Goal: Transaction & Acquisition: Purchase product/service

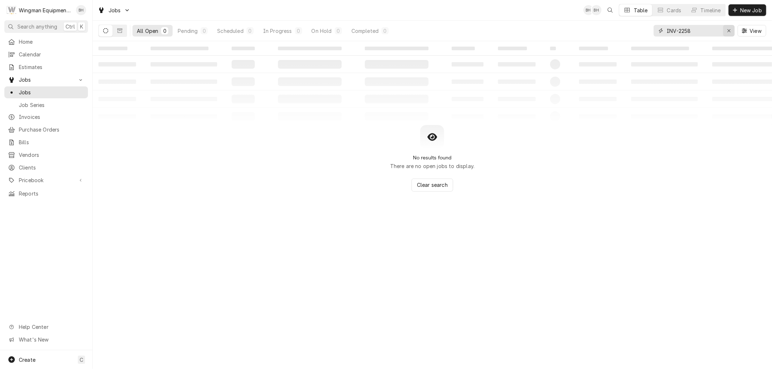
click at [731, 29] on div "Erase input" at bounding box center [728, 30] width 7 height 7
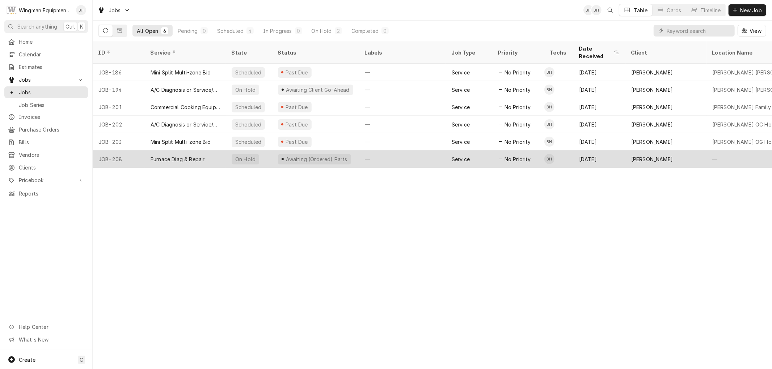
click at [379, 150] on div "—" at bounding box center [402, 158] width 87 height 17
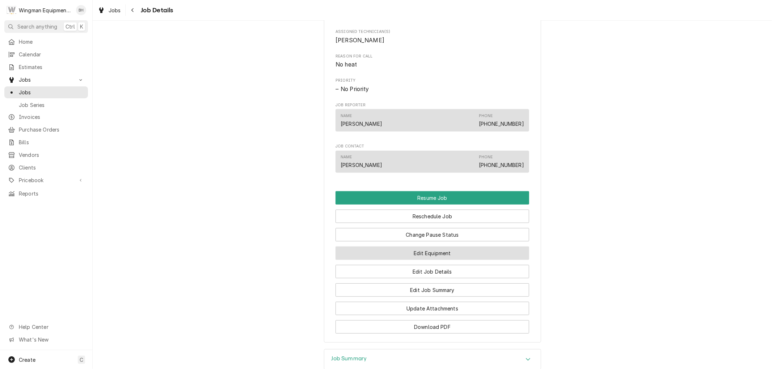
scroll to position [461, 0]
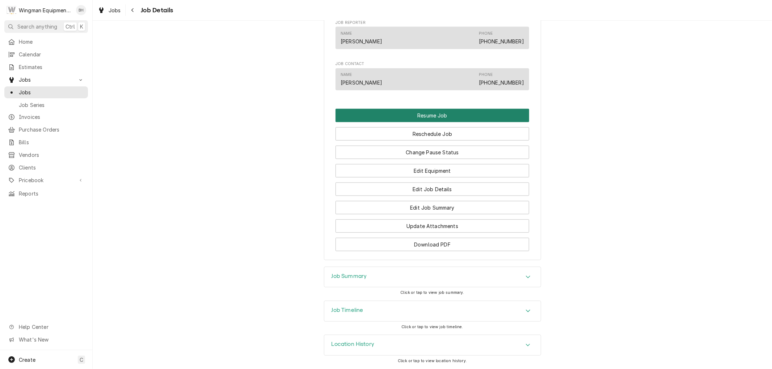
click at [457, 116] on button "Resume Job" at bounding box center [432, 115] width 194 height 13
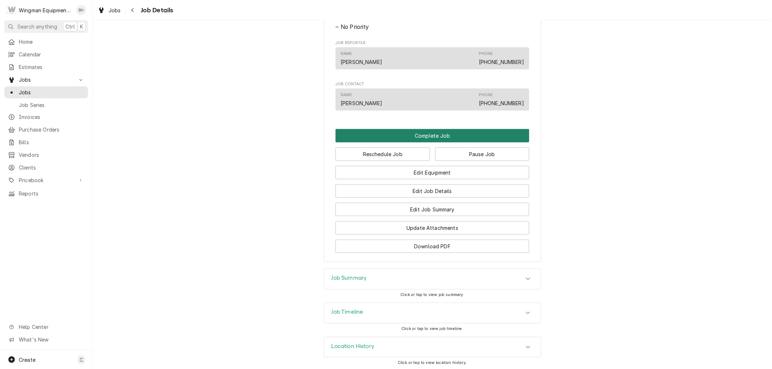
scroll to position [385, 0]
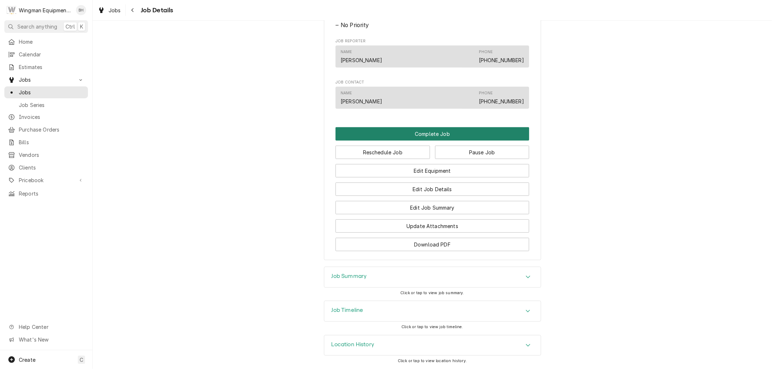
click at [460, 135] on button "Complete Job" at bounding box center [432, 133] width 194 height 13
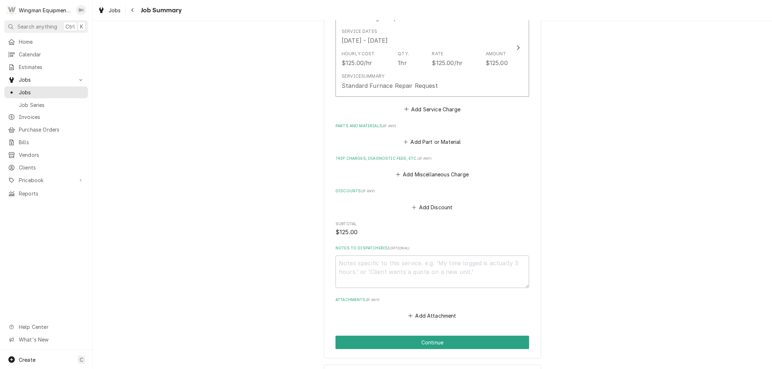
scroll to position [238, 0]
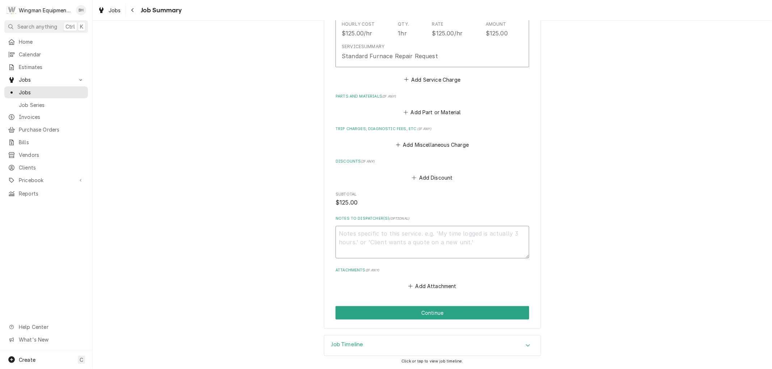
click at [365, 245] on textarea "Notes to Dispatcher(s) ( optional )" at bounding box center [432, 242] width 194 height 33
type textarea "P"
type textarea "x"
type textarea "V"
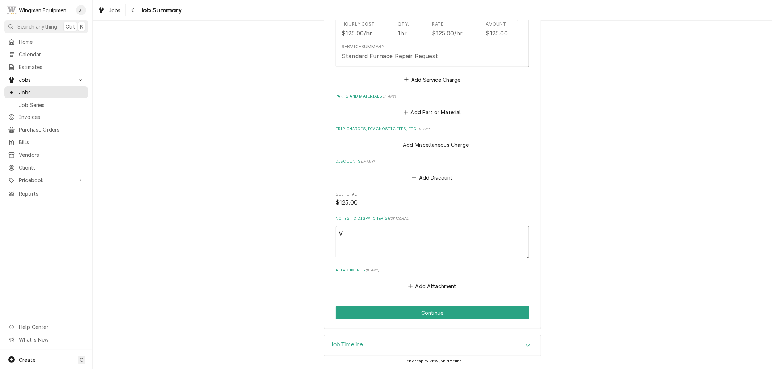
type textarea "x"
type textarea "Va"
type textarea "x"
type textarea "Val"
type textarea "x"
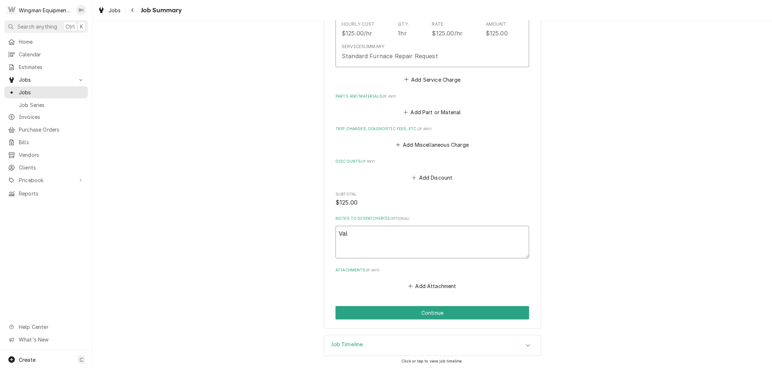
type textarea "Valv"
type textarea "x"
type textarea "Valve"
type textarea "x"
type textarea "Valve"
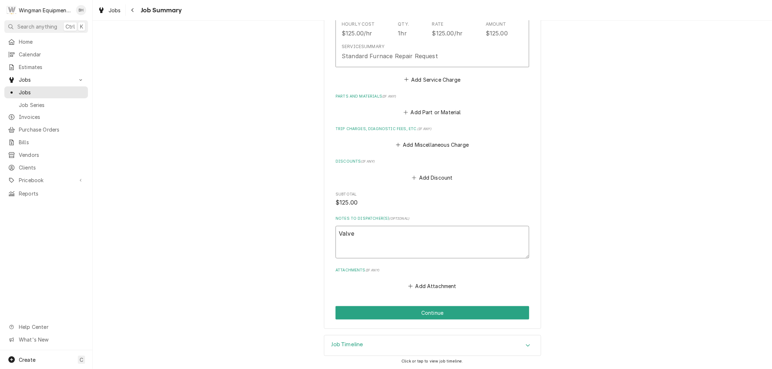
type textarea "x"
type textarea "Valve r"
type textarea "x"
type textarea "Valve re"
type textarea "x"
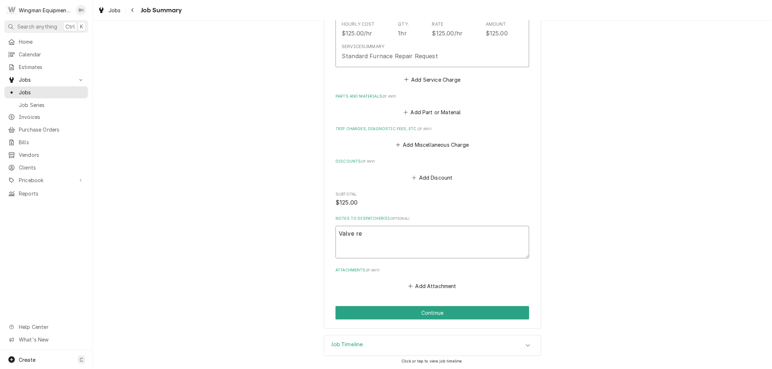
type textarea "Valve rep"
type textarea "x"
type textarea "Valve repl"
type textarea "x"
type textarea "Valve repla"
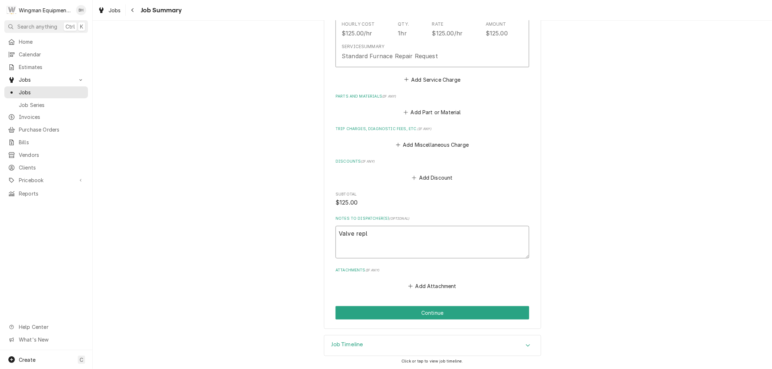
type textarea "x"
type textarea "Valve replac"
type textarea "x"
type textarea "Valve replace"
type textarea "x"
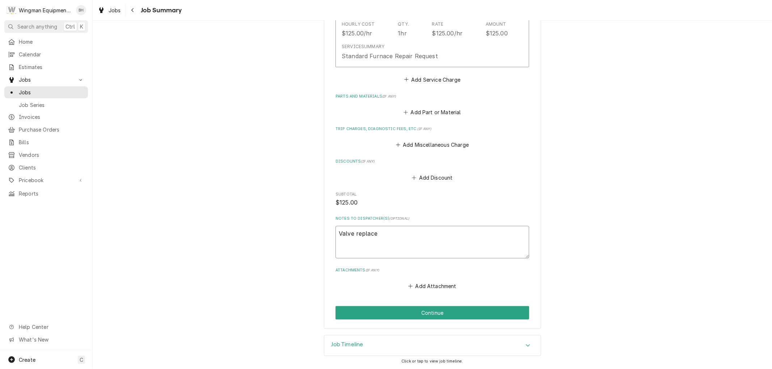
type textarea "Valve replaced"
type textarea "x"
type textarea "Valve replaced"
type textarea "x"
type textarea "Valve replaced a"
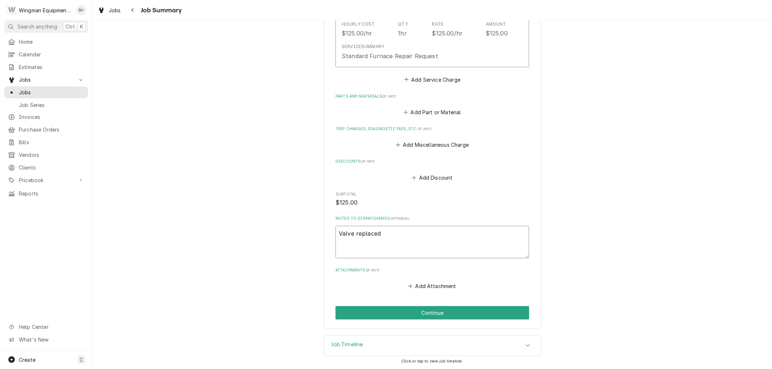
type textarea "x"
type textarea "Valve replaced an"
type textarea "x"
type textarea "Valve replaced and"
type textarea "x"
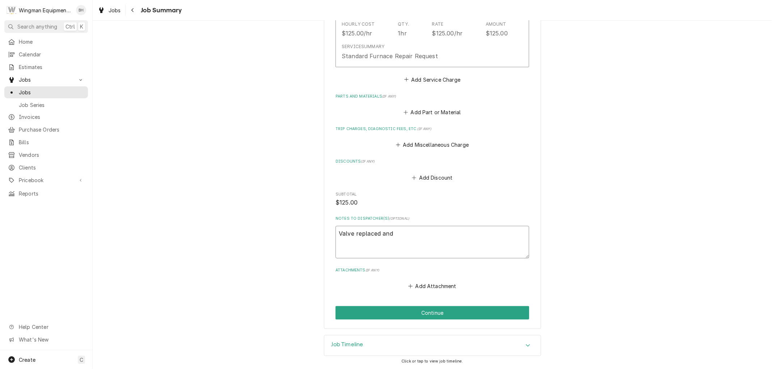
type textarea "Valve replaced and"
type textarea "x"
type textarea "Valve replaced and s"
type textarea "x"
type textarea "Valve replaced and sy"
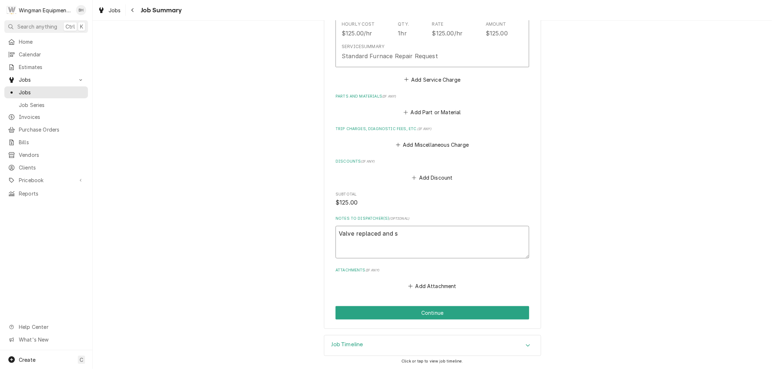
type textarea "x"
type textarea "Valve replaced and sys"
type textarea "x"
type textarea "Valve replaced and syst"
type textarea "x"
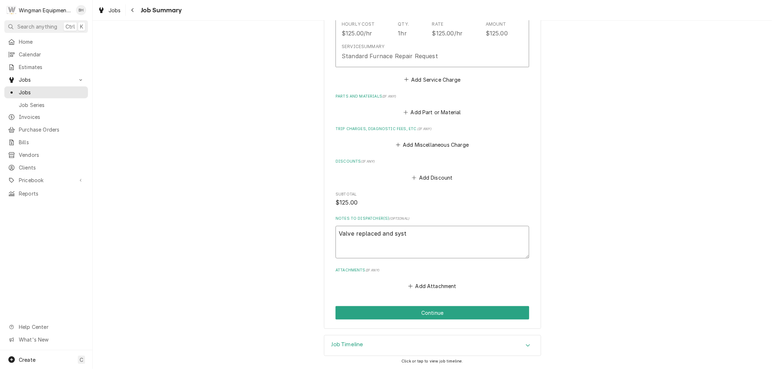
type textarea "Valve replaced and syste"
type textarea "x"
type textarea "Valve replaced and system"
type textarea "x"
type textarea "Valve replaced and system"
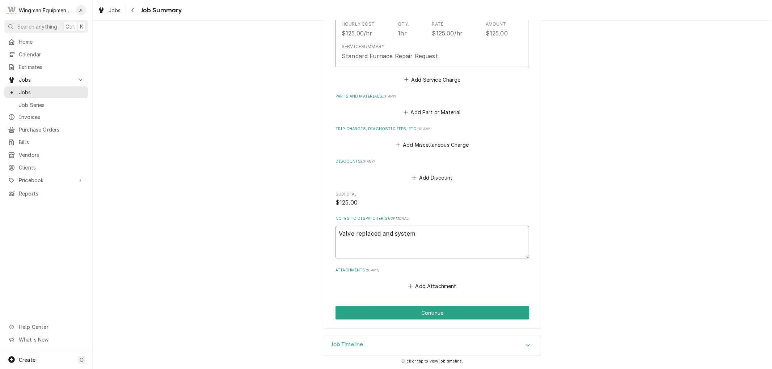
type textarea "x"
type textarea "Valve replaced and system t"
type textarea "x"
type textarea "Valve replaced and system te"
type textarea "x"
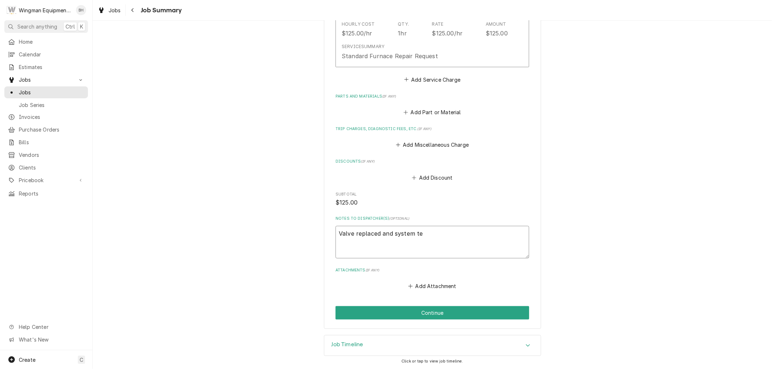
type textarea "Valve replaced and system tes"
type textarea "x"
type textarea "Valve replaced and system test"
type textarea "x"
type textarea "Valve replaced and system teste"
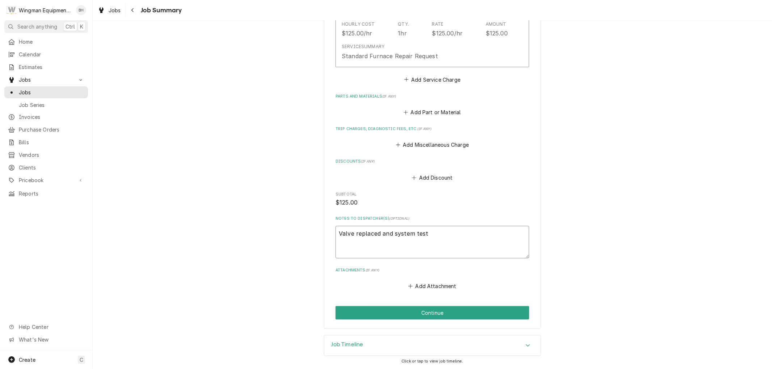
type textarea "x"
type textarea "Valve replaced and system tested"
type textarea "x"
type textarea "Valve replaced and system tested"
click at [440, 319] on button "Continue" at bounding box center [432, 312] width 194 height 13
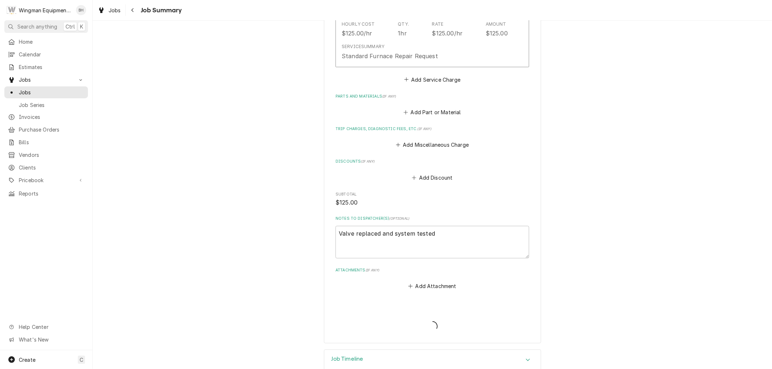
type textarea "x"
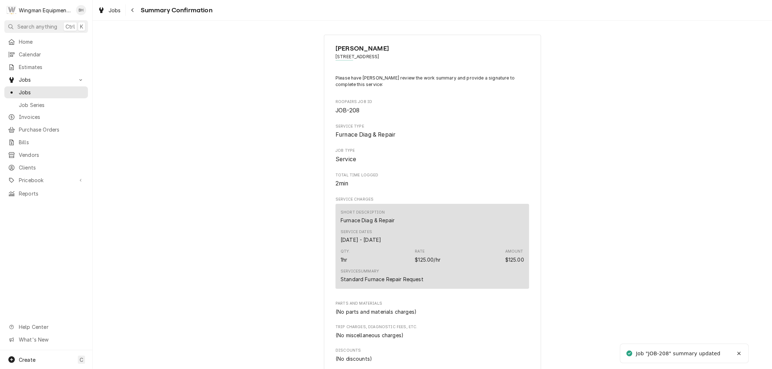
scroll to position [267, 0]
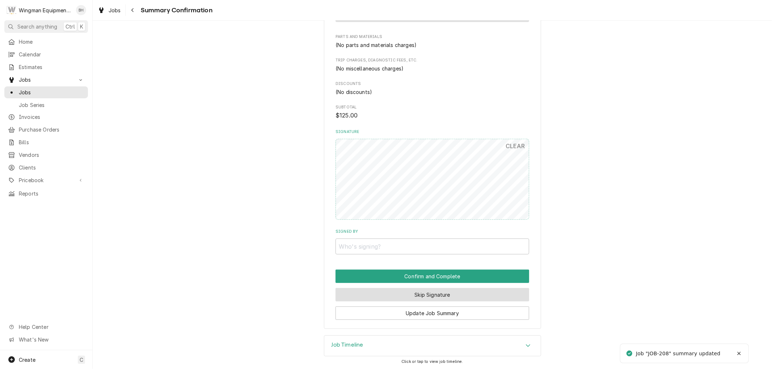
click at [430, 294] on button "Skip Signature" at bounding box center [432, 294] width 194 height 13
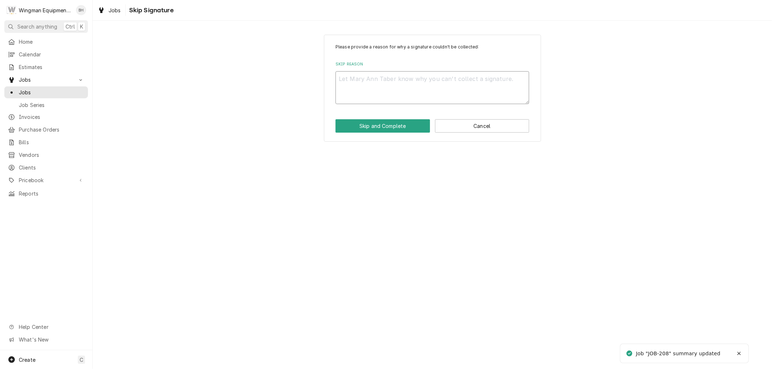
click at [348, 93] on textarea "Skip Reason" at bounding box center [432, 87] width 194 height 33
type textarea "x"
type textarea "O"
type textarea "x"
type textarea "Of"
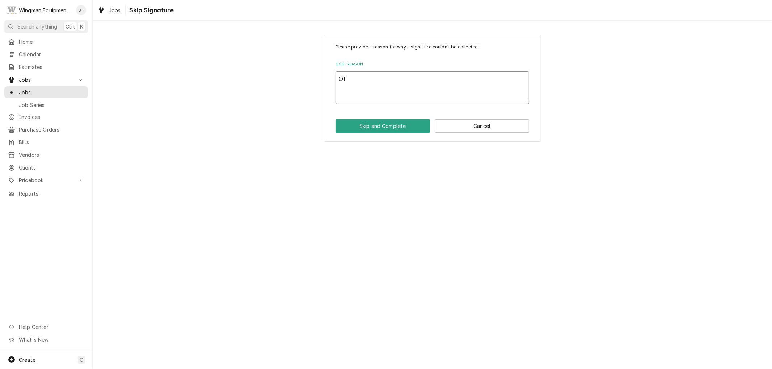
type textarea "x"
type textarea "Off"
type textarea "x"
type textarea "Offi"
type textarea "x"
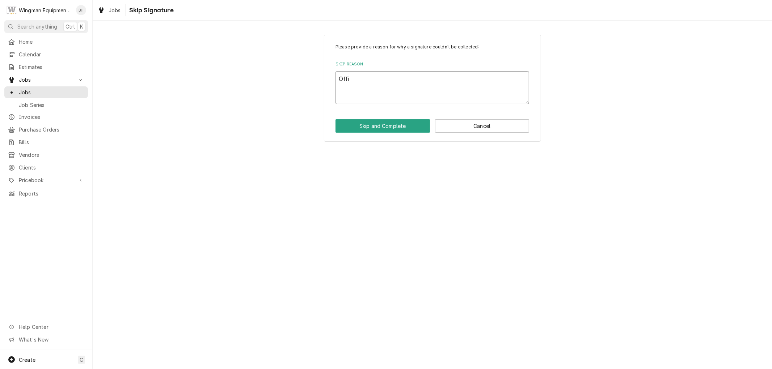
type textarea "Offic"
type textarea "x"
type textarea "Office"
click at [424, 127] on button "Skip and Complete" at bounding box center [382, 125] width 94 height 13
type textarea "x"
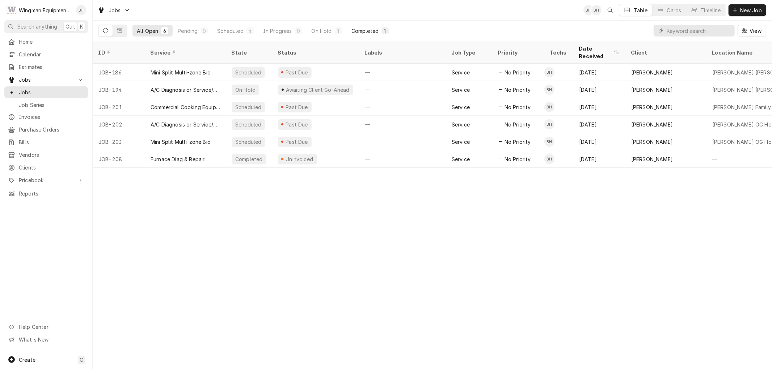
click at [375, 33] on div "Completed" at bounding box center [364, 31] width 27 height 8
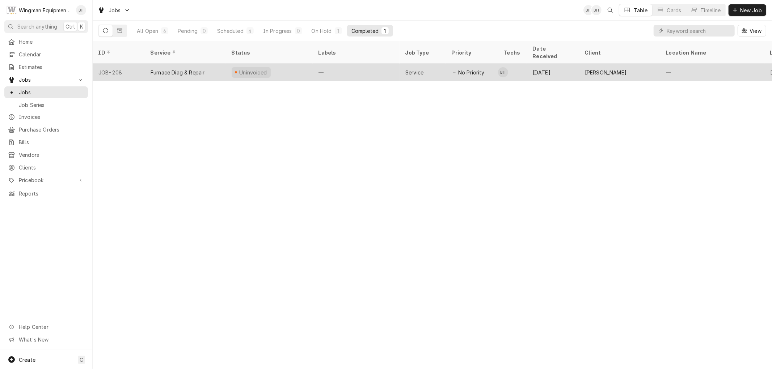
click at [412, 69] on div "Service" at bounding box center [414, 73] width 18 height 8
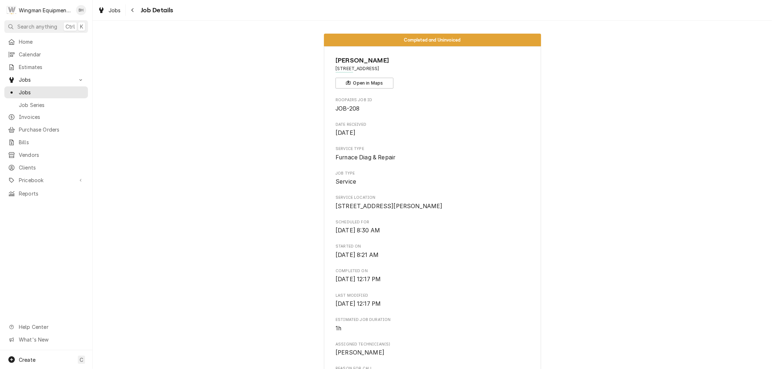
scroll to position [423, 0]
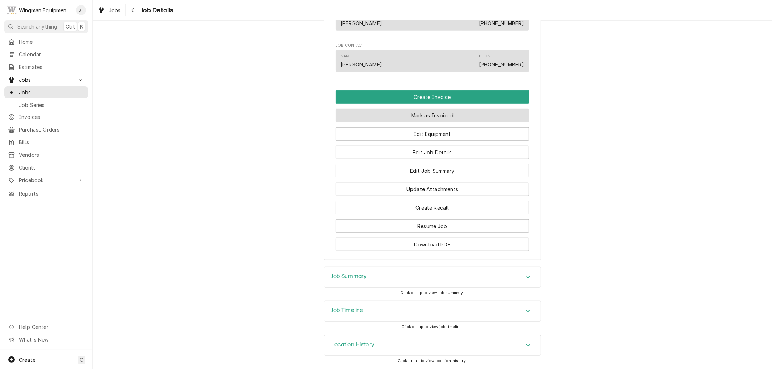
click at [446, 113] on button "Mark as Invoiced" at bounding box center [432, 115] width 194 height 13
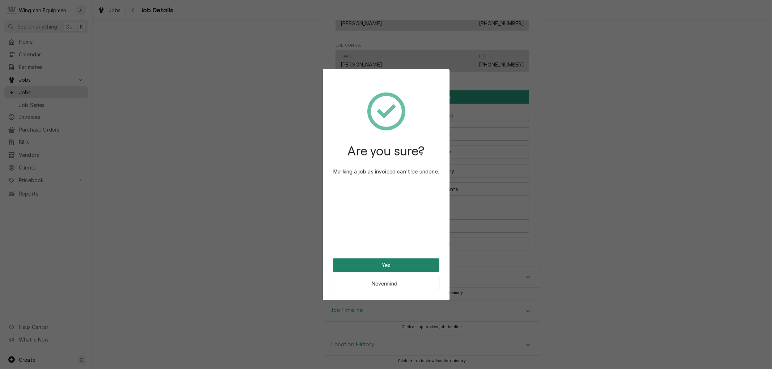
click at [395, 263] on button "Yes" at bounding box center [386, 265] width 106 height 13
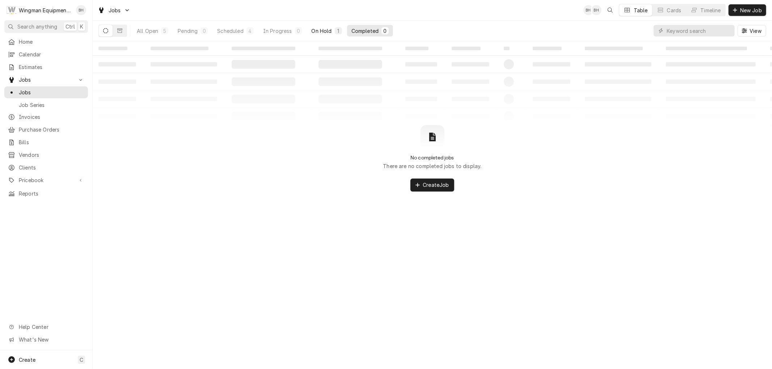
click at [313, 33] on div "On Hold" at bounding box center [321, 31] width 20 height 8
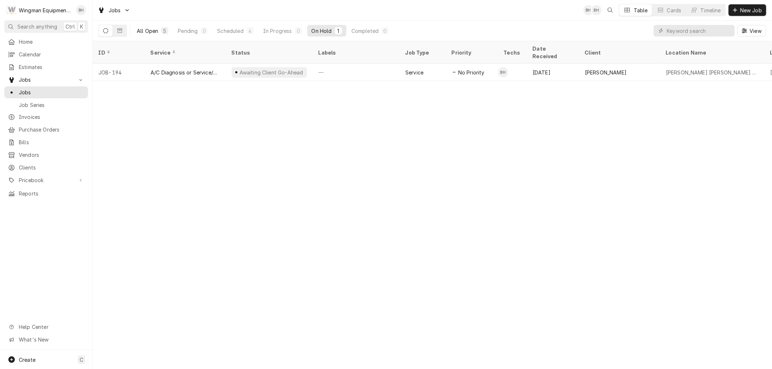
click at [140, 30] on div "All Open" at bounding box center [147, 31] width 21 height 8
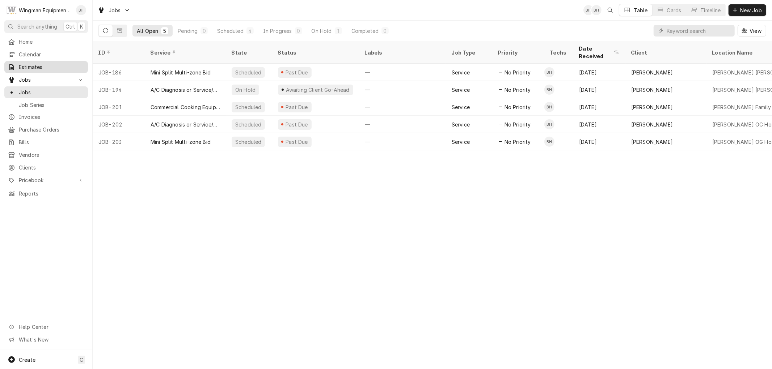
click at [39, 66] on span "Estimates" at bounding box center [51, 67] width 65 height 8
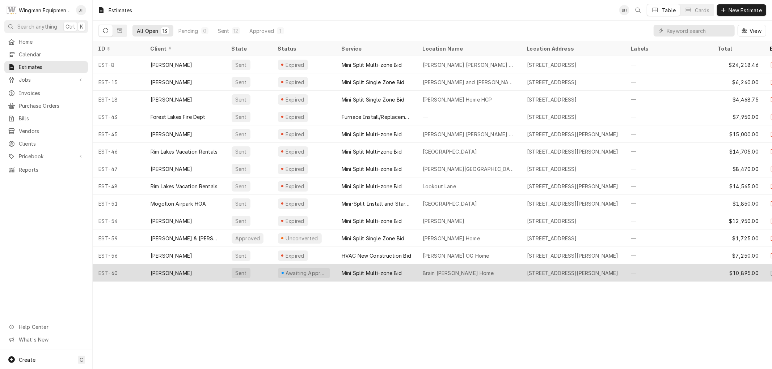
click at [382, 273] on div "Mini Split Multi-zone Bid" at bounding box center [371, 274] width 60 height 8
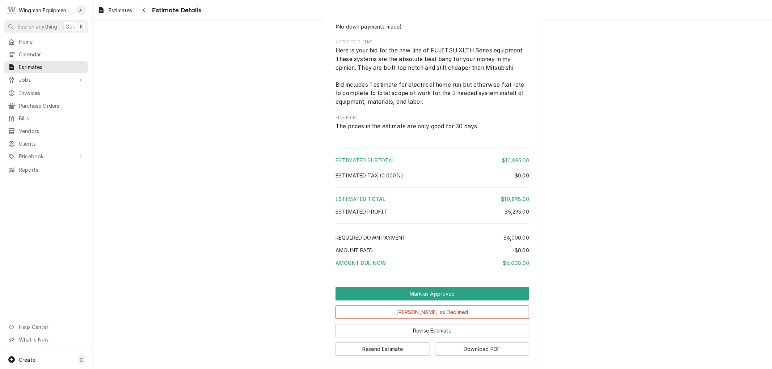
scroll to position [1327, 0]
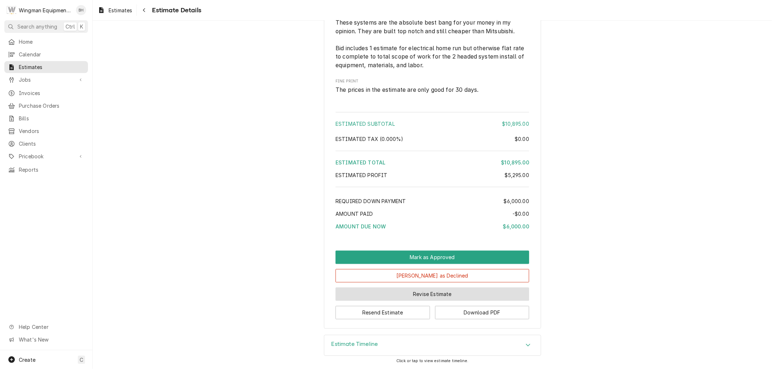
click at [423, 294] on button "Revise Estimate" at bounding box center [432, 294] width 194 height 13
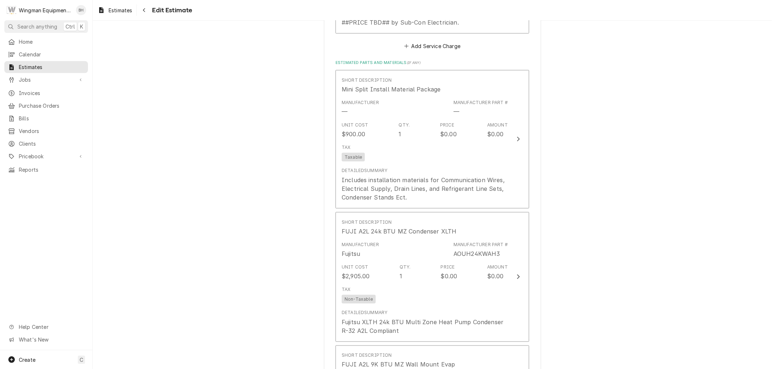
scroll to position [844, 0]
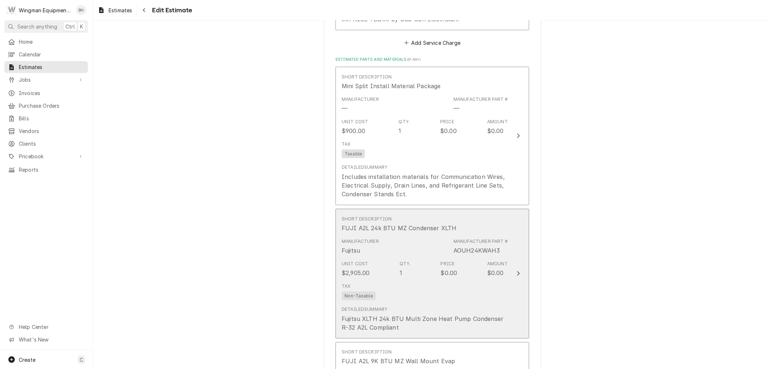
click at [430, 272] on div "Unit Cost $2,905.00 Qty. 1 Price $0.00 Amount $0.00" at bounding box center [424, 269] width 166 height 22
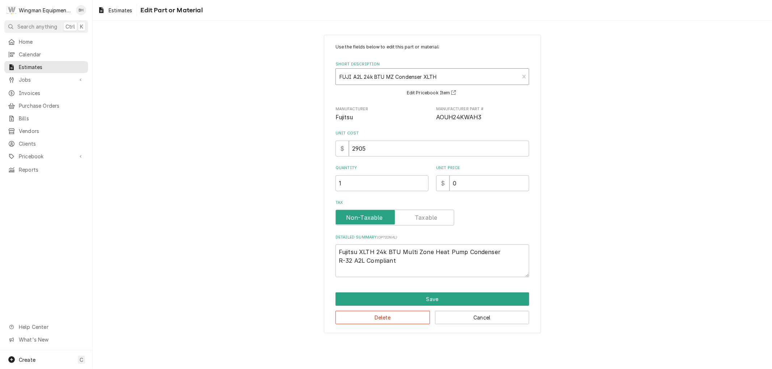
type textarea "x"
click at [409, 80] on div "Short Description" at bounding box center [427, 76] width 176 height 13
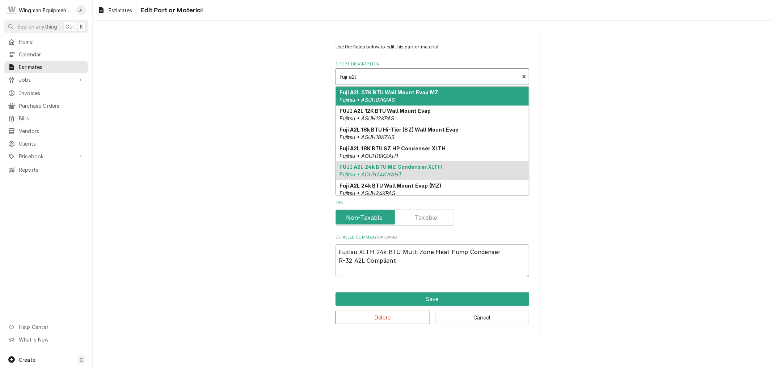
type input "fuji a2l"
click at [646, 91] on div "Use the fields below to edit this part or material: Short Description 9 results…" at bounding box center [432, 184] width 679 height 312
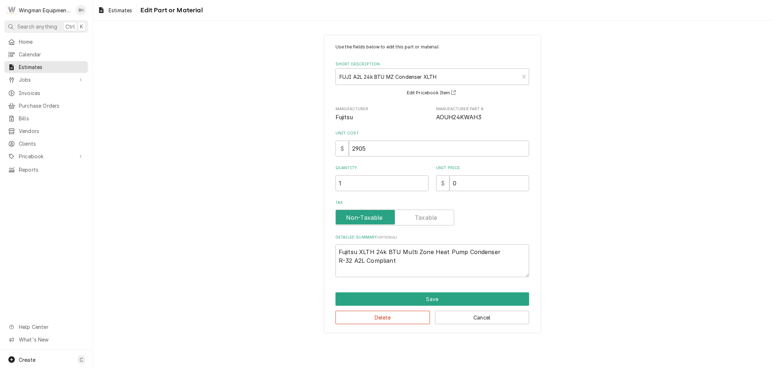
type textarea "x"
click at [439, 74] on div "Short Description" at bounding box center [427, 76] width 176 height 13
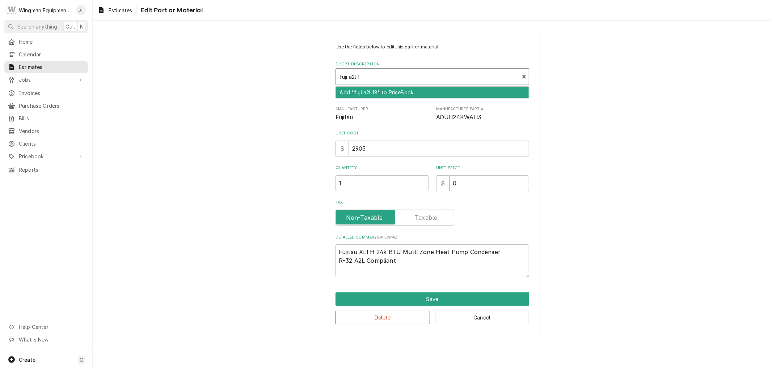
type input "fuji a2l 18"
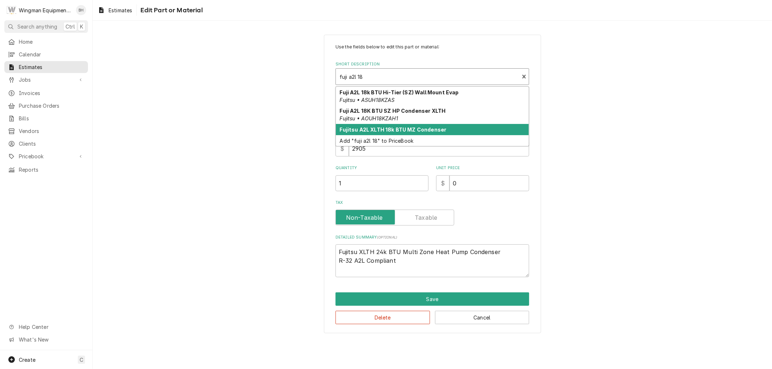
click at [423, 130] on strong "Fujitsu A2L XLTH 18k BTU MZ Condenser" at bounding box center [393, 130] width 107 height 6
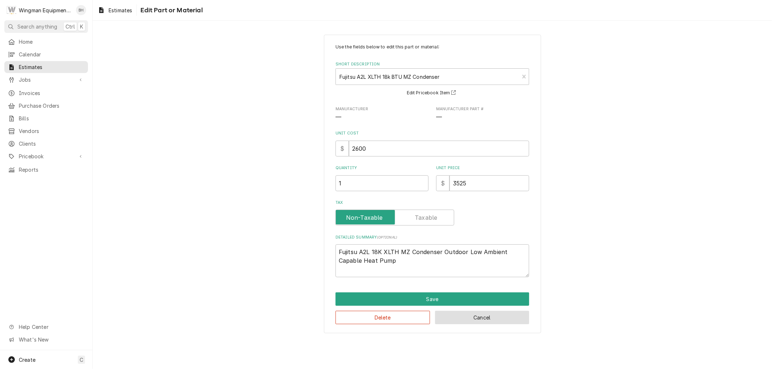
click at [473, 316] on button "Cancel" at bounding box center [482, 317] width 94 height 13
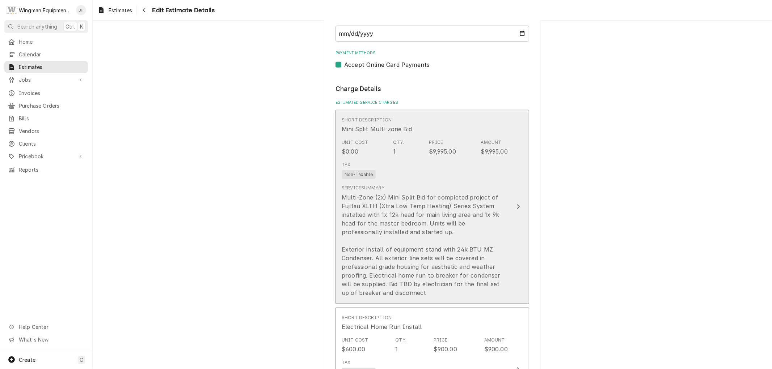
scroll to position [393, 0]
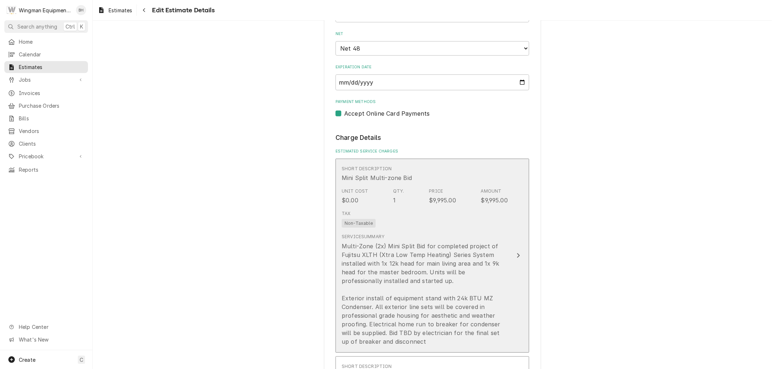
click at [460, 219] on div "Tax Non-Taxable" at bounding box center [424, 219] width 166 height 23
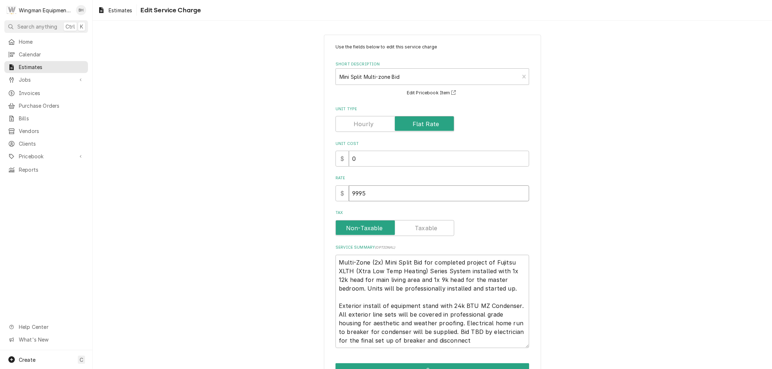
click at [355, 197] on input "9995" at bounding box center [439, 194] width 180 height 16
type textarea "x"
type input "995"
type textarea "x"
type input "9695"
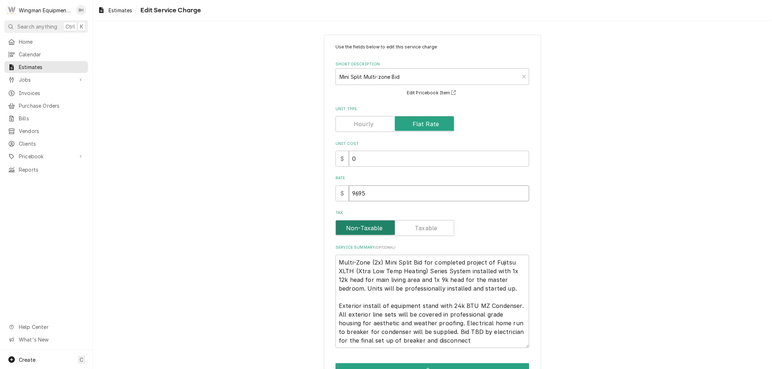
type textarea "x"
type input "9695"
click at [468, 232] on div "Tax" at bounding box center [432, 228] width 194 height 16
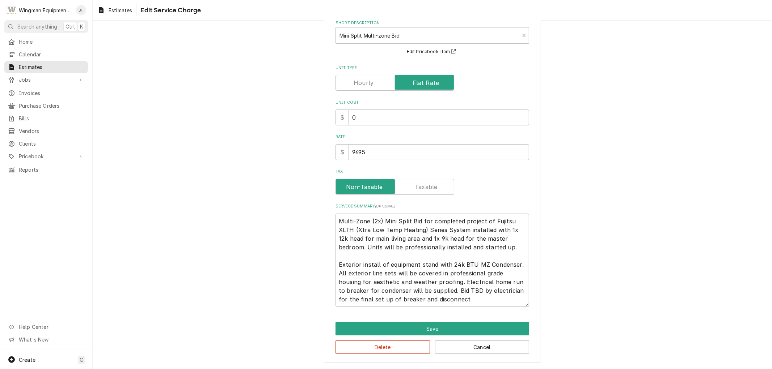
scroll to position [42, 0]
click at [445, 330] on button "Save" at bounding box center [432, 328] width 194 height 13
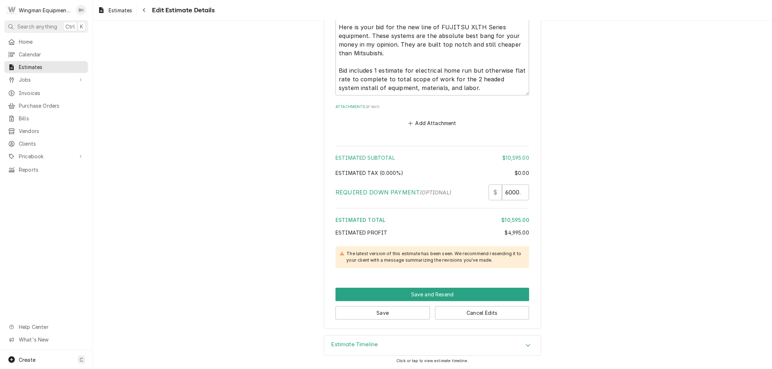
scroll to position [1600, 0]
click at [444, 293] on button "Save and Resend" at bounding box center [432, 294] width 194 height 13
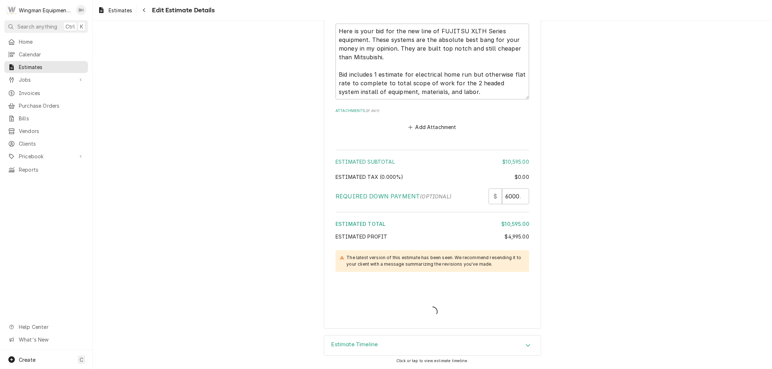
scroll to position [1596, 0]
type textarea "x"
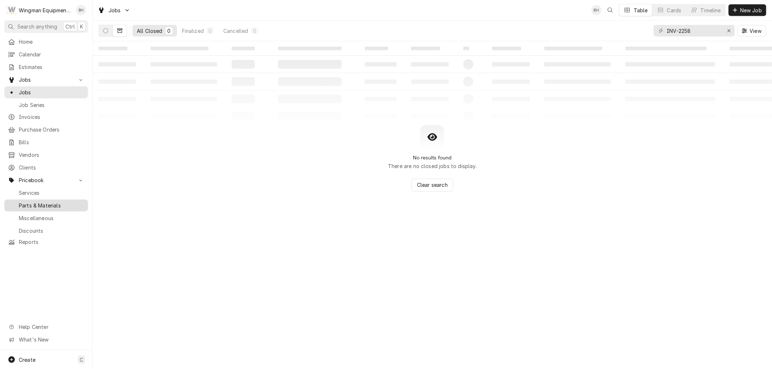
click at [46, 202] on span "Parts & Materials" at bounding box center [51, 206] width 65 height 8
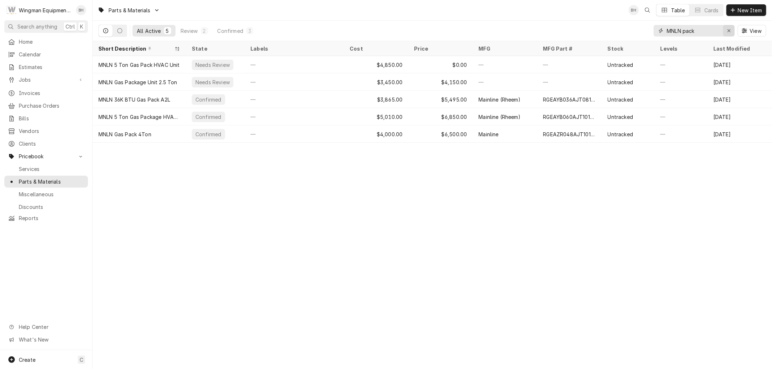
click at [731, 32] on div "Erase input" at bounding box center [728, 30] width 7 height 7
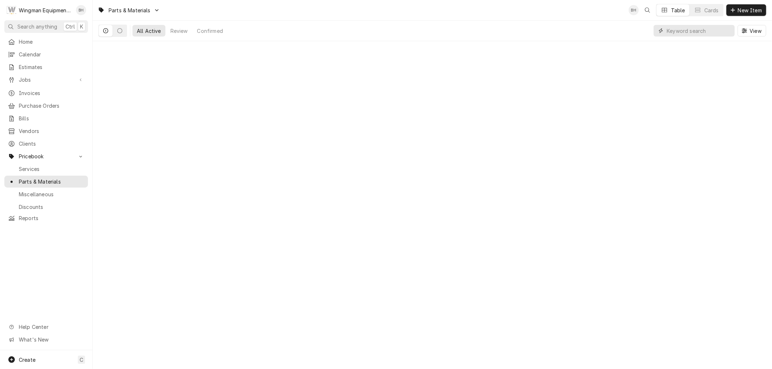
click at [703, 29] on input "Dynamic Content Wrapper" at bounding box center [698, 31] width 64 height 12
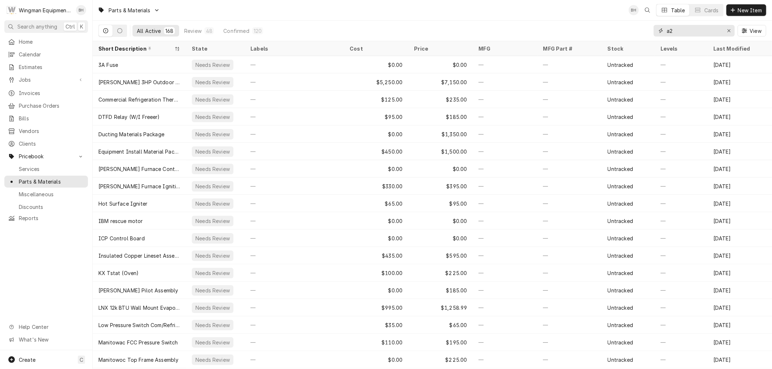
type input "a"
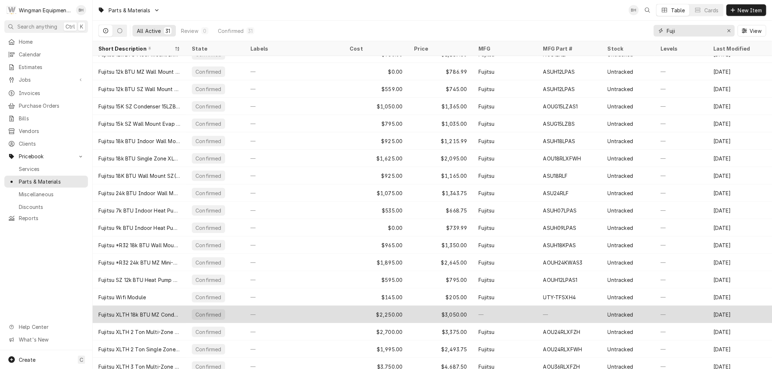
scroll to position [224, 0]
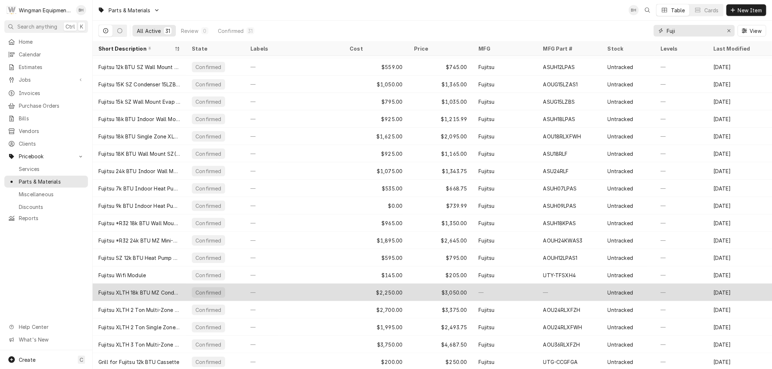
type input "Fuji"
click at [167, 292] on div "Fujitsu XLTH 18k BTU MZ Condenser" at bounding box center [139, 293] width 82 height 8
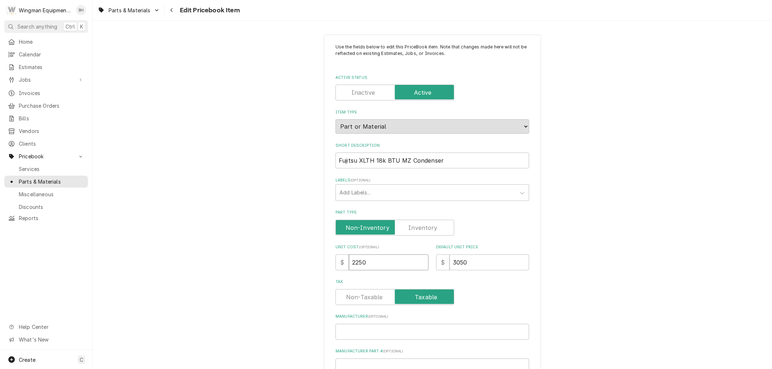
drag, startPoint x: 374, startPoint y: 262, endPoint x: 330, endPoint y: 272, distance: 45.3
click at [331, 270] on div "Use the fields below to edit this PriceBook item. Note that changes made here w…" at bounding box center [432, 313] width 217 height 556
type textarea "x"
type input "2"
type textarea "x"
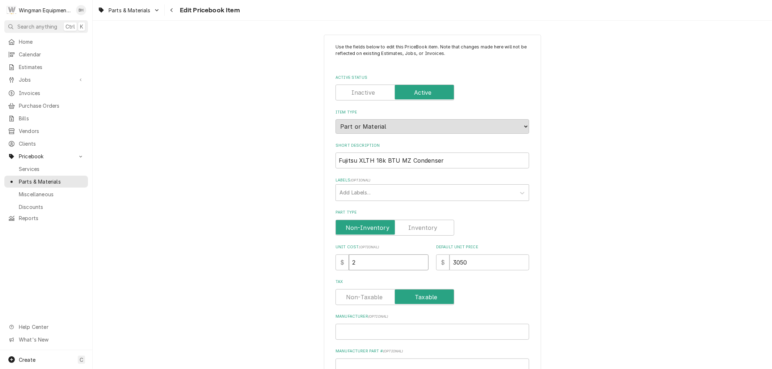
type input "23"
type textarea "x"
type input "238"
type textarea "x"
type input "2387"
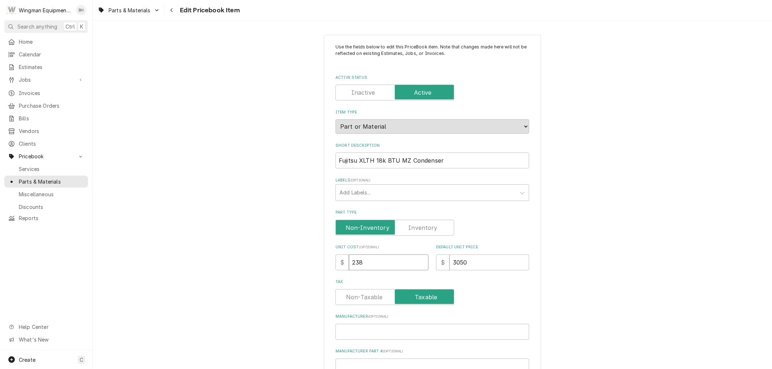
type textarea "x"
type input "238"
type textarea "x"
type input "23"
type textarea "x"
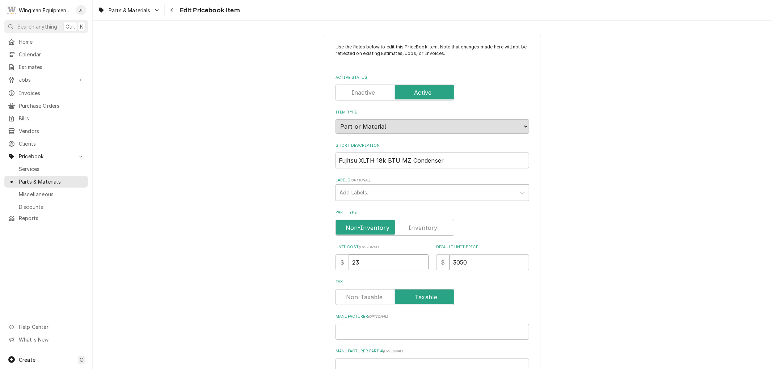
type input "2"
type textarea "x"
type input "26"
type textarea "x"
type input "260"
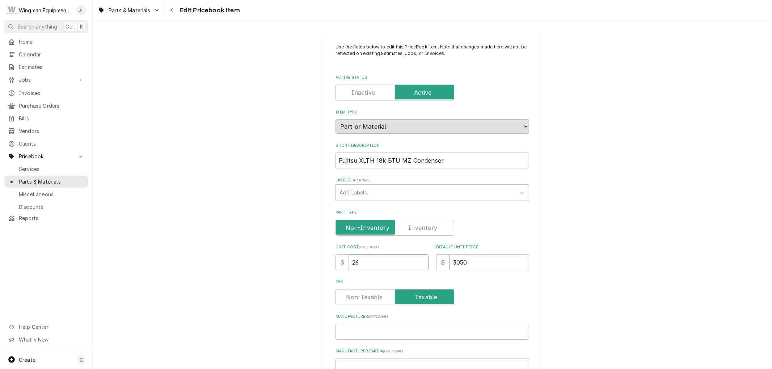
type textarea "x"
type input "2600"
type textarea "x"
type input "2600"
click at [354, 159] on input "Fujitsu XLTH 18k BTU MZ Condenser" at bounding box center [432, 161] width 194 height 16
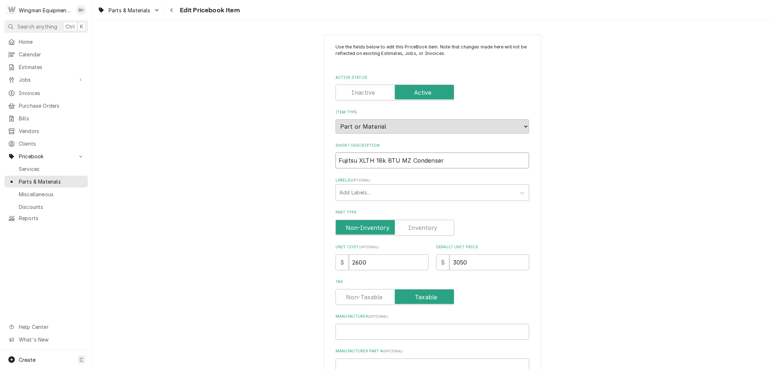
type input "Fujitsu XLTH 18k BTU MZ Condenser"
type textarea "x"
type input "Fujitsu A XLTH 18k BTU MZ Condenser"
type textarea "x"
type input "Fujitsu A2 XLTH 18k BTU MZ Condenser"
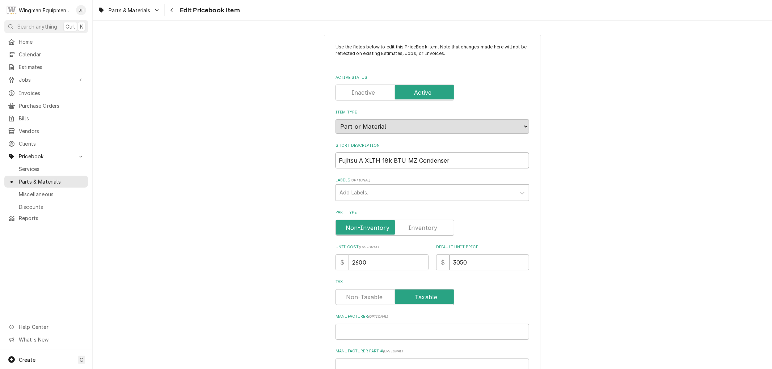
type textarea "x"
type input "Fujitsu A2L XLTH 18k BTU MZ Condenser"
type textarea "x"
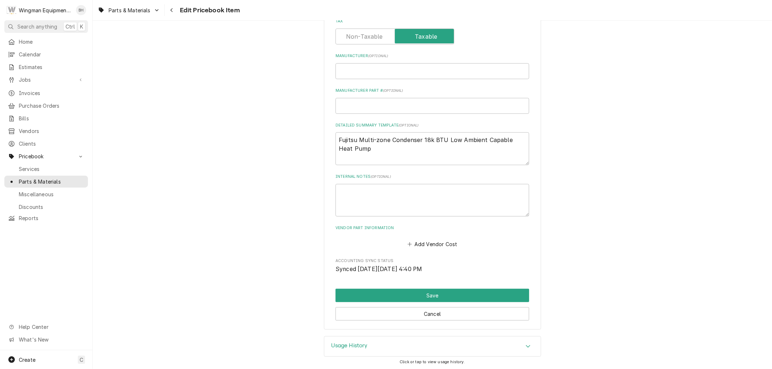
scroll to position [221, 0]
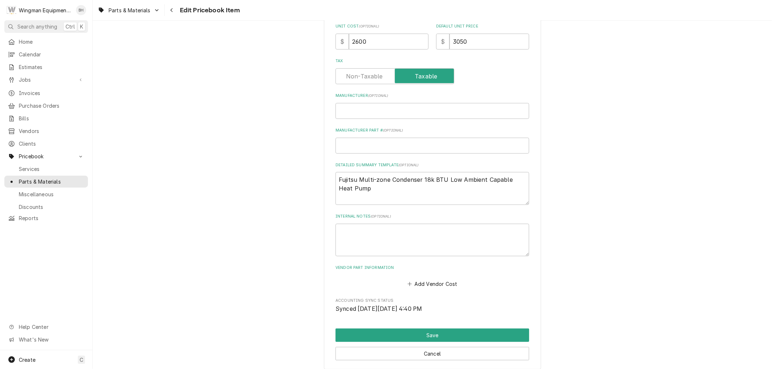
type input "Fujitsu A2L XLTH 18k BTU MZ Condenser"
click at [415, 188] on textarea "Fujitsu Multi-zone Condenser 18k BTU Low Ambient Capable Heat Pump" at bounding box center [432, 188] width 194 height 33
click at [353, 180] on textarea "Fujitsu Multi-zone Condenser 18k BTU Low Ambient Capable Heat Pump" at bounding box center [432, 188] width 194 height 33
type textarea "Fujitsu Multi-zone Condenser 18k BTU Low Ambient Capable Heat Pump"
type textarea "x"
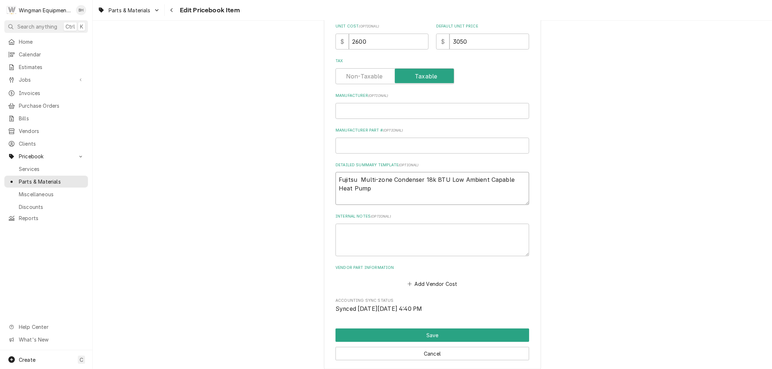
type textarea "Fujitsu A Multi-zone Condenser 18k BTU Low Ambient Capable Heat Pump"
type textarea "x"
type textarea "Fujitsu A2 Multi-zone Condenser 18k BTU Low Ambient Capable Heat Pump"
type textarea "x"
type textarea "Fujitsu A2L Multi-zone Condenser 18k BTU Low Ambient Capable Heat Pump"
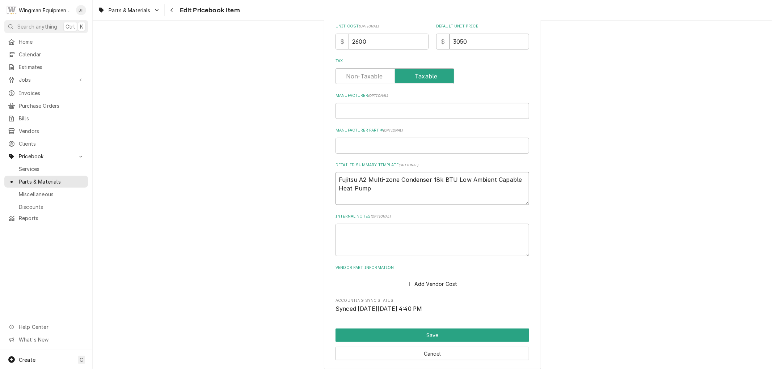
type textarea "x"
type textarea "Fujitsu A2L Multi-zone Condenser 18k BTU Low Ambient Capable Heat Pump"
type textarea "x"
type textarea "Fujitsu A2L X Multi-zone Condenser 18k BTU Low Ambient Capable Heat Pump"
type textarea "x"
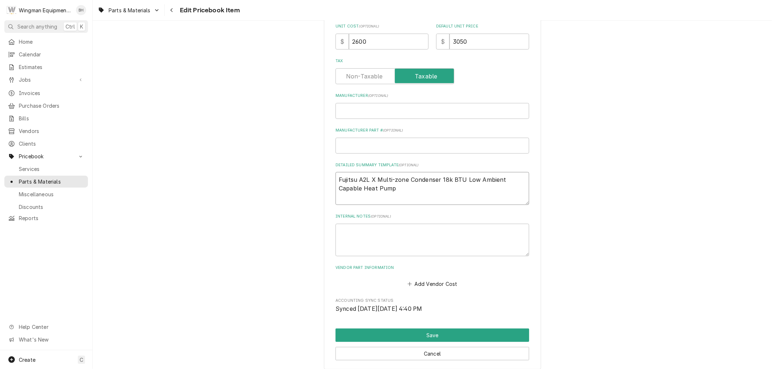
type textarea "Fujitsu A2L XL Multi-zone Condenser 18k BTU Low Ambient Capable Heat Pump"
type textarea "x"
type textarea "Fujitsu A2L XLT Multi-zone Condenser 18k BTU Low Ambient Capable Heat Pump"
type textarea "x"
type textarea "Fujitsu A2L XLTH Multi-zone Condenser 18k BTU Low Ambient Capable Heat Pump"
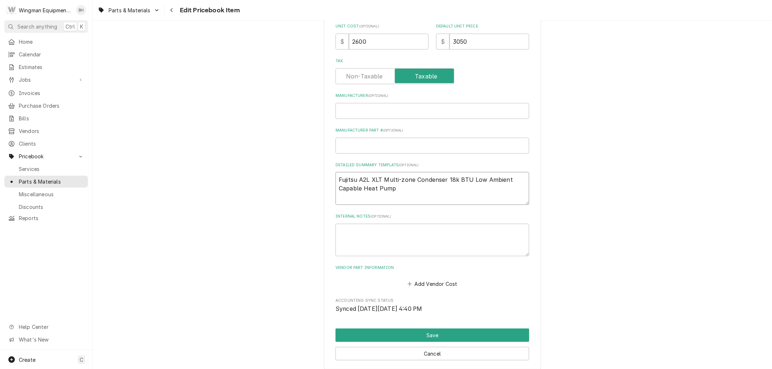
type textarea "x"
type textarea "Fujitsu A2L XLTH Multi-zone Condenser 18k BTU Low Ambient Capable Heat Pump"
click at [470, 42] on input "3050" at bounding box center [489, 42] width 80 height 16
type input "305"
type textarea "x"
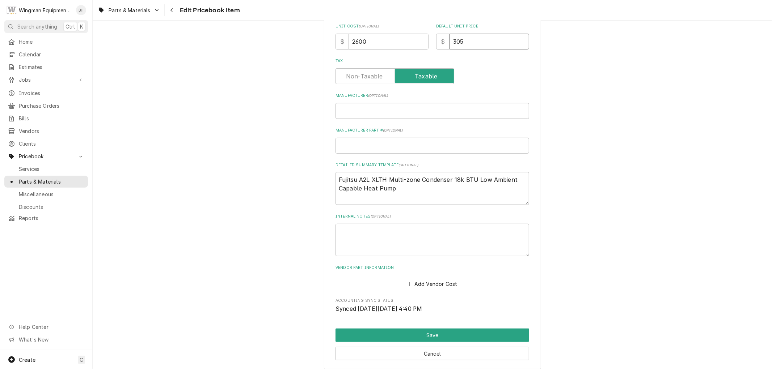
type input "30"
type textarea "x"
type input "3"
type textarea "x"
type input "35"
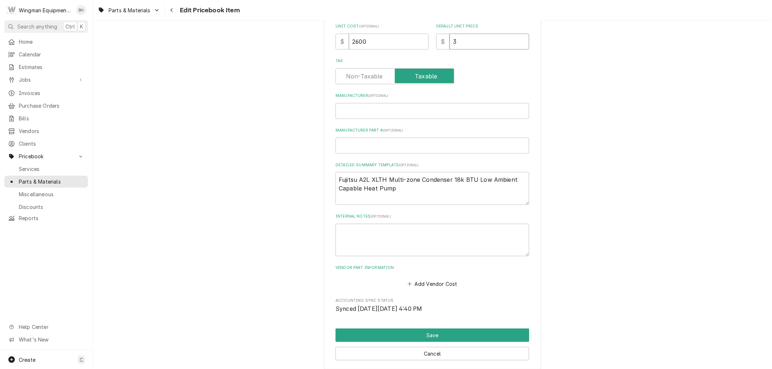
type textarea "x"
type input "352"
type textarea "x"
type input "3525"
type textarea "x"
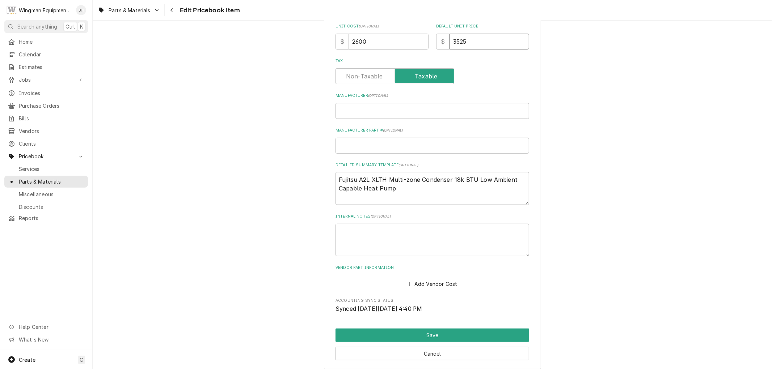
type input "3525"
click at [491, 73] on div "Tax" at bounding box center [432, 76] width 194 height 16
click at [364, 75] on label "Tax" at bounding box center [394, 76] width 119 height 16
click at [364, 75] on input "Tax" at bounding box center [395, 76] width 112 height 16
checkbox input "false"
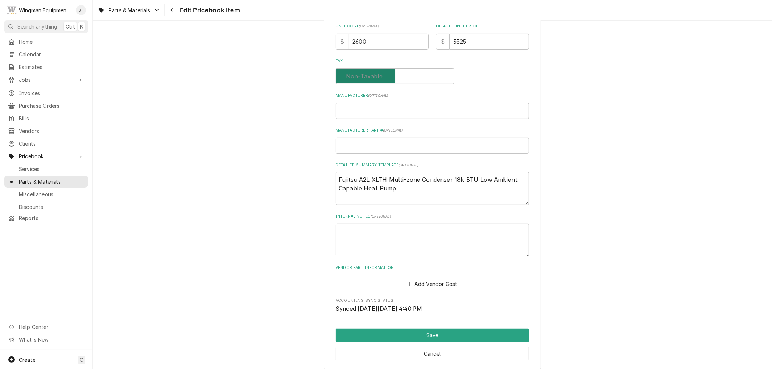
type textarea "x"
click at [475, 71] on div "Tax" at bounding box center [432, 76] width 194 height 16
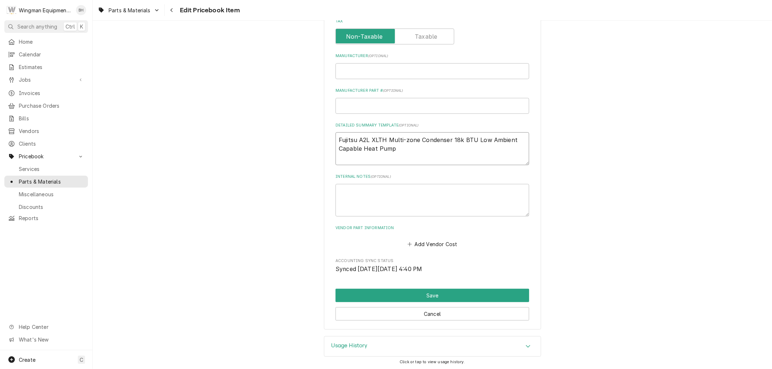
click at [442, 153] on textarea "Fujitsu A2L XLTH Multi-zone Condenser 18k BTU Low Ambient Capable Heat Pump" at bounding box center [432, 148] width 194 height 33
click at [446, 140] on textarea "Fujitsu A2L XLTH Multi-zone Condenser 18k BTU Low Ambient Capable Heat Pump" at bounding box center [432, 148] width 194 height 33
type textarea "Fujitsu A2L XLTH Multi-zone Condenser 18k BTU Low Ambient Capable Heat Pump"
type textarea "x"
type textarea "Fujitsu A2L XLTH Multi-zone Condenser O 18k BTU Low Ambient Capable Heat Pump"
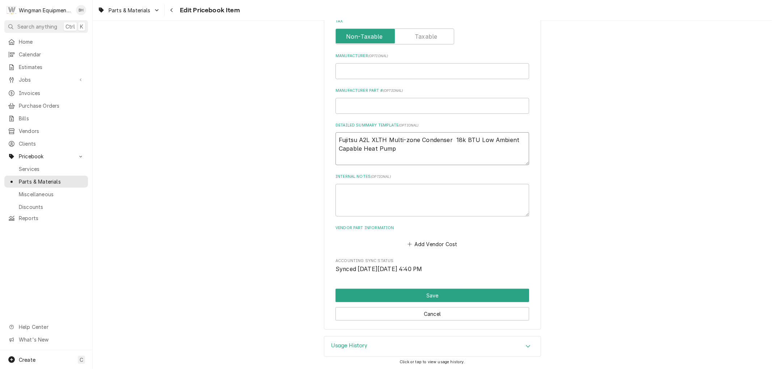
type textarea "x"
type textarea "Fujitsu A2L XLTH Multi-zone Condenser Ou 18k BTU Low Ambient Capable Heat Pump"
type textarea "x"
type textarea "Fujitsu A2L XLTH Multi-zone Condenser Out 18k BTU Low Ambient Capable Heat Pump"
type textarea "x"
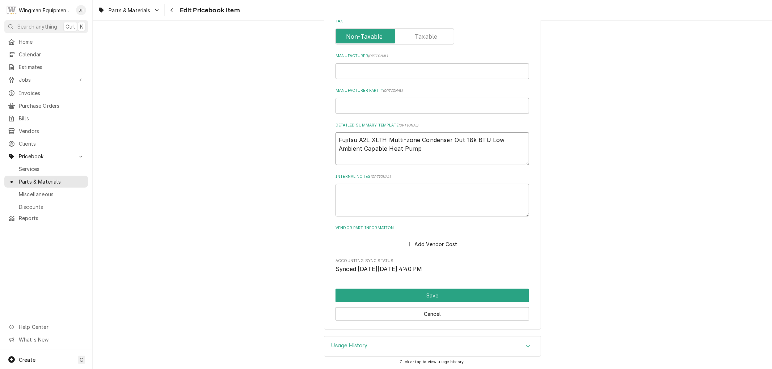
type textarea "Fujitsu A2L XLTH Multi-zone Condenser Outd 18k BTU Low Ambient Capable Heat Pump"
type textarea "x"
type textarea "Fujitsu A2L XLTH Multi-zone Condenser Outdo 18k BTU Low Ambient Capable Heat Pu…"
type textarea "x"
type textarea "Fujitsu A2L XLTH Multi-zone Condenser Outdoo 18k BTU Low Ambient Capable Heat P…"
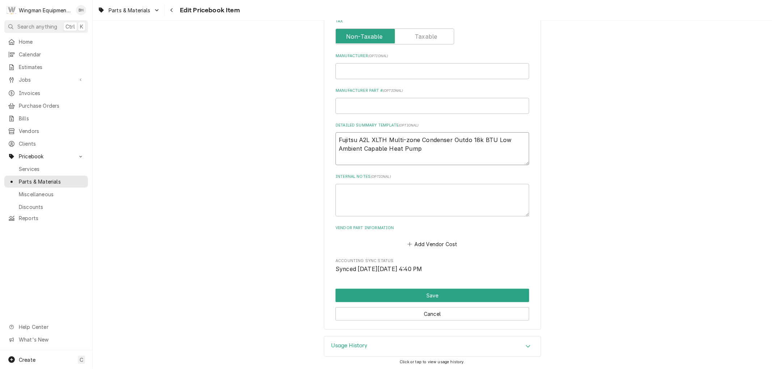
type textarea "x"
type textarea "Fujitsu A2L XLTH Multi-zone Condenser Outdoor 18k BTU Low Ambient Capable Heat …"
type textarea "x"
type textarea "Fujitsu A2L XLTH Multi-zone Condenser Outdoor 18k BTU Low Ambient Capable Heat …"
type textarea "x"
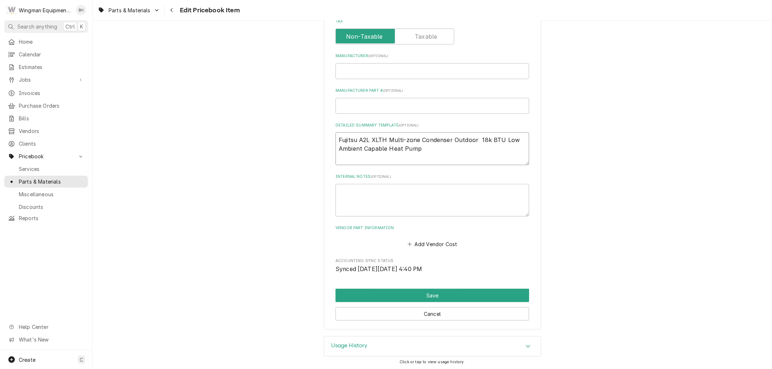
type textarea "Fujitsu A2L XLTH Multi-zone Condenser Outdoor U 18k BTU Low Ambient Capable Hea…"
type textarea "x"
type textarea "Fujitsu A2L XLTH Multi-zone Condenser Outdoor Un 18k BTU Low Ambient Capable He…"
type textarea "x"
type textarea "Fujitsu A2L XLTH Multi-zone Condenser Outdoor Uni 18k BTU Low Ambient Capable H…"
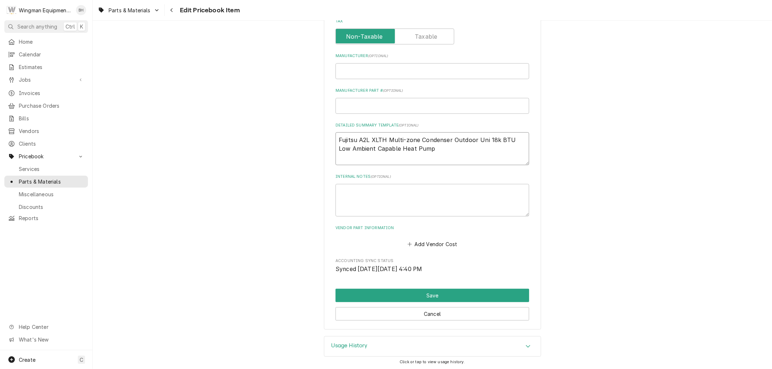
type textarea "x"
type textarea "Fujitsu A2L XLTH Multi-zone Condenser Outdoor Unit 18k BTU Low Ambient Capable …"
type textarea "x"
type textarea "Fujitsu A2L XLTH Multi-zone Condenser Outdoor Uni 18k BTU Low Ambient Capable H…"
type textarea "x"
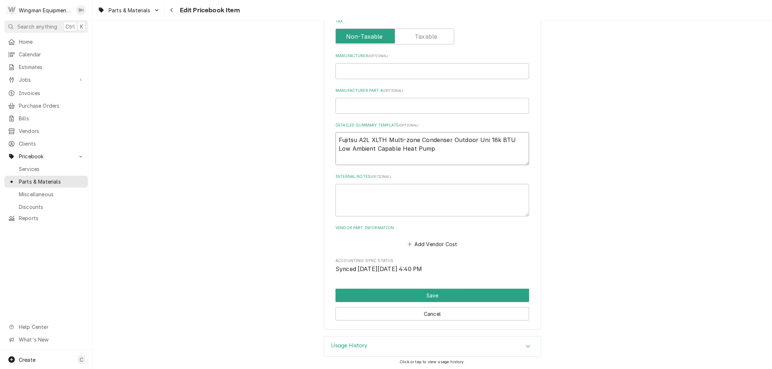
type textarea "Fujitsu A2L XLTH Multi-zone Condenser Outdoor Un 18k BTU Low Ambient Capable He…"
type textarea "x"
type textarea "Fujitsu A2L XLTH Multi-zone Condenser Outdoor U 18k BTU Low Ambient Capable Hea…"
type textarea "x"
type textarea "Fujitsu A2L XLTH Multi-zone Condenser Outdoor 18k BTU Low Ambient Capable Heat …"
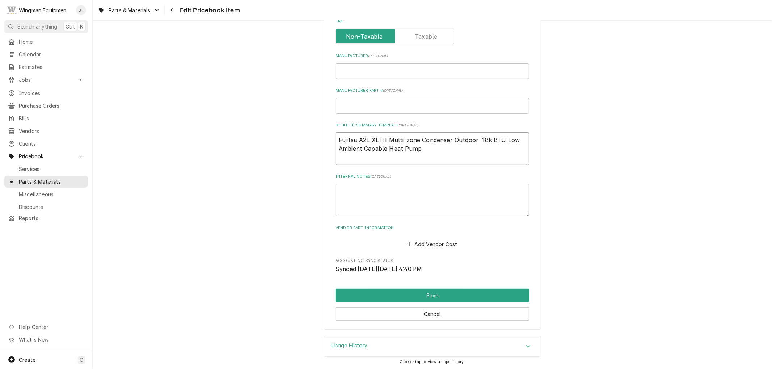
type textarea "x"
click at [367, 139] on textarea "Fujitsu A2L XLTH Multi-zone Condenser Outdoor 18k BTU Low Ambient Capable Heat …" at bounding box center [432, 148] width 194 height 33
type textarea "Fujitsu A2L XLTH Multi-zone Condenser Outdoor 18k BTU Low Ambient Capable Heat …"
type textarea "x"
type textarea "Fujitsu A2L 1 XLTH Multi-zone Condenser Outdoor 18k BTU Low Ambient Capable Hea…"
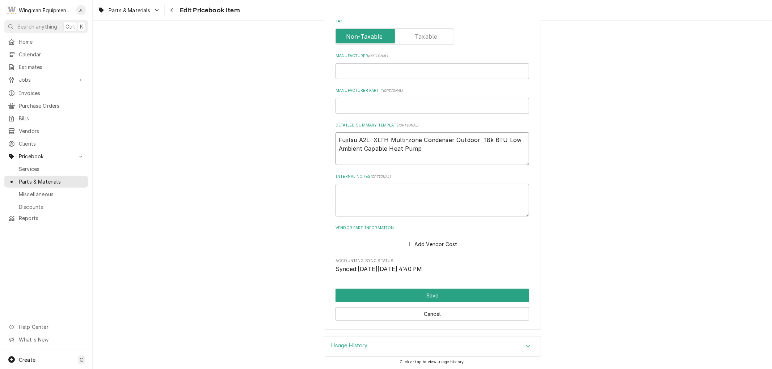
type textarea "x"
type textarea "Fujitsu A2L 18 XLTH Multi-zone Condenser Outdoor 18k BTU Low Ambient Capable He…"
type textarea "x"
type textarea "Fujitsu A2L 18K XLTH Multi-zone Condenser Outdoor 18k BTU Low Ambient Capable H…"
type textarea "x"
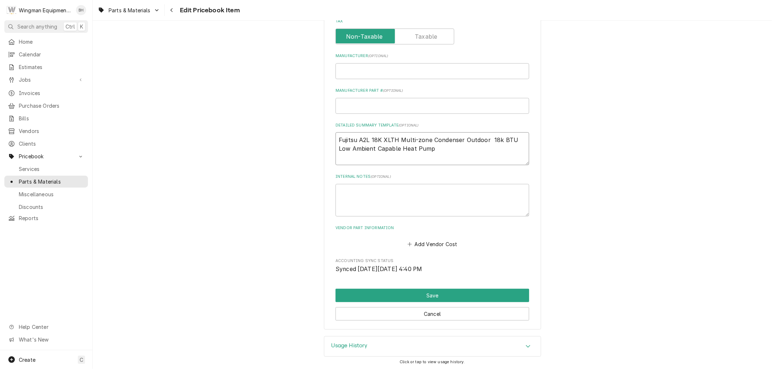
click at [497, 139] on textarea "Fujitsu A2L 18K XLTH Multi-zone Condenser Outdoor 18k BTU Low Ambient Capable H…" at bounding box center [432, 148] width 194 height 33
type textarea "Fujitsu A2L 18K XLTH Multi-zone Condenser Outdoor 18kBTU Low Ambient Capable He…"
type textarea "x"
type textarea "Fujitsu A2L 18K XLTH Multi-zone Condenser Outdoor 18BTU Low Ambient Capable Hea…"
type textarea "x"
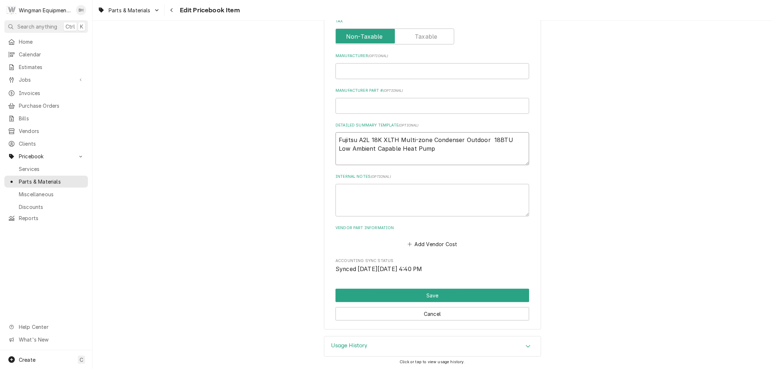
type textarea "Fujitsu A2L 18K XLTH Multi-zone Condenser Outdoor 1BTU Low Ambient Capable Heat…"
type textarea "x"
type textarea "Fujitsu A2L 18K XLTH Multi-zone Condenser Outdoor BTU Low Ambient Capable Heat …"
type textarea "x"
type textarea "Fujitsu A2L 18K XLTH Multi-zone Condenser Outdoor BTU Low Ambient Capable Heat …"
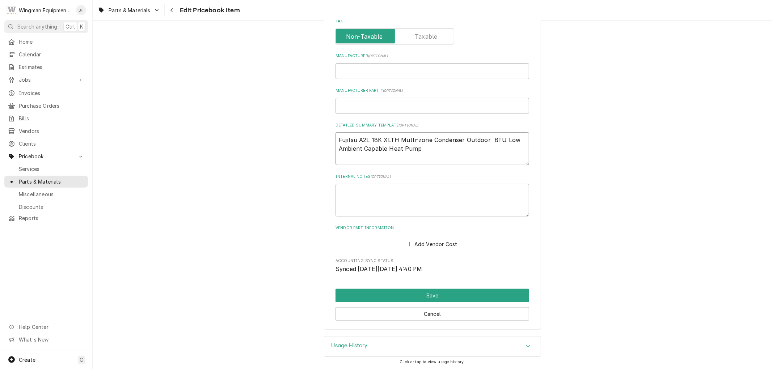
type textarea "x"
type textarea "Fujitsu A2L 18K XLTH Multi-zone Condenser OutdoorBTU Low Ambient Capable Heat P…"
type textarea "x"
type textarea "Fujitsu A2L 18K XLTH Multi-zone Condenser Outdoor BTU Low Ambient Capable Heat …"
type textarea "x"
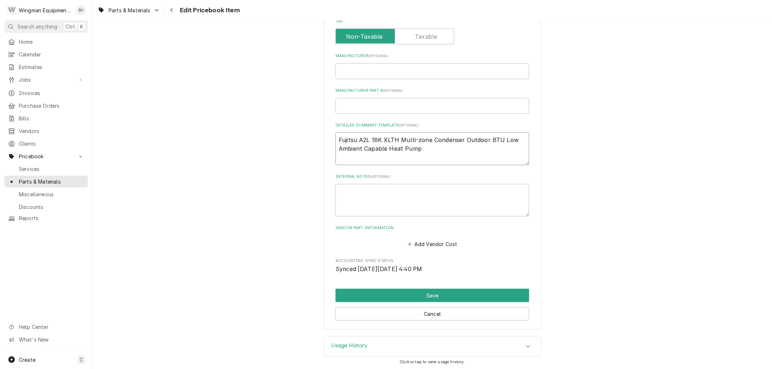
click at [380, 142] on textarea "Fujitsu A2L 18K XLTH Multi-zone Condenser Outdoor BTU Low Ambient Capable Heat …" at bounding box center [432, 148] width 194 height 33
type textarea "Fujitsu A2L 18KXLTH Multi-zone Condenser Outdoor BTU Low Ambient Capable Heat P…"
type textarea "x"
type textarea "Fujitsu A2L 18K XLTH Multi-zone Condenser Outdoor BTU Low Ambient Capable Heat …"
type textarea "x"
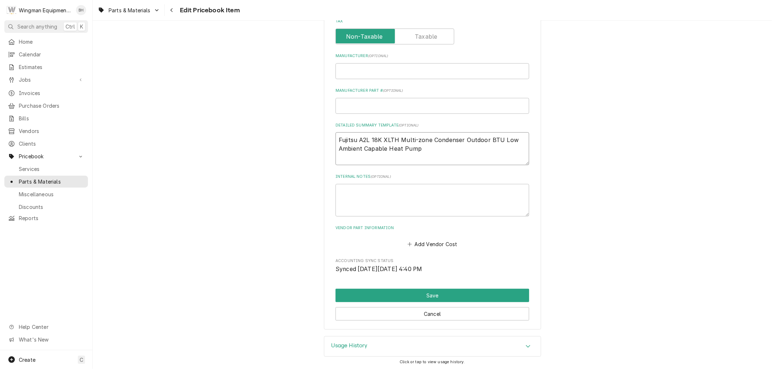
click at [367, 139] on textarea "Fujitsu A2L 18K XLTH Multi-zone Condenser Outdoor BTU Low Ambient Capable Heat …" at bounding box center [432, 148] width 194 height 33
click at [428, 139] on textarea "Fujitsu A2L 18K XLTH Multi-zone Condenser Outdoor BTU Low Ambient Capable Heat …" at bounding box center [432, 148] width 194 height 33
type textarea "Fujitsu A2L 18K XLTH Multi-zon Condenser Outdoor BTU Low Ambient Capable Heat P…"
type textarea "x"
type textarea "Fujitsu A2L 18K XLTH Multi-z Condenser Outdoor BTU Low Ambient Capable Heat Pump"
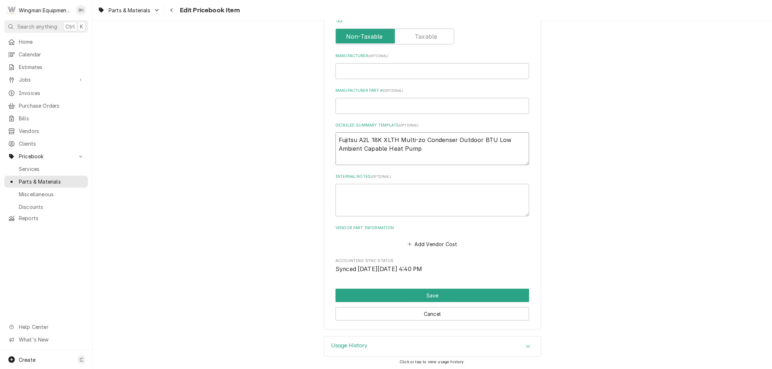
type textarea "x"
type textarea "Fujitsu A2L 18K XLTH Multi- Condenser Outdoor BTU Low Ambient Capable Heat Pump"
type textarea "x"
type textarea "Fujitsu A2L 18K XLTH Multi Condenser Outdoor BTU Low Ambient Capable Heat Pump"
type textarea "x"
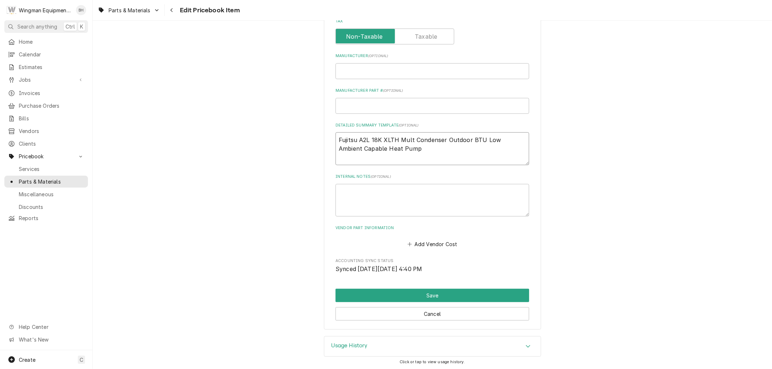
type textarea "Fujitsu A2L 18K XLTH Mul Condenser Outdoor BTU Low Ambient Capable Heat Pump"
type textarea "x"
type textarea "Fujitsu A2L 18K XLTH Mu Condenser Outdoor BTU Low Ambient Capable Heat Pump"
type textarea "x"
type textarea "Fujitsu A2L 18K XLTH M Condenser Outdoor BTU Low Ambient Capable Heat Pump"
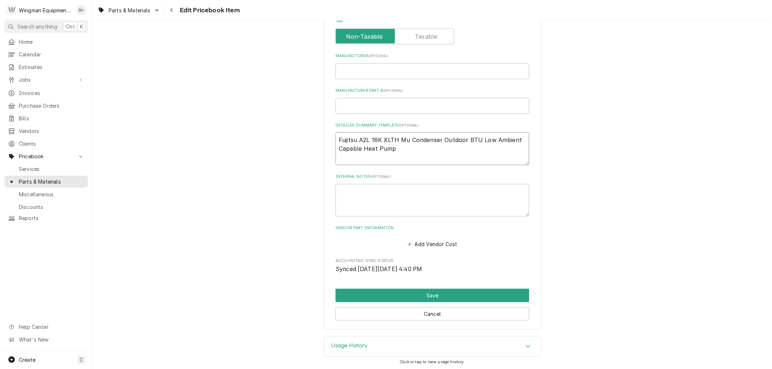
type textarea "x"
type textarea "Fujitsu A2L 18K XLTH MZ Condenser Outdoor BTU Low Ambient Capable Heat Pump"
type textarea "x"
click at [462, 141] on textarea "Fujitsu A2L 18K XLTH MZ Condenser Outdoor BTU Low Ambient Capable Heat Pump" at bounding box center [432, 148] width 194 height 33
type textarea "Fujitsu A2L 18K XLTH MZ Condenser OutdoorBTU Low Ambient Capable Heat Pump"
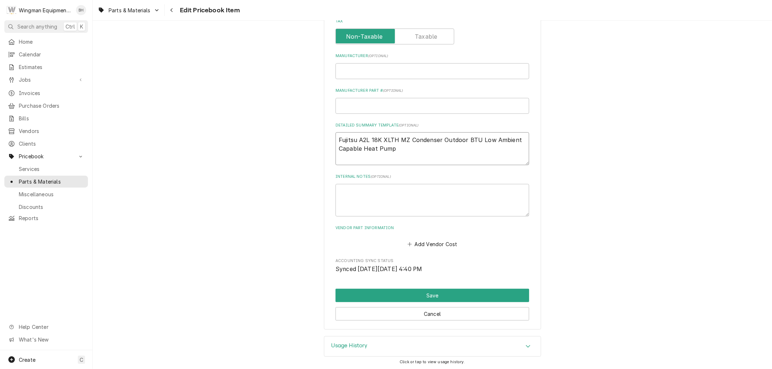
type textarea "x"
type textarea "Fujitsu A2L 18K XLTH MZ Condenser OutdoorTU Low Ambient Capable Heat Pump"
type textarea "x"
type textarea "Fujitsu A2L 18K XLTH MZ Condenser OutdoorU Low Ambient Capable Heat Pump"
type textarea "x"
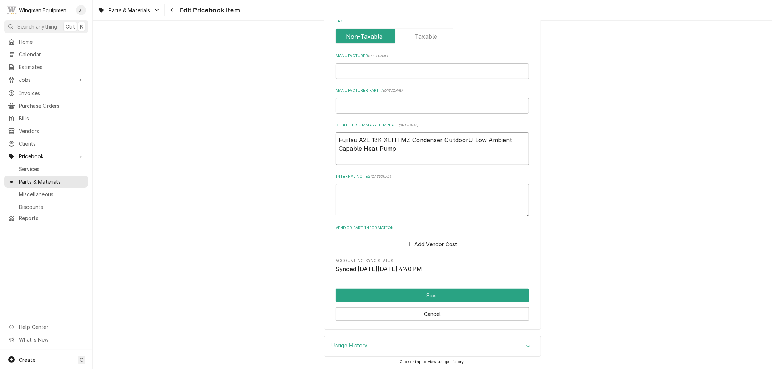
type textarea "Fujitsu A2L 18K XLTH MZ Condenser Outdoor Low Ambient Capable Heat Pump"
type textarea "x"
type textarea "Fujitsu A2L 18K XLTH MZ Condenser Outdoor Low Ambient Capable Heat Pump"
click at [424, 293] on button "Save" at bounding box center [432, 295] width 194 height 13
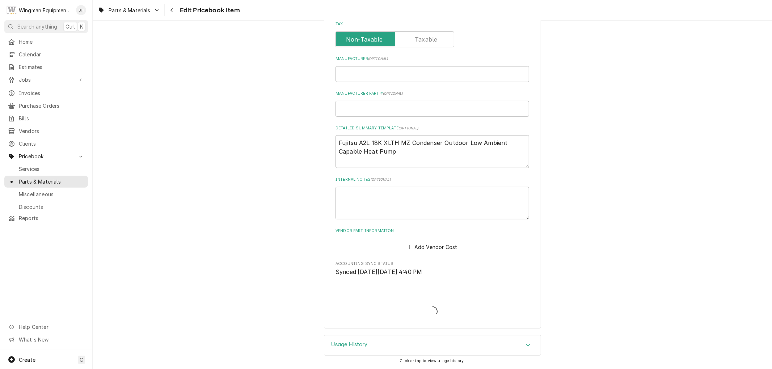
scroll to position [257, 0]
type textarea "x"
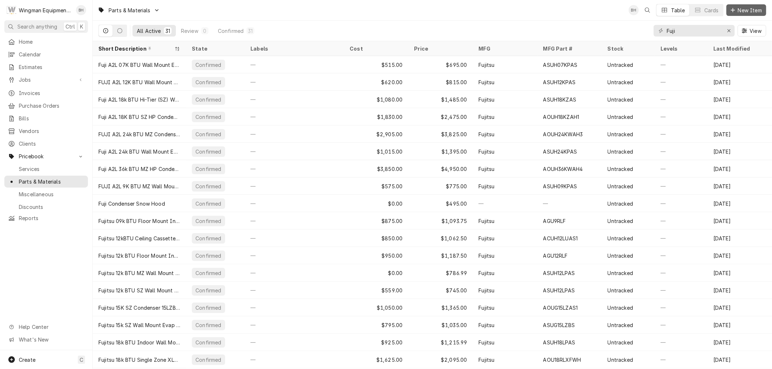
click at [754, 8] on span "New Item" at bounding box center [749, 11] width 27 height 8
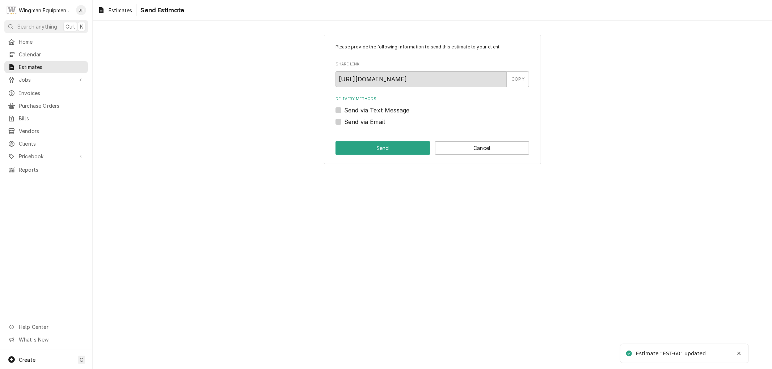
click at [344, 123] on label "Send via Email" at bounding box center [364, 122] width 41 height 9
click at [344, 123] on input "Send via Email" at bounding box center [441, 126] width 194 height 16
checkbox input "true"
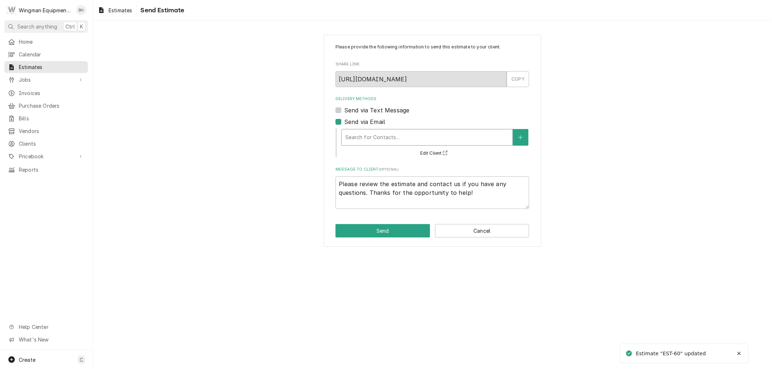
click at [363, 138] on div "Delivery Methods" at bounding box center [427, 137] width 164 height 13
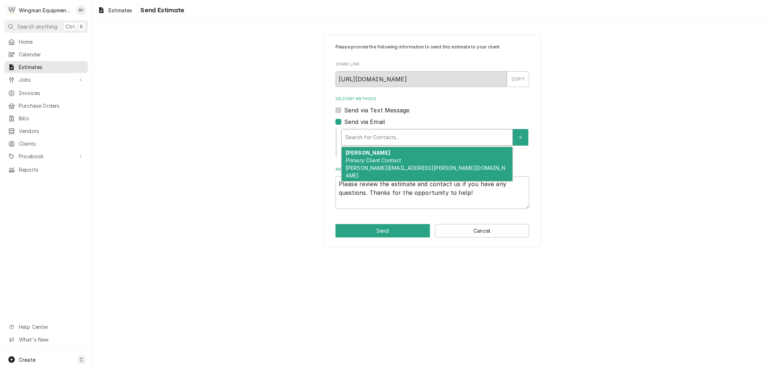
click at [386, 164] on div "Brian Casper Primary Client Contact brian.casper@honeywell.com" at bounding box center [426, 164] width 171 height 34
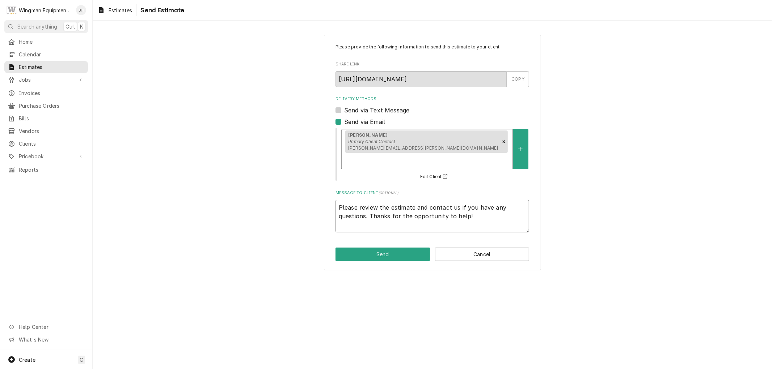
click at [489, 207] on textarea "Please review the estimate and contact us if you have any questions. Thanks for…" at bounding box center [432, 216] width 194 height 33
drag, startPoint x: 476, startPoint y: 202, endPoint x: 369, endPoint y: 199, distance: 107.5
click at [369, 200] on textarea "Please review the estimate and contact us if you have any questions. Thanks for…" at bounding box center [432, 216] width 194 height 33
type textarea "x"
type textarea "Please review the estimate and contact us if you have any questions."
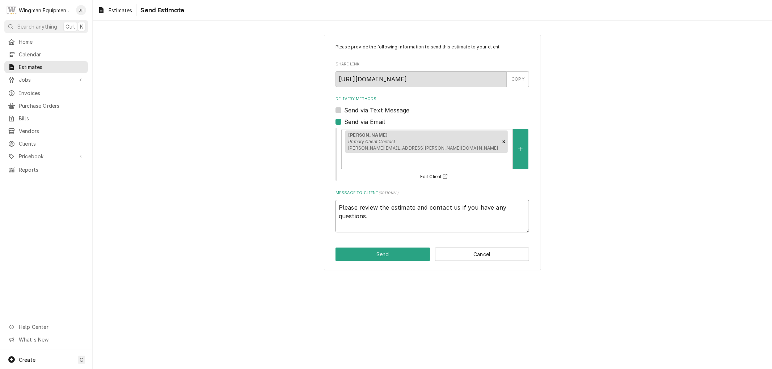
type textarea "x"
type textarea "Please review the estimate and contact us if you have any questions. D"
type textarea "x"
type textarea "Please review the estimate and contact us if you have any questions. Di"
type textarea "x"
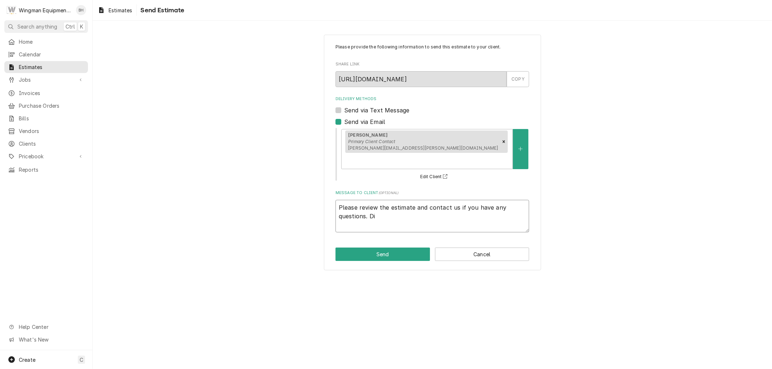
type textarea "Please review the estimate and contact us if you have any questions. Dir"
type textarea "x"
type textarea "Please review the estimate and contact us if you have any questions. Dire"
type textarea "x"
type textarea "Please review the estimate and contact us if you have any questions. Direc"
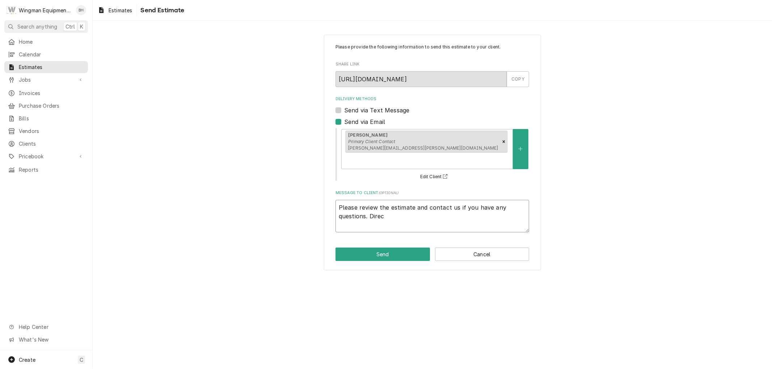
type textarea "x"
type textarea "Please review the estimate and contact us if you have any questions. Direct"
type textarea "x"
type textarea "Please review the estimate and contact us if you have any questions. Direct"
type textarea "x"
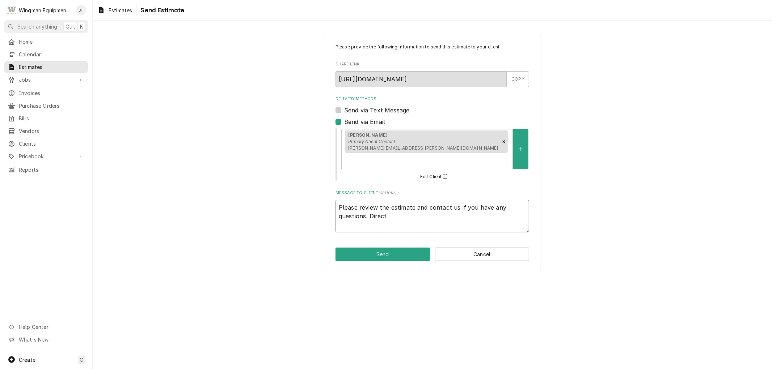
type textarea "Please review the estimate and contact us if you have any questions. Direct s"
type textarea "x"
type textarea "Please review the estimate and contact us if you have any questions. Direct sa"
type textarea "x"
type textarea "Please review the estimate and contact us if you have any questions. Direct sav"
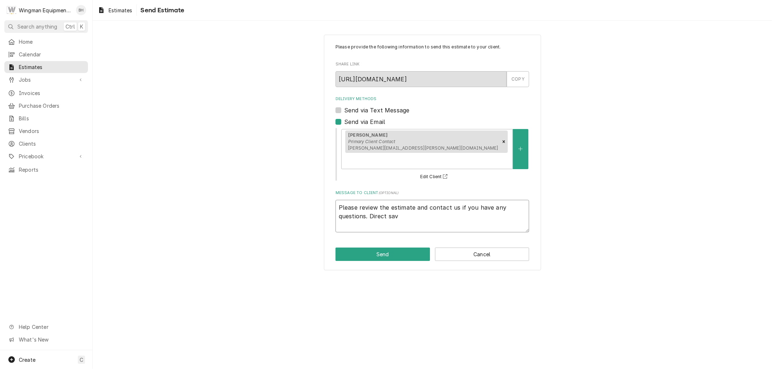
type textarea "x"
type textarea "Please review the estimate and contact us if you have any questions. Direct savi"
type textarea "x"
type textarea "Please review the estimate and contact us if you have any questions. Direct sav…"
type textarea "x"
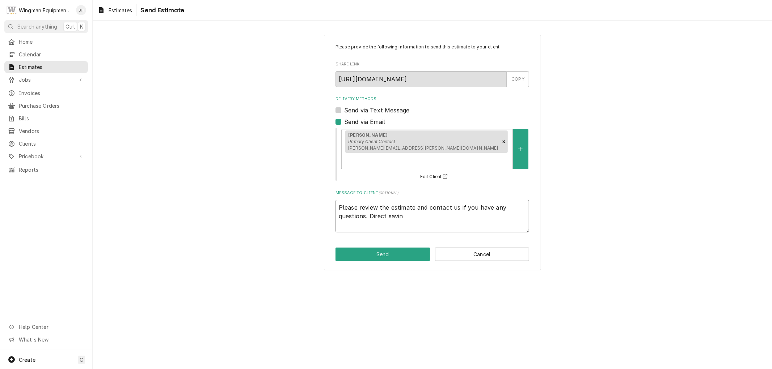
type textarea "Please review the estimate and contact us if you have any questions. Direct sav…"
type textarea "x"
type textarea "Please review the estimate and contact us if you have any questions. Direct sav…"
type textarea "x"
type textarea "Please review the estimate and contact us if you have any questions. Direct sav…"
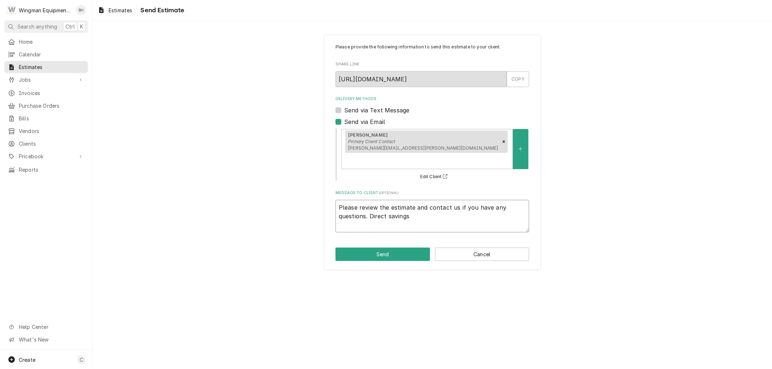
type textarea "x"
type textarea "Please review the estimate and contact us if you have any questions. Direct sav…"
type textarea "x"
type textarea "Please review the estimate and contact us if you have any questions. Direct sav…"
type textarea "x"
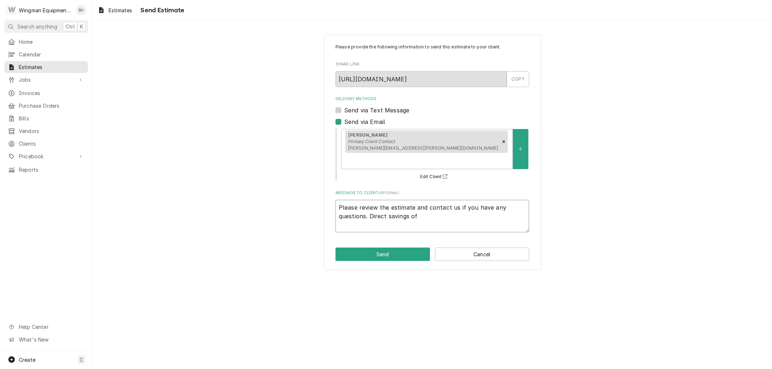
type textarea "Please review the estimate and contact us if you have any questions. Direct sav…"
type textarea "x"
type textarea "Please review the estimate and contact us if you have any questions. Direct sav…"
type textarea "x"
type textarea "Please review the estimate and contact us if you have any questions. Direct sav…"
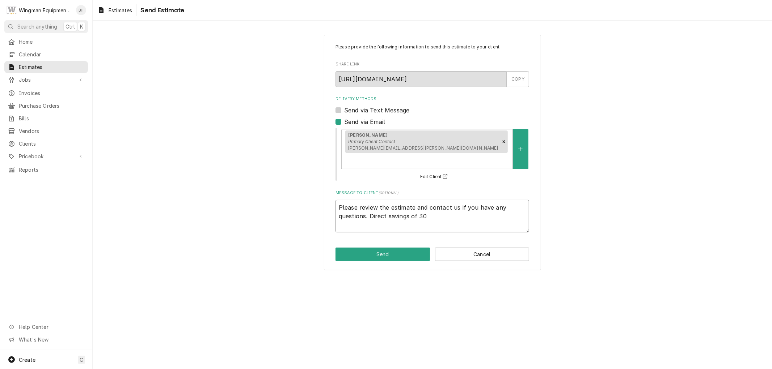
type textarea "x"
type textarea "Please review the estimate and contact us if you have any questions. Direct sav…"
type textarea "x"
type textarea "Please review the estimate and contact us if you have any questions. Direct sav…"
type textarea "x"
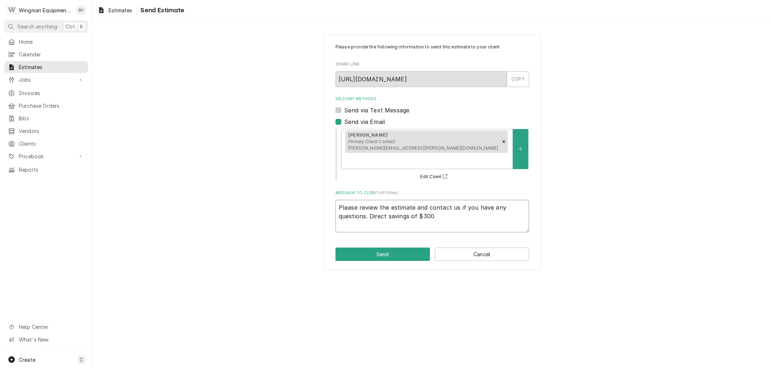
type textarea "Please review the estimate and contact us if you have any questions. Direct sav…"
type textarea "x"
type textarea "Please review the estimate and contact us if you have any questions. Direct sav…"
type textarea "x"
type textarea "Please review the estimate and contact us if you have any questions. Direct sav…"
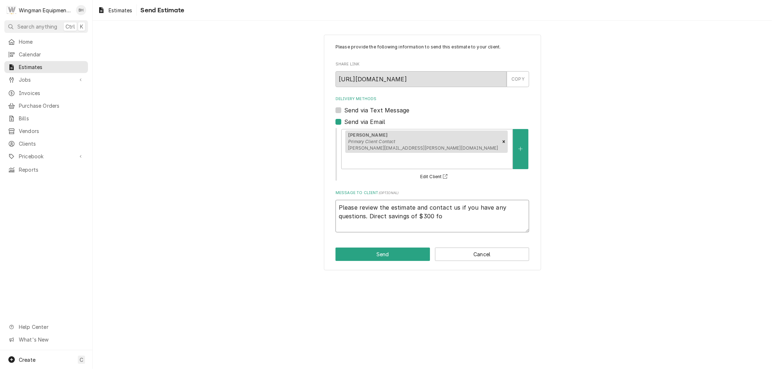
type textarea "x"
type textarea "Please review the estimate and contact us if you have any questions. Direct sav…"
type textarea "x"
type textarea "Please review the estimate and contact us if you have any questions. Direct sav…"
type textarea "x"
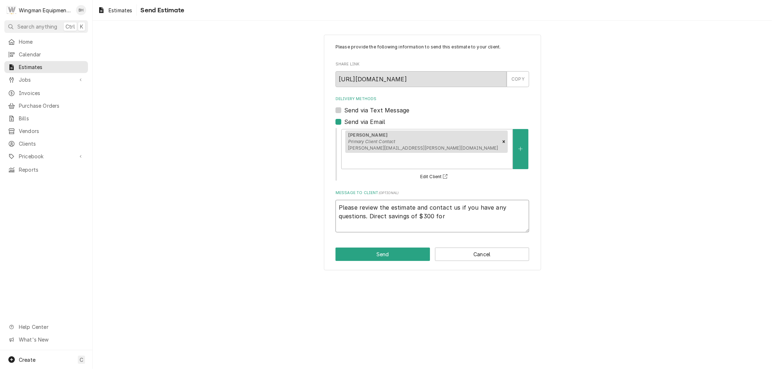
type textarea "Please review the estimate and contact us if you have any questions. Direct sav…"
type textarea "x"
type textarea "Please review the estimate and contact us if you have any questions. Direct sav…"
type textarea "x"
type textarea "Please review the estimate and contact us if you have any questions. Direct sav…"
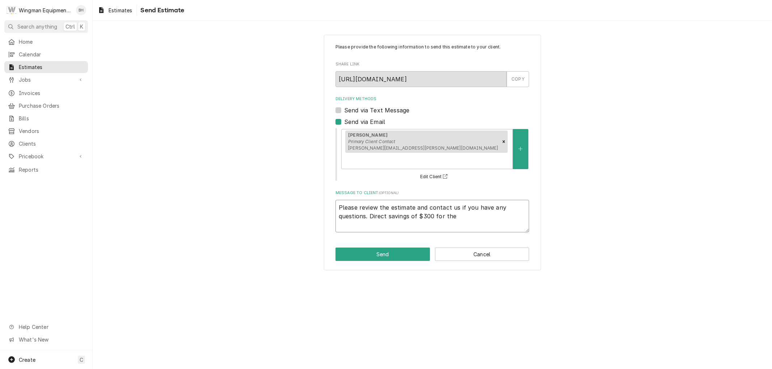
type textarea "x"
type textarea "Please review the estimate and contact us if you have any questions. Direct sav…"
type textarea "x"
type textarea "Please review the estimate and contact us if you have any questions. Direct sav…"
type textarea "x"
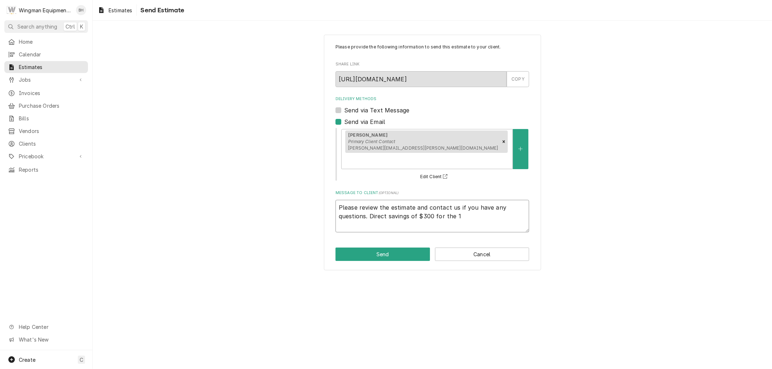
type textarea "Please review the estimate and contact us if you have any questions. Direct sav…"
type textarea "x"
type textarea "Please review the estimate and contact us if you have any questions. Direct sav…"
type textarea "x"
type textarea "Please review the estimate and contact us if you have any questions. Direct sav…"
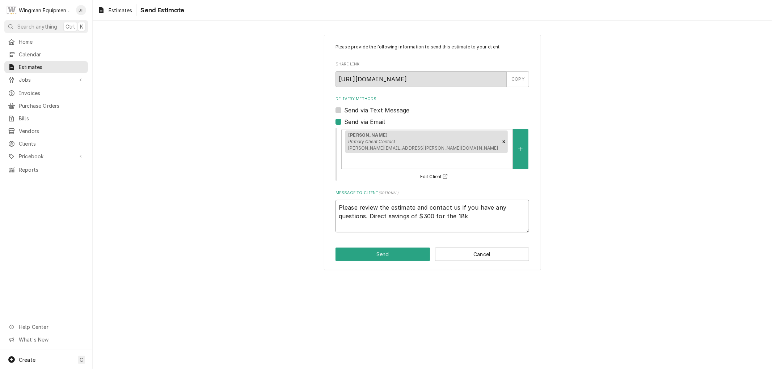
type textarea "x"
type textarea "Please review the estimate and contact us if you have any questions. Direct sav…"
type textarea "x"
type textarea "Please review the estimate and contact us if you have any questions. Direct sav…"
type textarea "x"
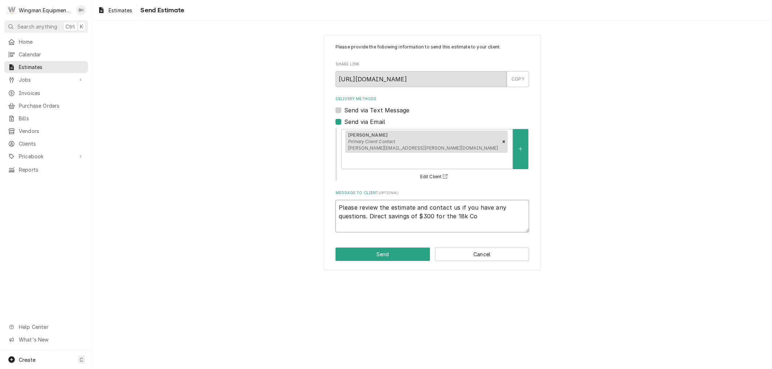
type textarea "Please review the estimate and contact us if you have any questions. Direct sav…"
type textarea "x"
type textarea "Please review the estimate and contact us if you have any questions. Direct sav…"
type textarea "x"
type textarea "Please review the estimate and contact us if you have any questions. Direct sav…"
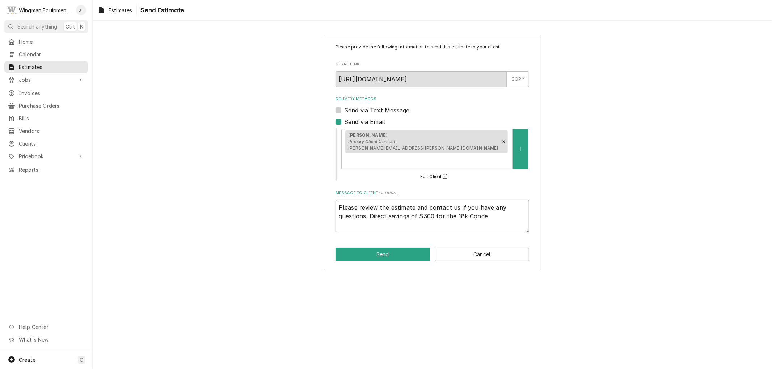
type textarea "x"
type textarea "Please review the estimate and contact us if you have any questions. Direct sav…"
type textarea "x"
type textarea "Please review the estimate and contact us if you have any questions. Direct sav…"
type textarea "x"
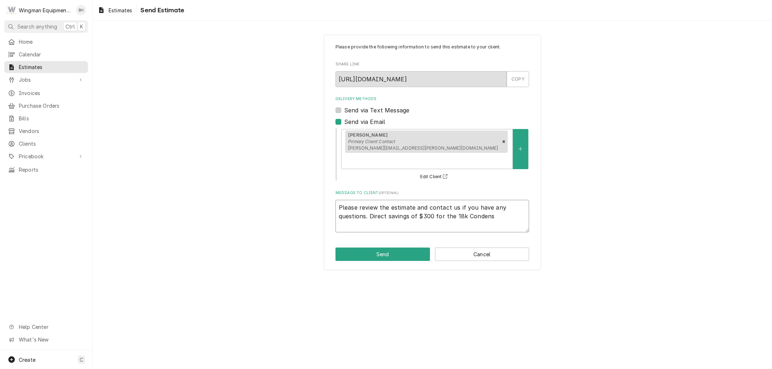
type textarea "Please review the estimate and contact us if you have any questions. Direct sav…"
type textarea "x"
type textarea "Please review the estimate and contact us if you have any questions. Direct sav…"
type textarea "x"
type textarea "Please review the estimate and contact us if you have any questions. Direct sav…"
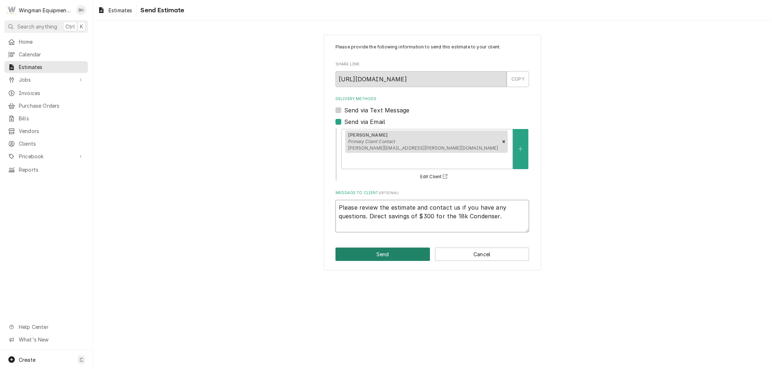
type textarea "x"
type textarea "Please review the estimate and contact us if you have any questions. Direct sav…"
type textarea "x"
type textarea "Please review the estimate and contact us if you have any questions. Direct sav…"
type textarea "x"
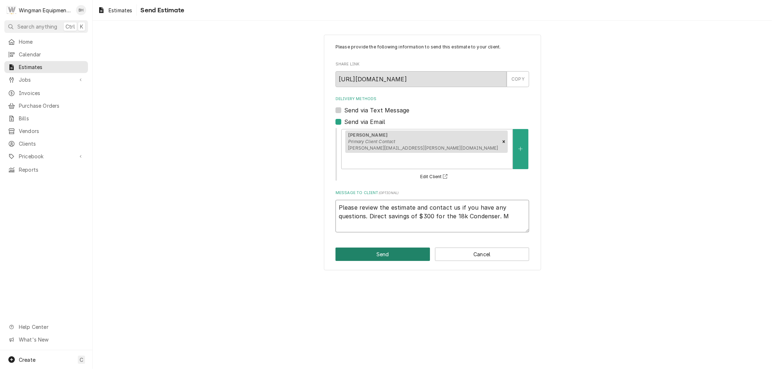
type textarea "Please review the estimate and contact us if you have any questions. Direct sav…"
type textarea "x"
type textarea "Please review the estimate and contact us if you have any questions. Direct sav…"
type textarea "x"
type textarea "Please review the estimate and contact us if you have any questions. Direct sav…"
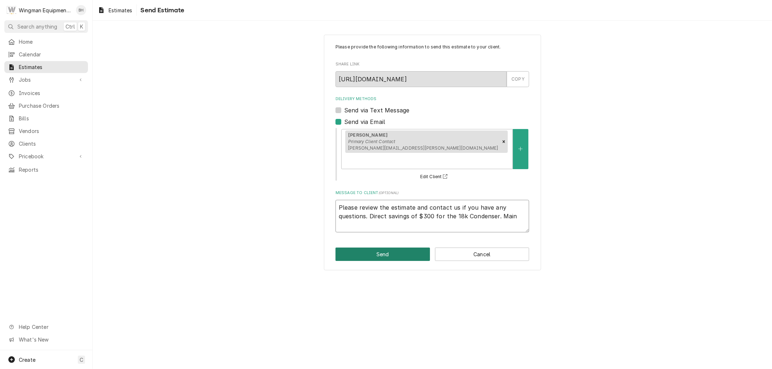
type textarea "x"
type textarea "Please review the estimate and contact us if you have any questions. Direct sav…"
type textarea "x"
type textarea "Please review the estimate and contact us if you have any questions. Direct sav…"
type textarea "x"
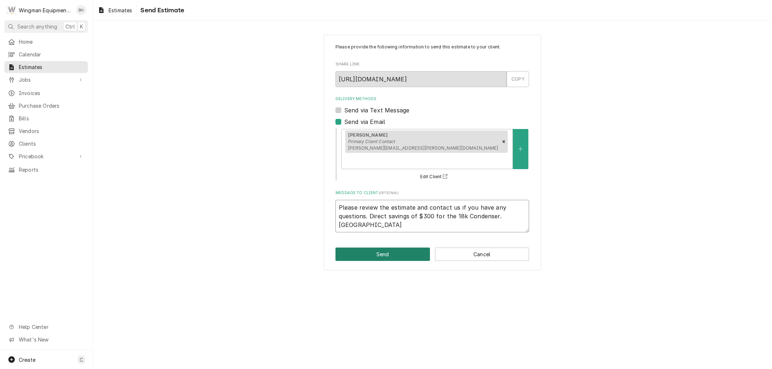
type textarea "Please review the estimate and contact us if you have any questions. Direct sav…"
type textarea "x"
type textarea "Please review the estimate and contact us if you have any questions. Direct sav…"
type textarea "x"
type textarea "Please review the estimate and contact us if you have any questions. Direct sav…"
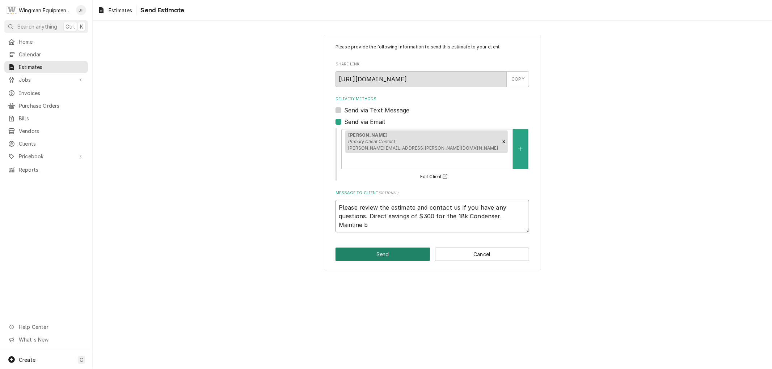
type textarea "x"
type textarea "Please review the estimate and contact us if you have any questions. Direct sav…"
type textarea "x"
type textarea "Please review the estimate and contact us if you have any questions. Direct sav…"
type textarea "x"
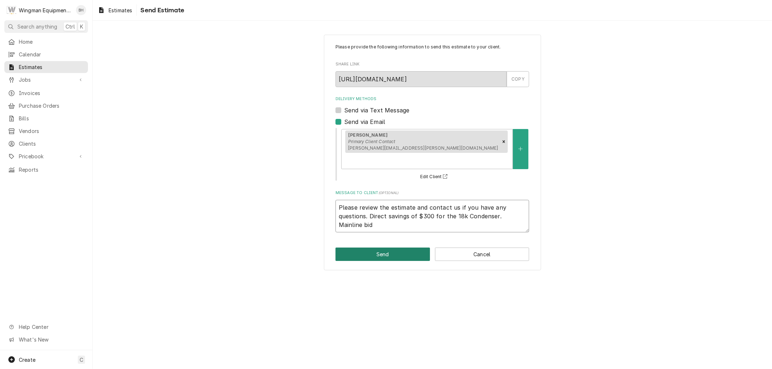
type textarea "Please review the estimate and contact us if you have any questions. Direct sav…"
type textarea "x"
type textarea "Please review the estimate and contact us if you have any questions. Direct sav…"
type textarea "x"
type textarea "Please review the estimate and contact us if you have any questions. Direct sav…"
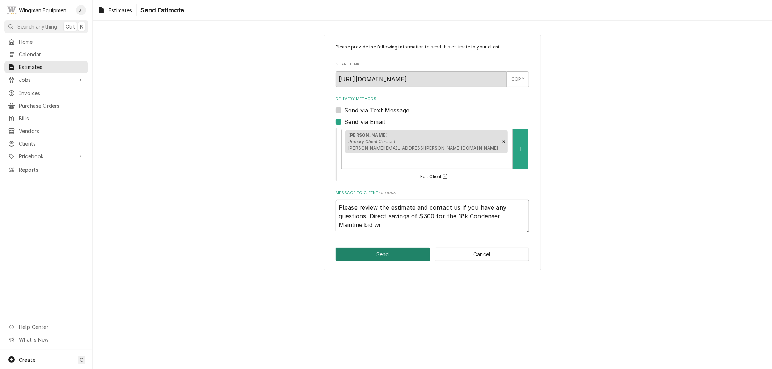
type textarea "x"
type textarea "Please review the estimate and contact us if you have any questions. Direct sav…"
type textarea "x"
type textarea "Please review the estimate and contact us if you have any questions. Direct sav…"
type textarea "x"
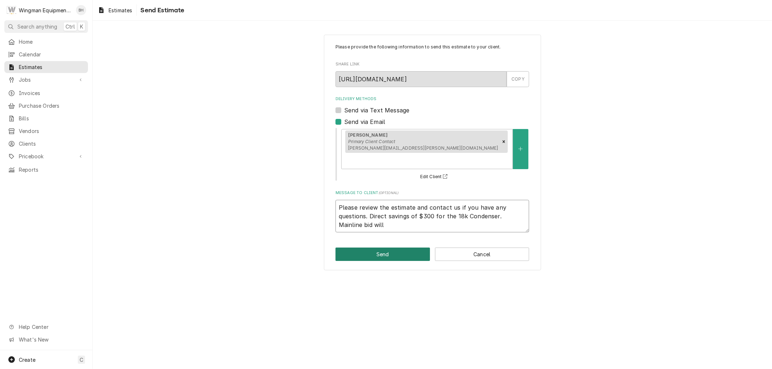
type textarea "Please review the estimate and contact us if you have any questions. Direct sav…"
type textarea "x"
type textarea "Please review the estimate and contact us if you have any questions. Direct sav…"
type textarea "x"
type textarea "Please review the estimate and contact us if you have any questions. Direct sav…"
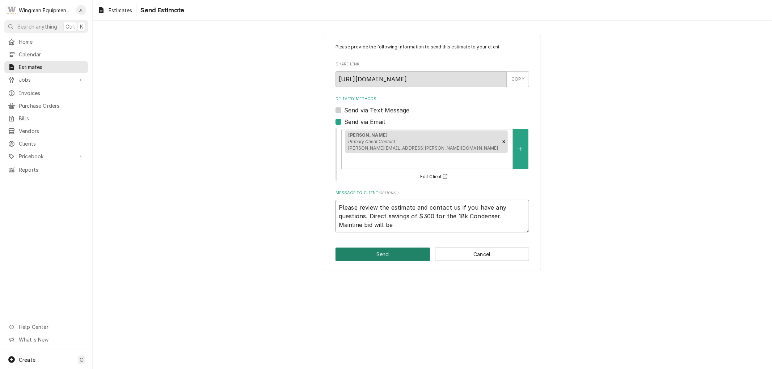
type textarea "x"
type textarea "Please review the estimate and contact us if you have any questions. Direct sav…"
type textarea "x"
type textarea "Please review the estimate and contact us if you have any questions. Direct sav…"
type textarea "x"
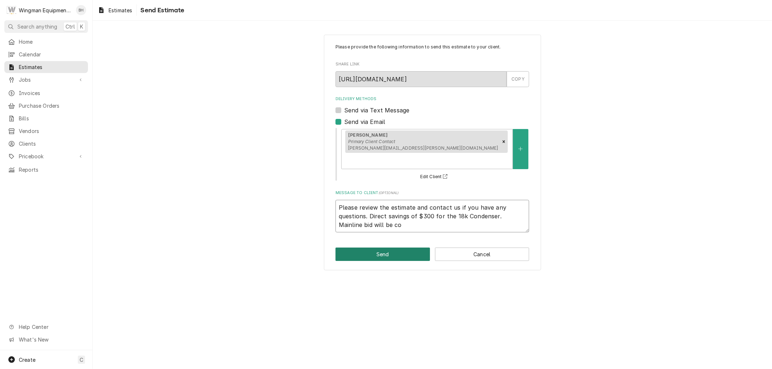
type textarea "Please review the estimate and contact us if you have any questions. Direct sav…"
type textarea "x"
type textarea "Please review the estimate and contact us if you have any questions. Direct sav…"
type textarea "x"
type textarea "Please review the estimate and contact us if you have any questions. Direct sav…"
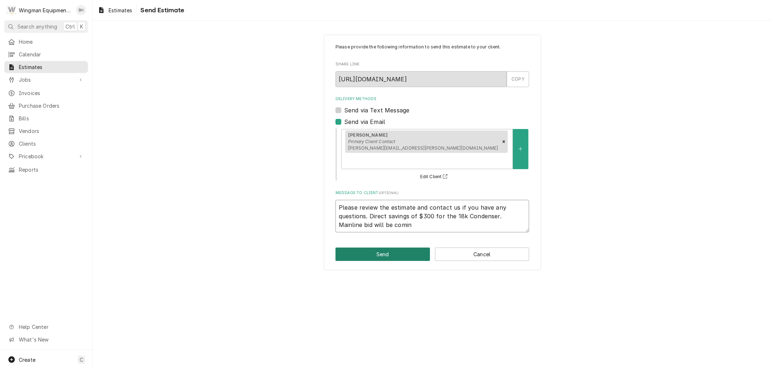
type textarea "x"
type textarea "Please review the estimate and contact us if you have any questions. Direct sav…"
type textarea "x"
type textarea "Please review the estimate and contact us if you have any questions. Direct sav…"
type textarea "x"
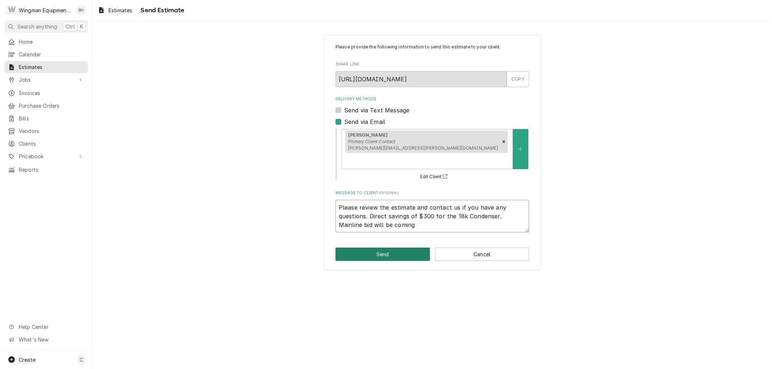
type textarea "Please review the estimate and contact us if you have any questions. Direct sav…"
type textarea "x"
type textarea "Please review the estimate and contact us if you have any questions. Direct sav…"
type textarea "x"
type textarea "Please review the estimate and contact us if you have any questions. Direct sav…"
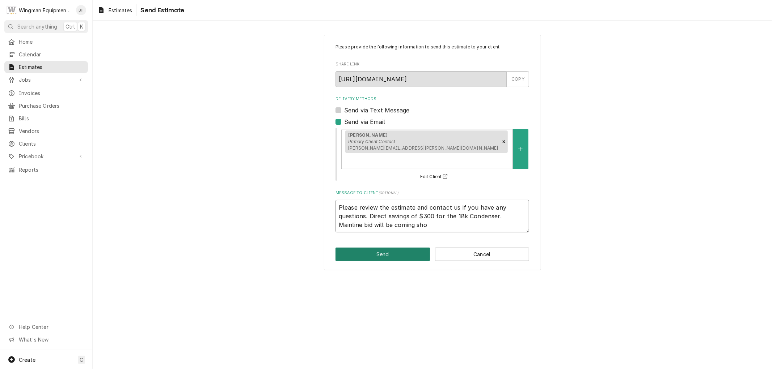
type textarea "x"
type textarea "Please review the estimate and contact us if you have any questions. Direct sav…"
type textarea "x"
type textarea "Please review the estimate and contact us if you have any questions. Direct sav…"
type textarea "x"
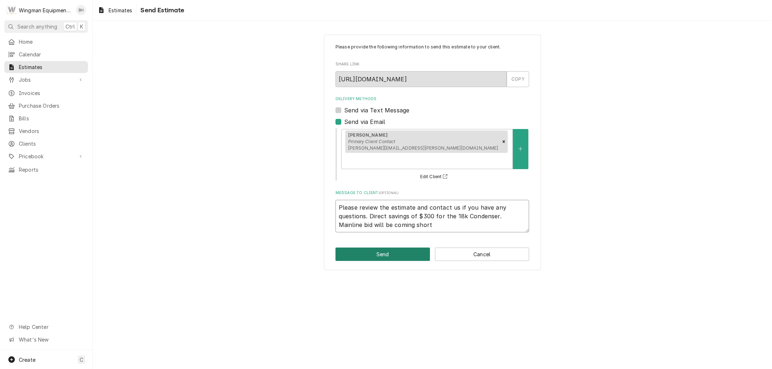
type textarea "Please review the estimate and contact us if you have any questions. Direct sav…"
type textarea "x"
type textarea "Please review the estimate and contact us if you have any questions. Direct sav…"
type textarea "x"
type textarea "Please review the estimate and contact us if you have any questions. Direct sav…"
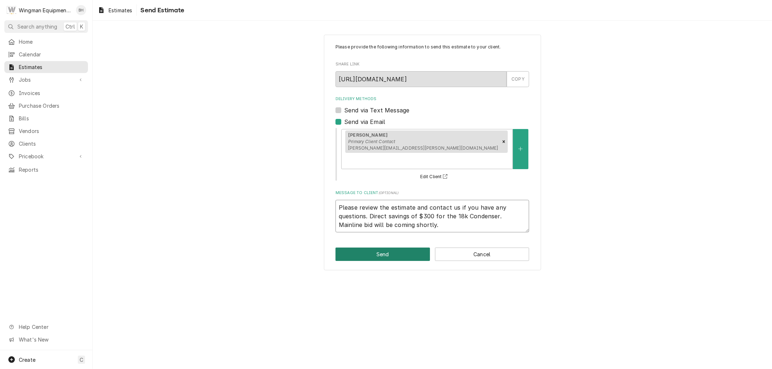
type textarea "x"
type textarea "Please review the estimate and contact us if you have any questions. Direct sav…"
type textarea "x"
type textarea "Please review the estimate and contact us if you have any questions. Direct sav…"
type textarea "x"
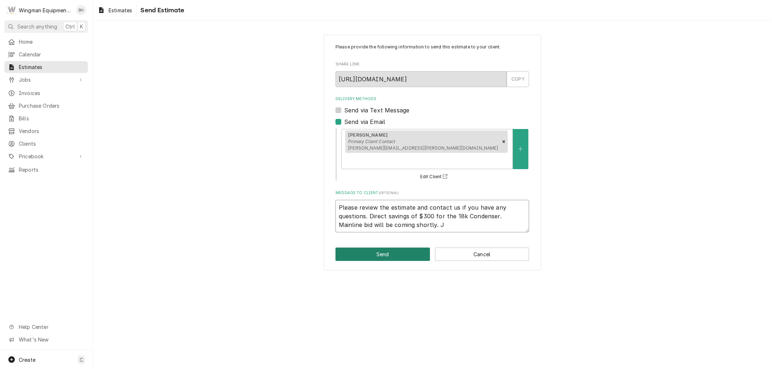
type textarea "Please review the estimate and contact us if you have any questions. Direct sav…"
type textarea "x"
type textarea "Please review the estimate and contact us if you have any questions. Direct sav…"
type textarea "x"
type textarea "Please review the estimate and contact us if you have any questions. Direct sav…"
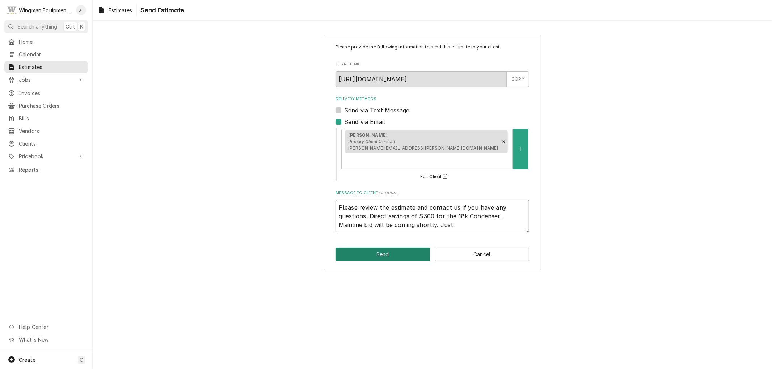
type textarea "x"
type textarea "Please review the estimate and contact us if you have any questions. Direct sav…"
type textarea "x"
type textarea "Please review the estimate and contact us if you have any questions. Direct sav…"
type textarea "x"
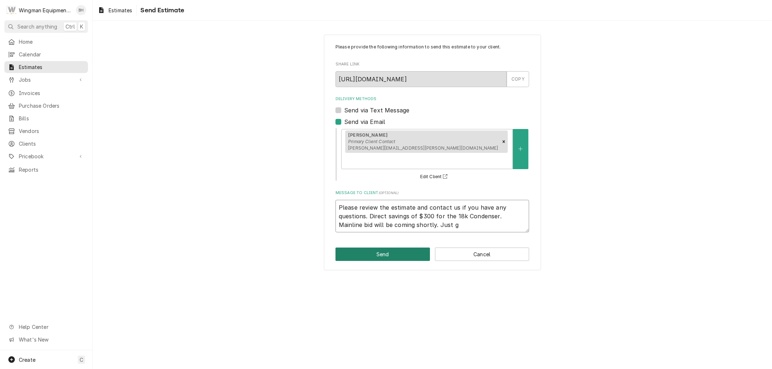
type textarea "Please review the estimate and contact us if you have any questions. Direct sav…"
type textarea "x"
type textarea "Please review the estimate and contact us if you have any questions. Direct sav…"
type textarea "x"
type textarea "Please review the estimate and contact us if you have any questions. Direct sav…"
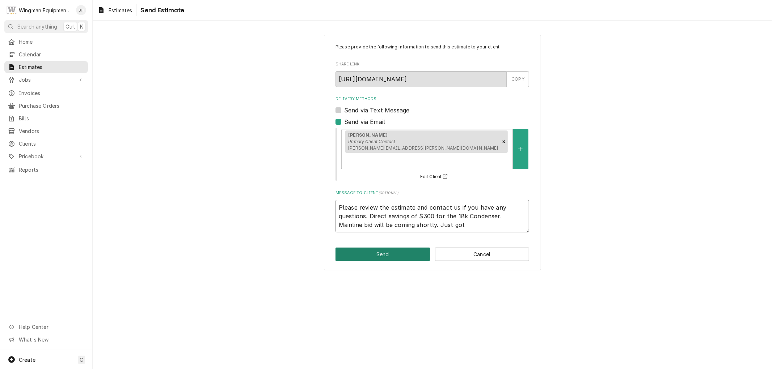
type textarea "x"
type textarea "Please review the estimate and contact us if you have any questions. Direct sav…"
type textarea "x"
type textarea "Please review the estimate and contact us if you have any questions. Direct sav…"
type textarea "x"
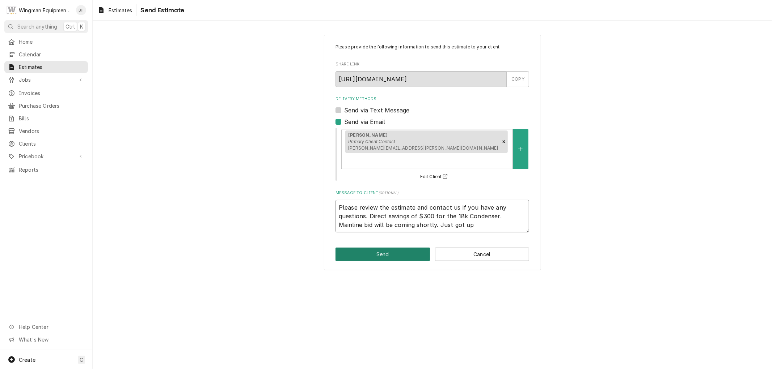
type textarea "Please review the estimate and contact us if you have any questions. Direct sav…"
type textarea "x"
type textarea "Please review the estimate and contact us if you have any questions. Direct sav…"
type textarea "x"
type textarea "Please review the estimate and contact us if you have any questions. Direct sav…"
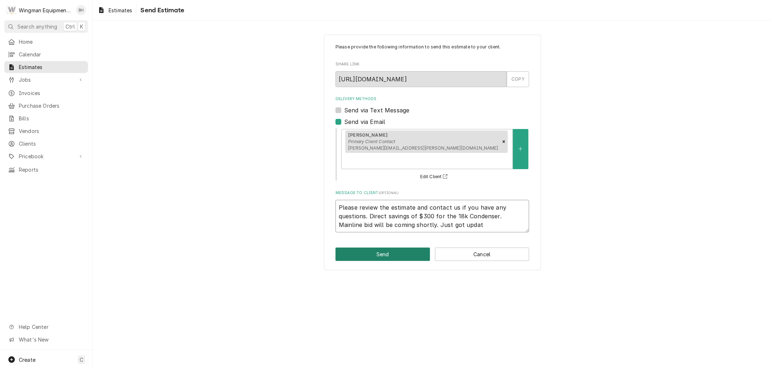
type textarea "x"
type textarea "Please review the estimate and contact us if you have any questions. Direct sav…"
type textarea "x"
type textarea "Please review the estimate and contact us if you have any questions. Direct sav…"
type textarea "x"
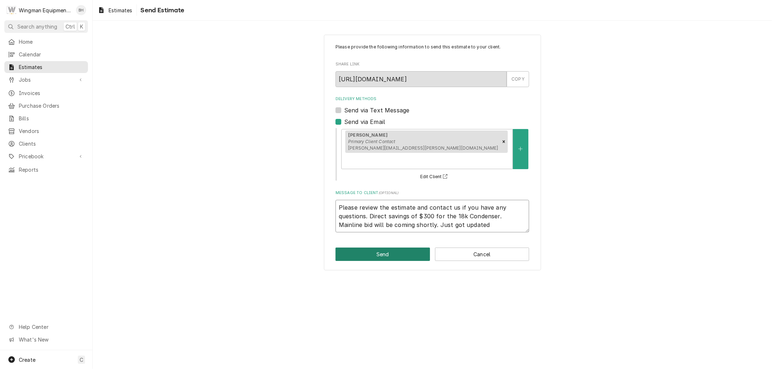
type textarea "Please review the estimate and contact us if you have any questions. Direct sav…"
type textarea "x"
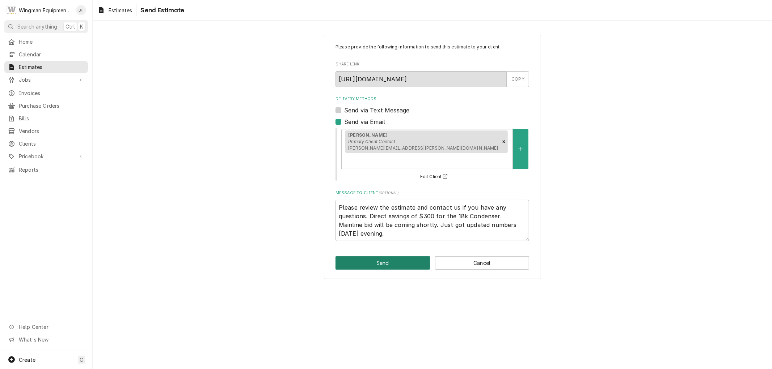
click at [406, 256] on button "Send" at bounding box center [382, 262] width 94 height 13
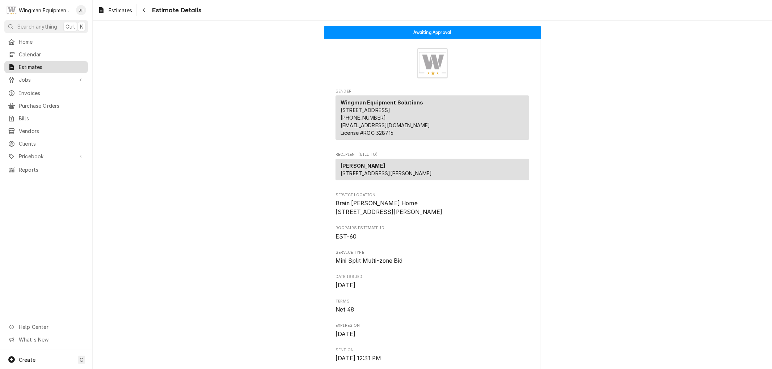
click at [30, 63] on span "Estimates" at bounding box center [51, 67] width 65 height 8
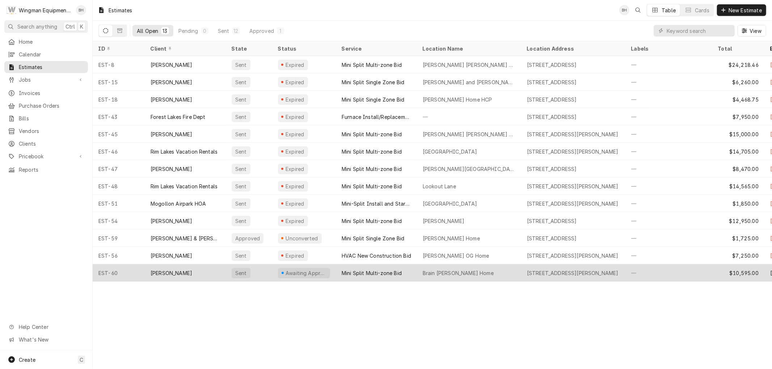
click at [204, 271] on div "[PERSON_NAME]" at bounding box center [185, 272] width 81 height 17
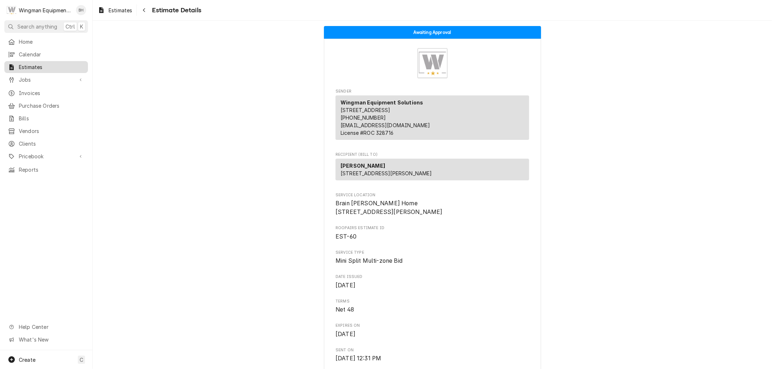
click at [31, 66] on span "Estimates" at bounding box center [51, 67] width 65 height 8
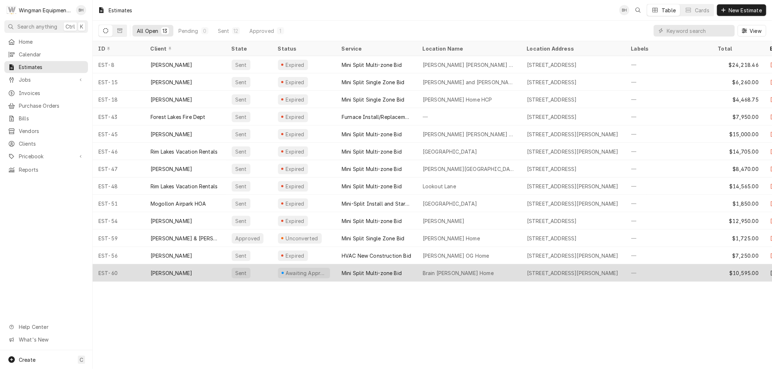
click at [396, 273] on div "Mini Split Multi-zone Bid" at bounding box center [371, 274] width 60 height 8
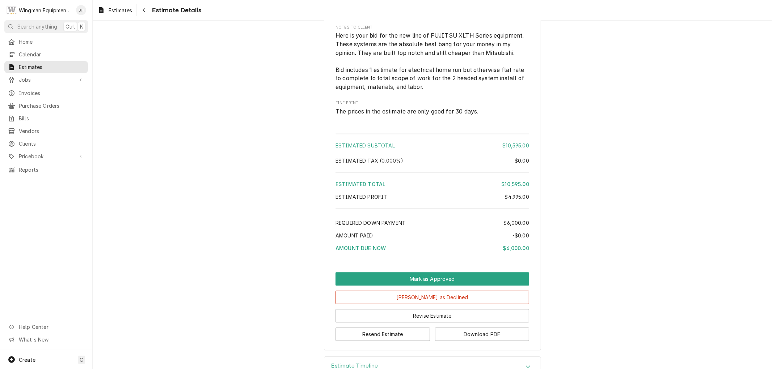
scroll to position [1286, 0]
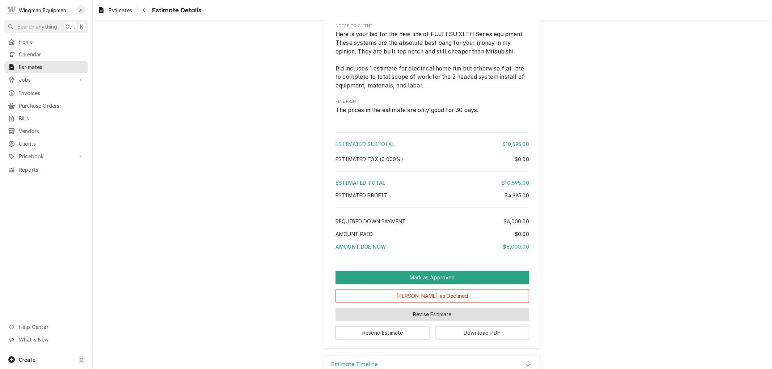
click at [433, 321] on button "Revise Estimate" at bounding box center [432, 314] width 194 height 13
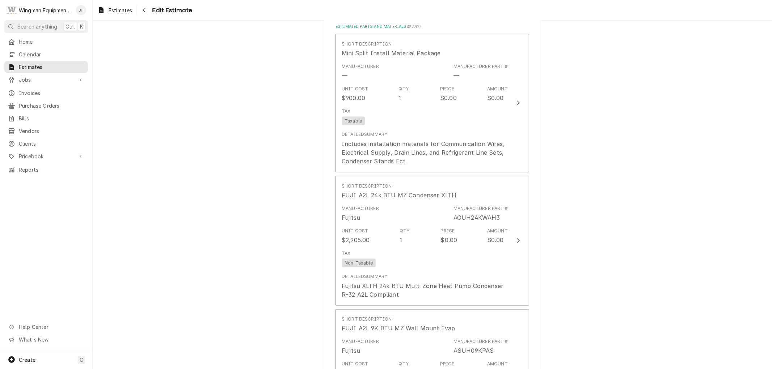
scroll to position [924, 0]
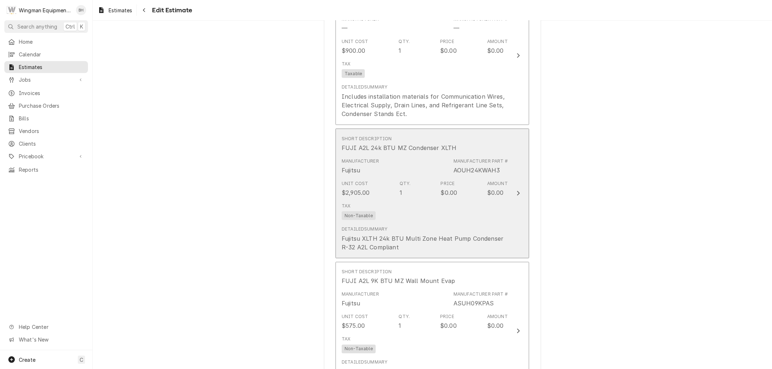
click at [402, 207] on div "Tax Non-Taxable" at bounding box center [424, 211] width 166 height 23
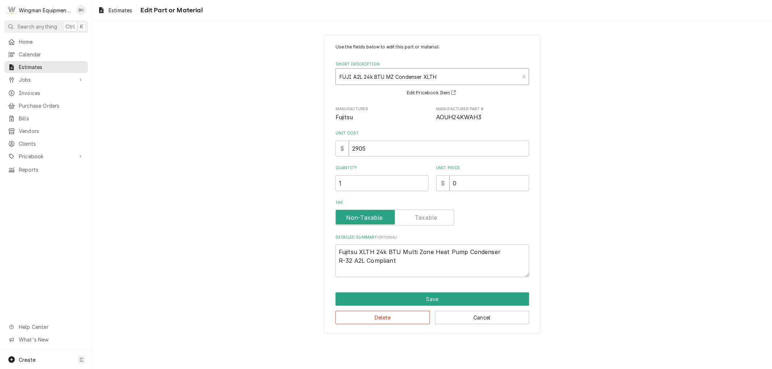
type textarea "x"
click at [383, 75] on div "Short Description" at bounding box center [427, 76] width 176 height 13
type input "Fuji 18k a2"
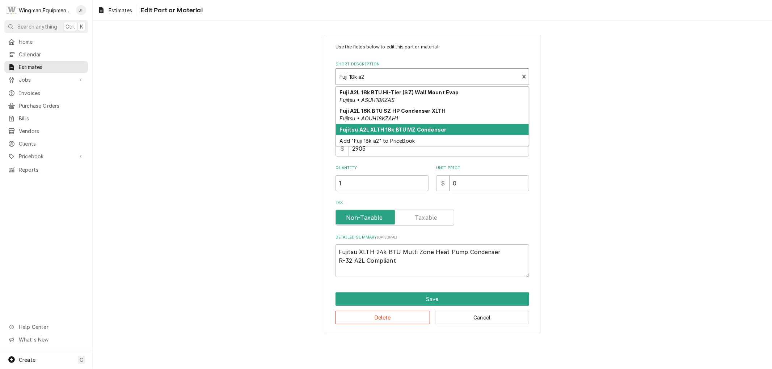
click at [406, 131] on strong "Fujitsu A2L XLTH 18k BTU MZ Condenser" at bounding box center [393, 130] width 107 height 6
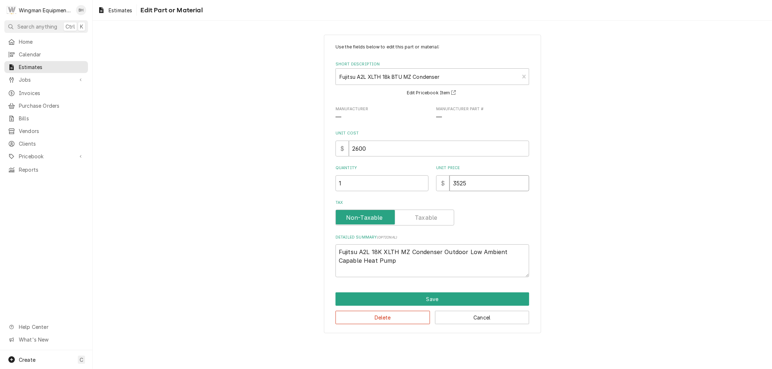
drag, startPoint x: 472, startPoint y: 181, endPoint x: 438, endPoint y: 185, distance: 34.2
click at [438, 186] on div "$ 3525" at bounding box center [482, 183] width 93 height 16
type textarea "x"
type input "0"
type textarea "x"
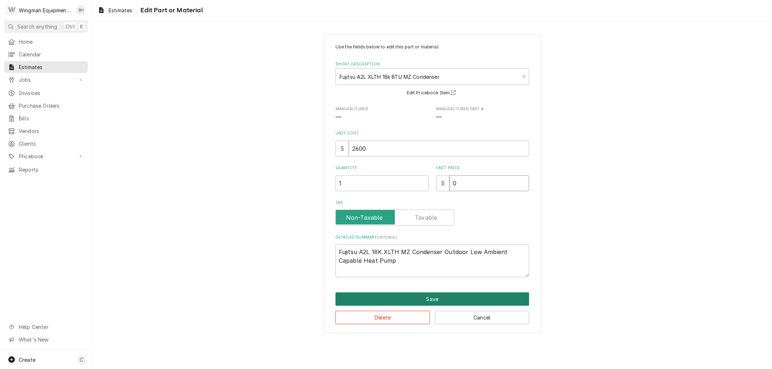
type input "0"
click at [449, 297] on button "Save" at bounding box center [432, 299] width 194 height 13
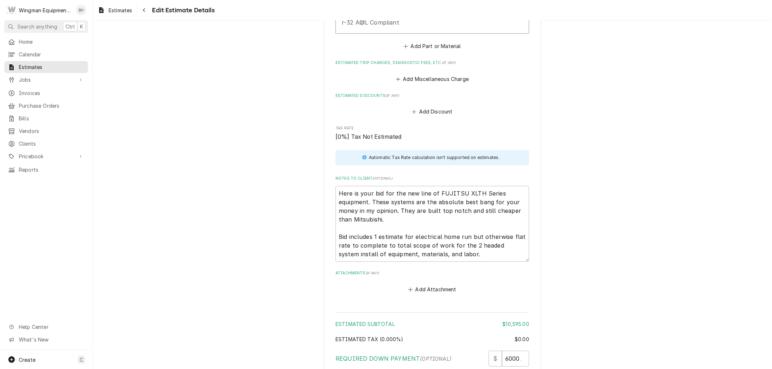
scroll to position [1600, 0]
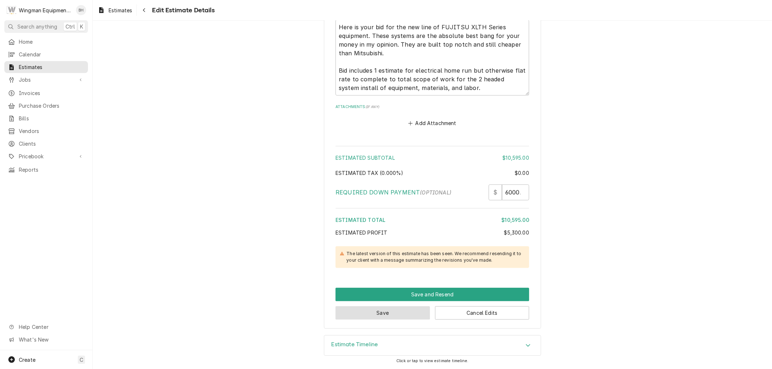
click at [402, 314] on button "Save" at bounding box center [382, 312] width 94 height 13
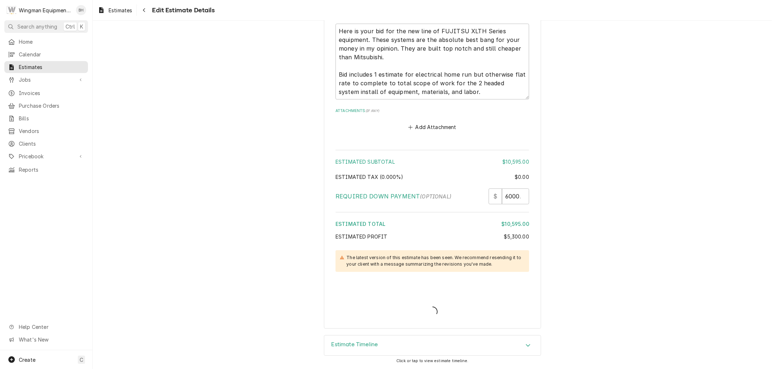
scroll to position [1596, 0]
type textarea "x"
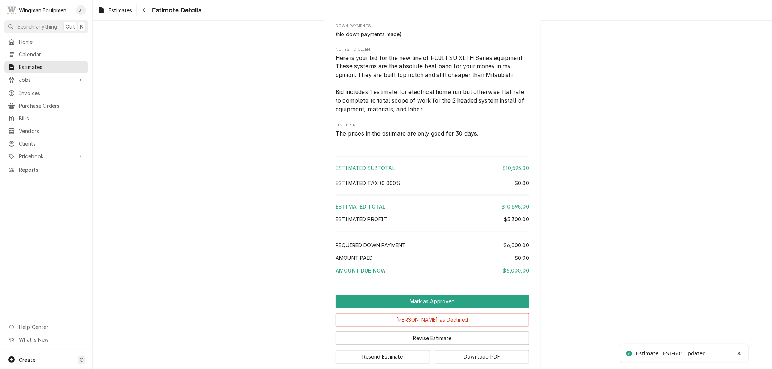
scroll to position [1302, 0]
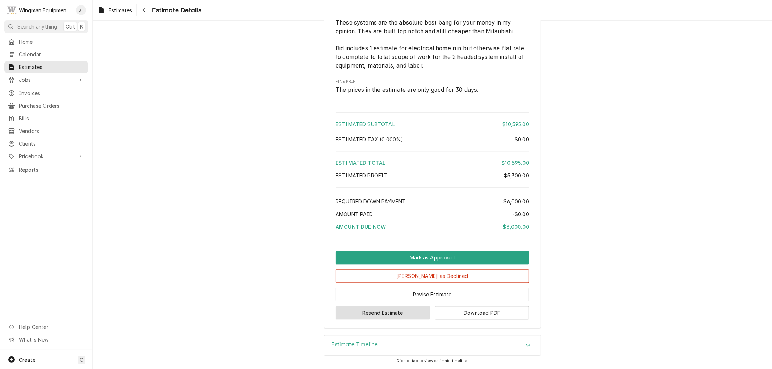
click at [408, 312] on button "Resend Estimate" at bounding box center [382, 312] width 94 height 13
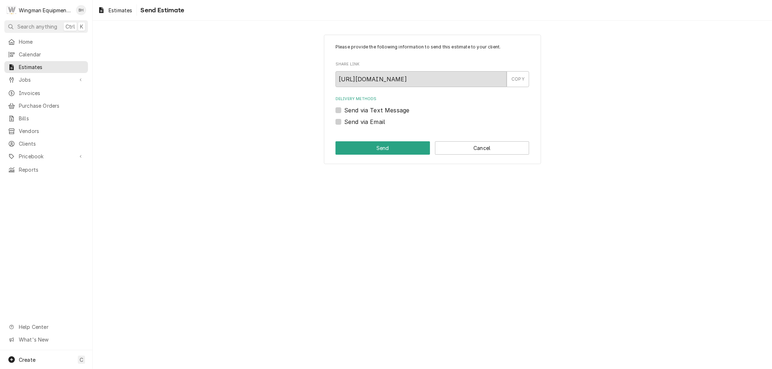
click at [344, 124] on label "Send via Email" at bounding box center [364, 122] width 41 height 9
click at [344, 124] on input "Send via Email" at bounding box center [441, 126] width 194 height 16
checkbox input "true"
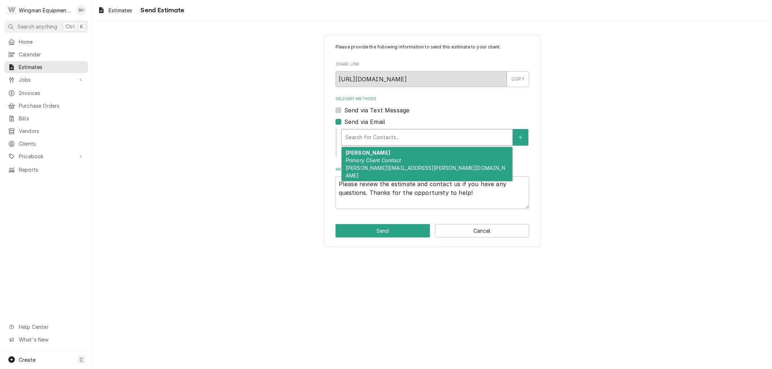
click at [360, 142] on div "Delivery Methods" at bounding box center [427, 137] width 164 height 13
click at [362, 169] on span "brian.casper@honeywell.com" at bounding box center [425, 172] width 160 height 14
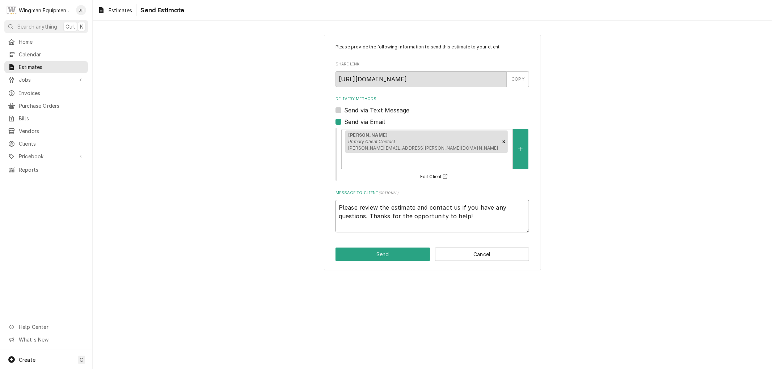
drag, startPoint x: 383, startPoint y: 204, endPoint x: 242, endPoint y: 165, distance: 146.5
click at [242, 165] on div "Please provide the following information to send this estimate to your client. …" at bounding box center [432, 152] width 679 height 249
type textarea "x"
type textarea "S"
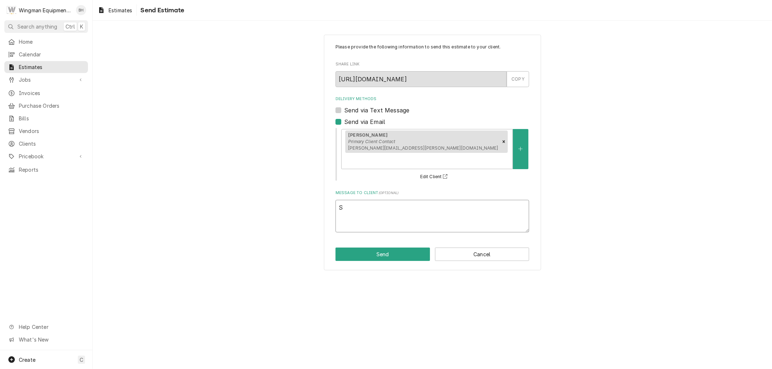
type textarea "x"
type textarea "So"
type textarea "x"
type textarea "Sor"
type textarea "x"
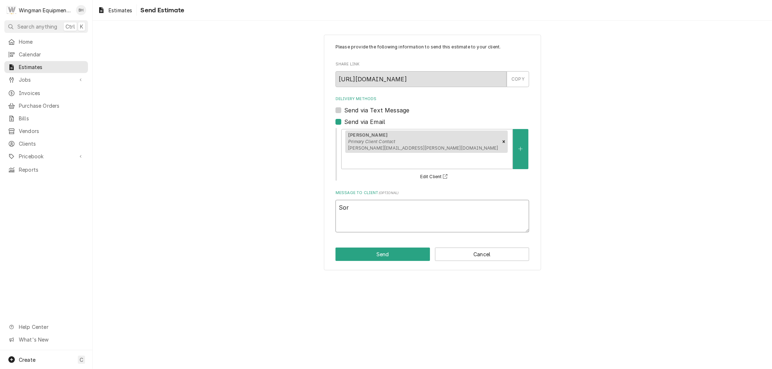
type textarea "Sorr"
type textarea "x"
type textarea "Sorry"
type textarea "x"
type textarea "Sorry,"
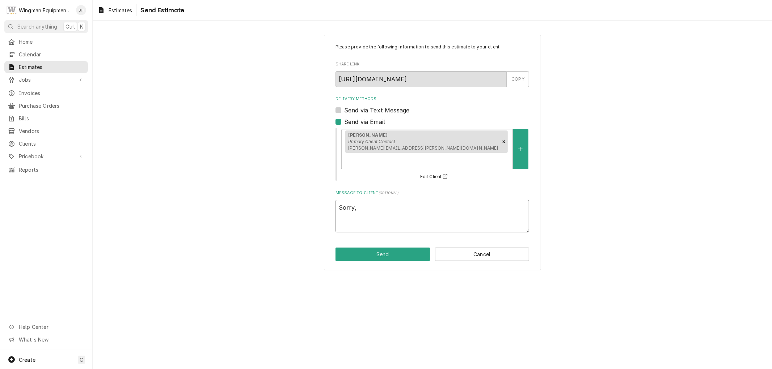
type textarea "x"
type textarea "Sorry,"
type textarea "x"
type textarea "Sorry, U"
type textarea "x"
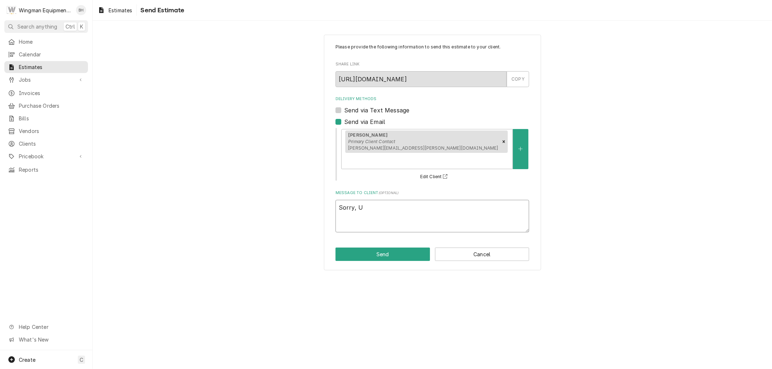
type textarea "Sorry, Up"
type textarea "x"
type textarea "Sorry, Upd"
type textarea "x"
type textarea "Sorry, Upda"
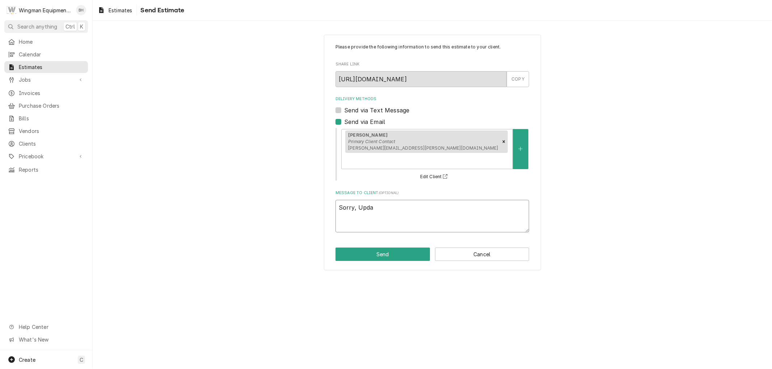
type textarea "x"
type textarea "Sorry, Updat"
type textarea "x"
type textarea "Sorry, Update"
type textarea "x"
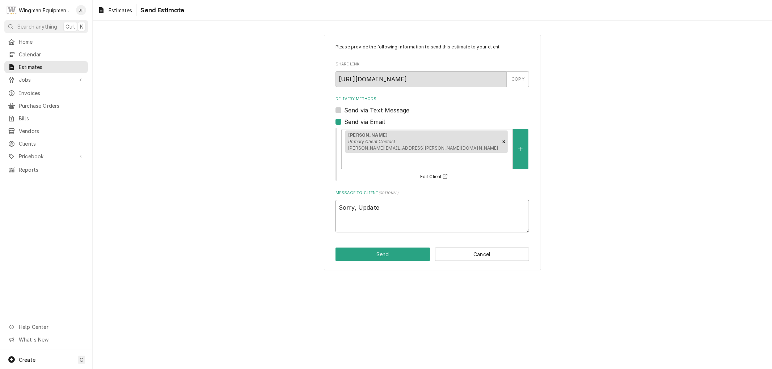
type textarea "Sorry, Updated"
type textarea "x"
type textarea "Sorry, Updated"
type textarea "x"
type textarea "Sorry, Updated p"
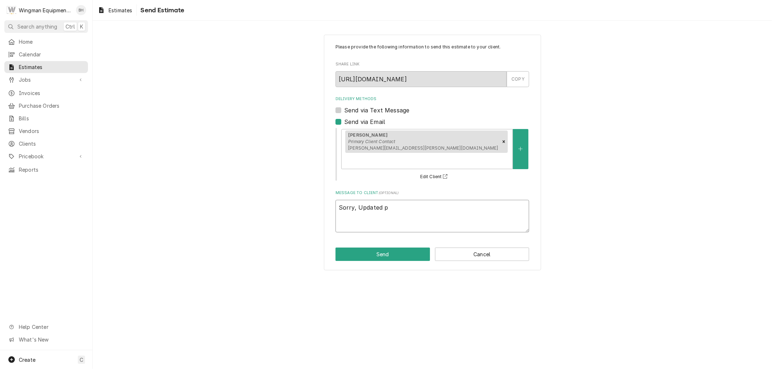
type textarea "x"
type textarea "Sorry, Updated pr"
type textarea "x"
type textarea "Sorry, Updated pro"
type textarea "x"
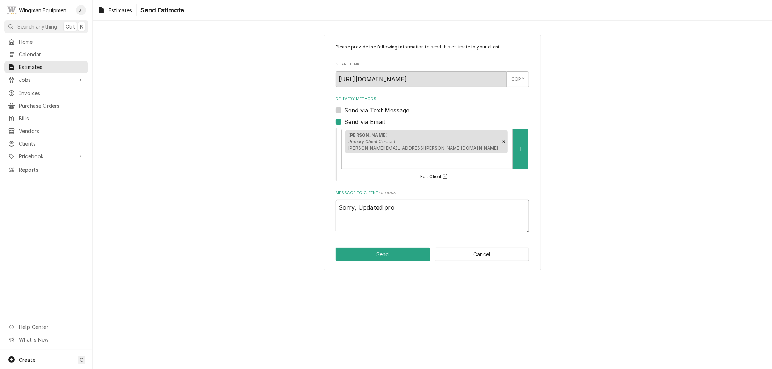
type textarea "Sorry, Updated prop"
type textarea "x"
type textarea "Sorry, Updated prope"
type textarea "x"
type textarea "Sorry, Updated proper"
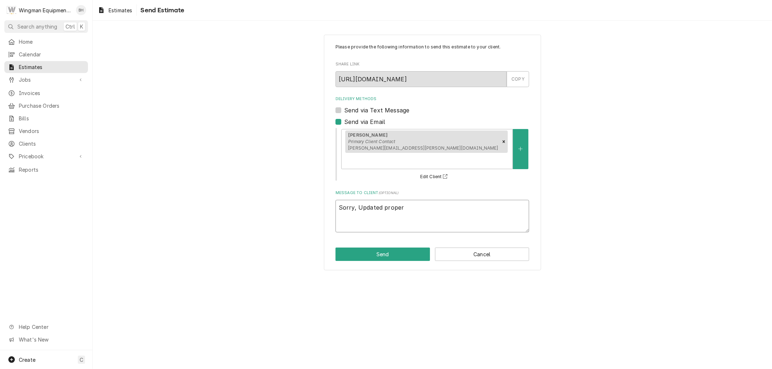
type textarea "x"
type textarea "Sorry, Updated properl"
type textarea "x"
type textarea "Sorry, Updated properly"
type textarea "x"
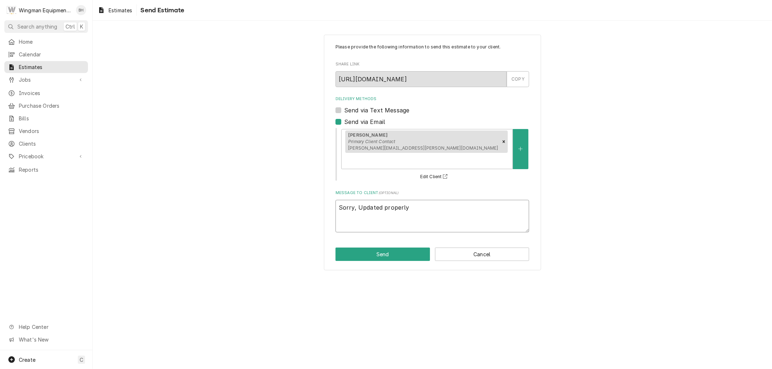
type textarea "Sorry, Updated properly"
type textarea "x"
type textarea "Sorry, Updated properly o"
type textarea "x"
type textarea "Sorry, Updated properly on"
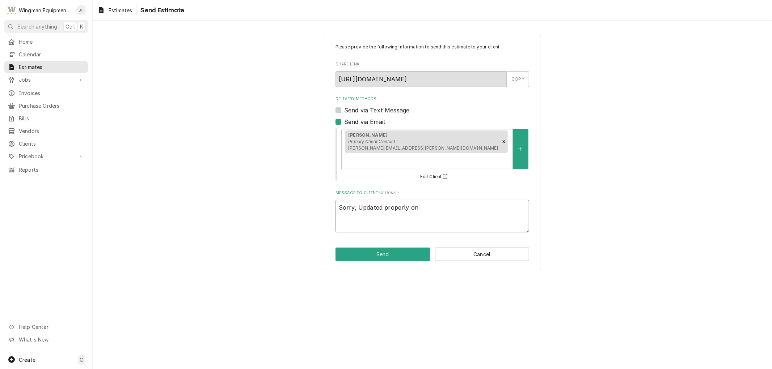
type textarea "x"
type textarea "Sorry, Updated properly on"
type textarea "x"
type textarea "Sorry, Updated properly on t"
type textarea "x"
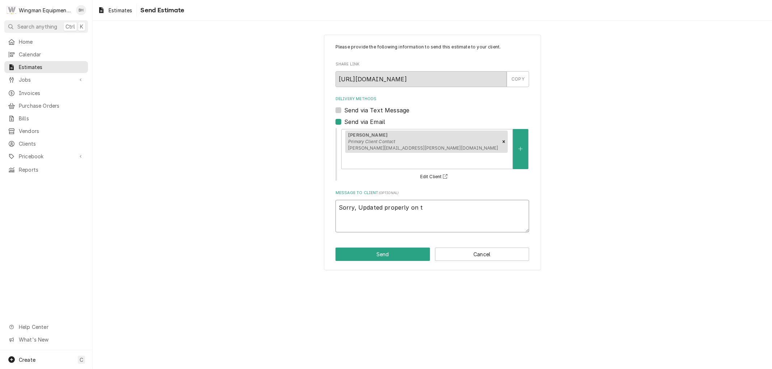
type textarea "Sorry, Updated properly on th"
type textarea "x"
type textarea "Sorry, Updated properly on thi"
type textarea "x"
type textarea "Sorry, Updated properly on this"
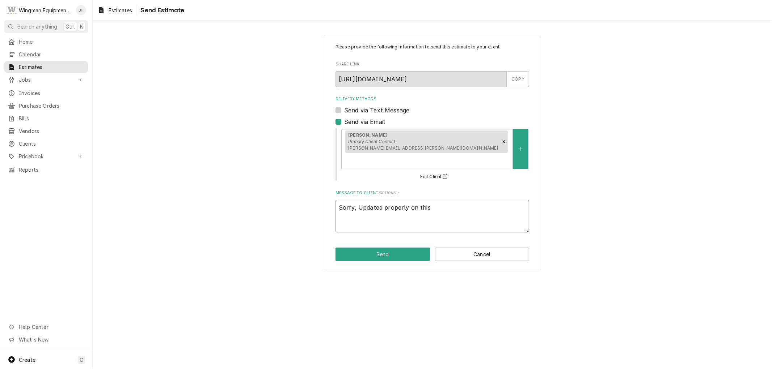
type textarea "x"
type textarea "Sorry, Updated properly on this"
type textarea "x"
type textarea "Sorry, Updated properly on this o"
type textarea "x"
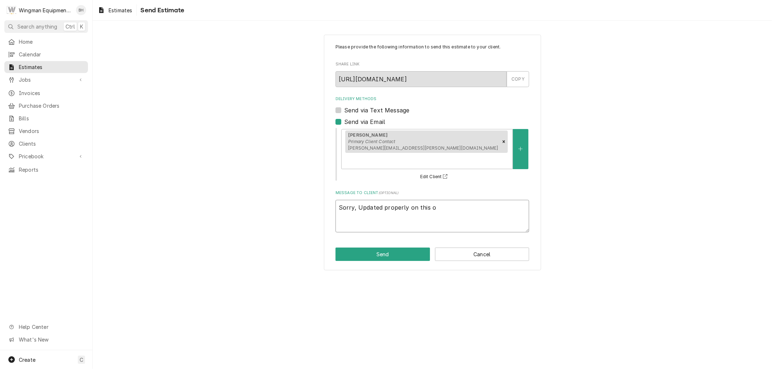
type textarea "Sorry, Updated properly on this on"
type textarea "x"
type textarea "Sorry, Updated properly on this one"
type textarea "x"
type textarea "Sorry, Updated properly on this one."
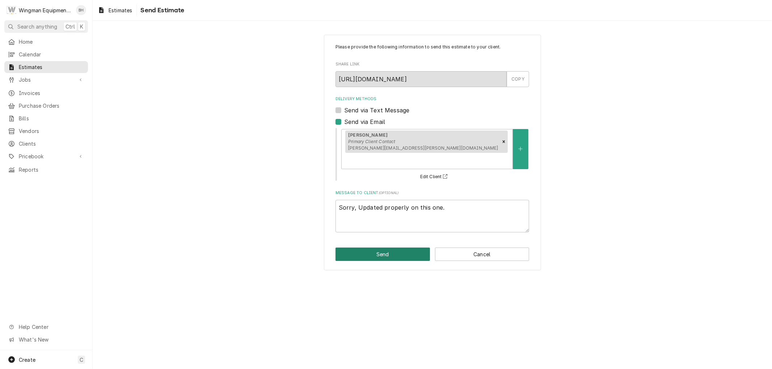
click at [378, 248] on button "Send" at bounding box center [382, 254] width 94 height 13
type textarea "x"
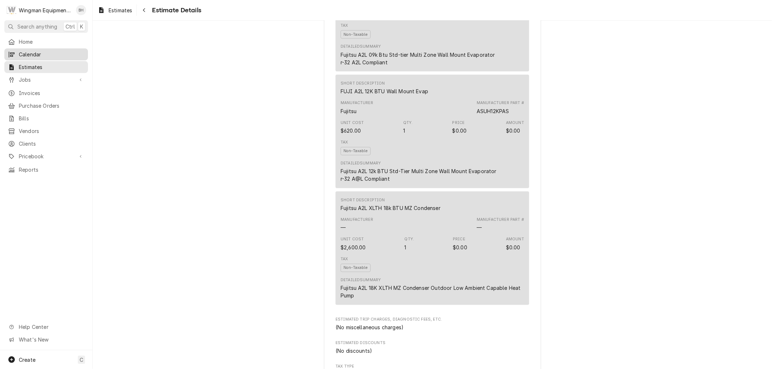
scroll to position [860, 0]
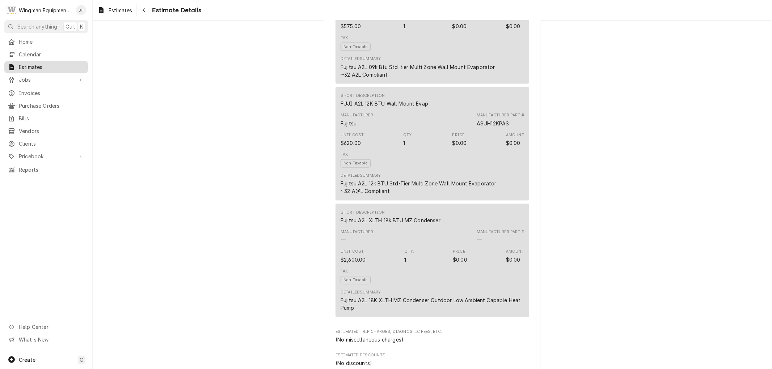
click at [50, 64] on span "Estimates" at bounding box center [51, 67] width 65 height 8
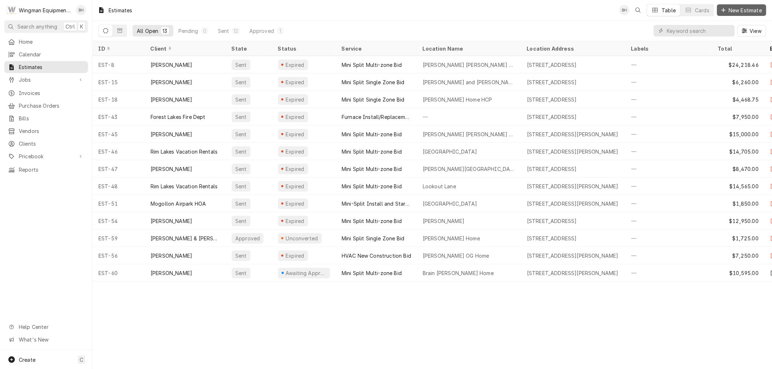
click at [749, 8] on span "New Estimate" at bounding box center [745, 11] width 36 height 8
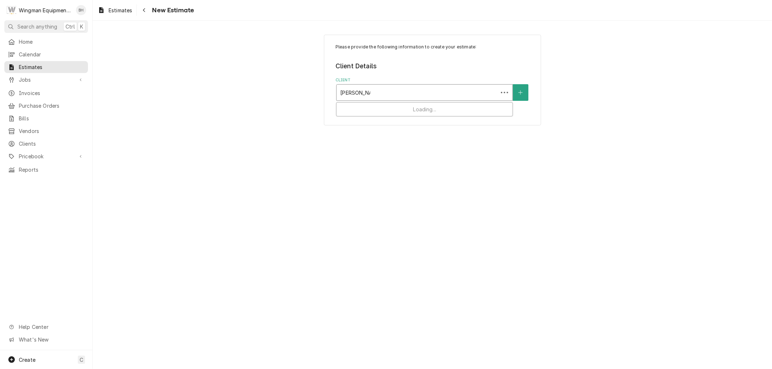
type input "[PERSON_NAME]"
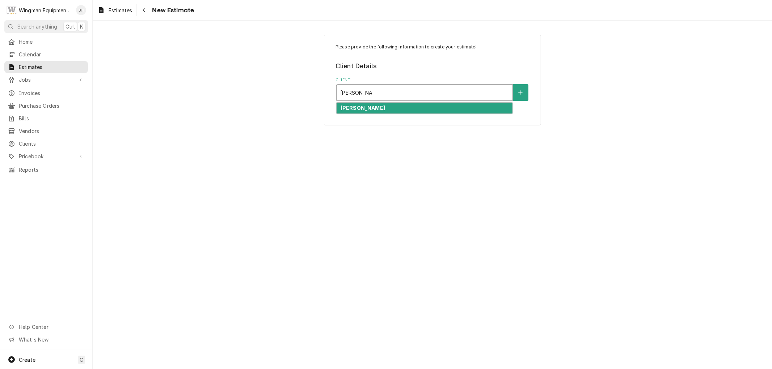
click at [371, 110] on strong "[PERSON_NAME]" at bounding box center [362, 108] width 44 height 6
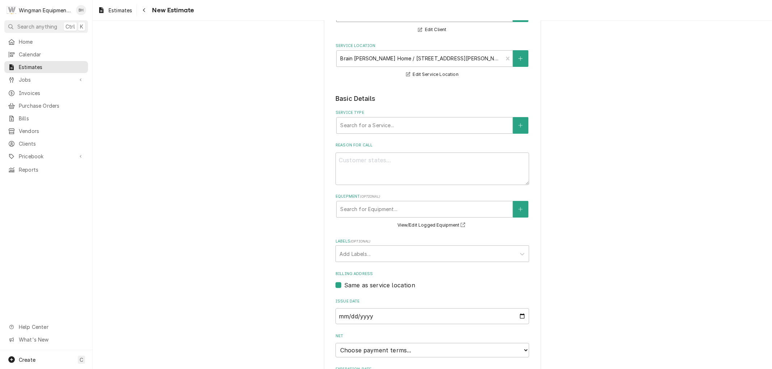
scroll to position [80, 0]
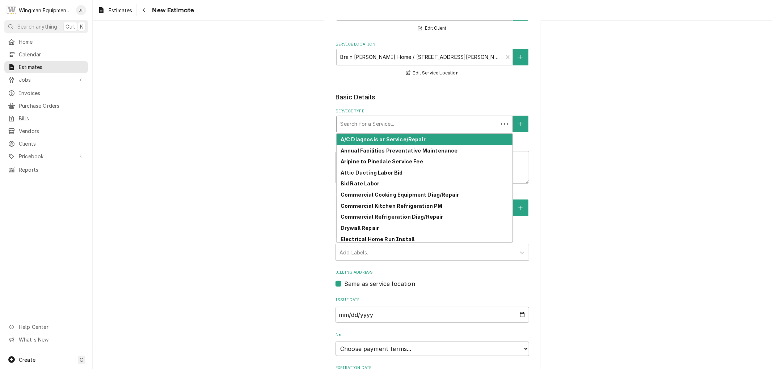
click at [396, 127] on div "Service Type" at bounding box center [417, 124] width 154 height 13
type textarea "x"
type input "M"
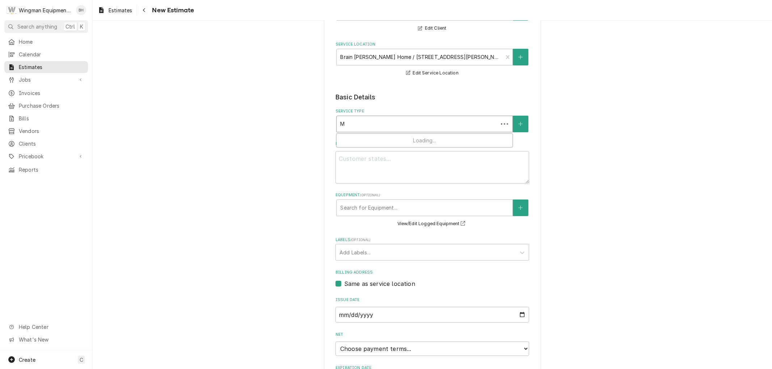
type textarea "x"
type input "Mi"
type textarea "x"
type input "Min"
type textarea "x"
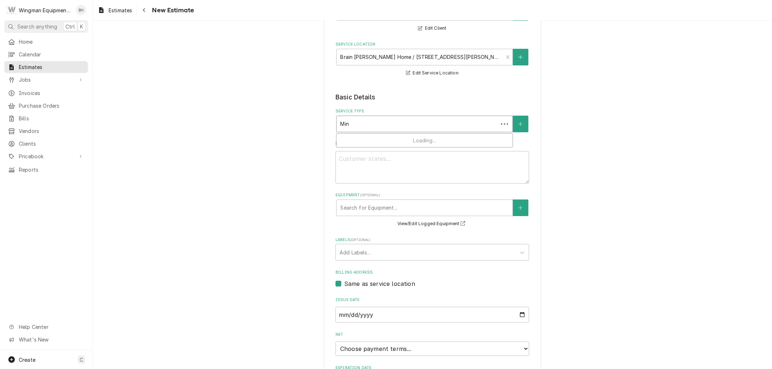
type input "Mini"
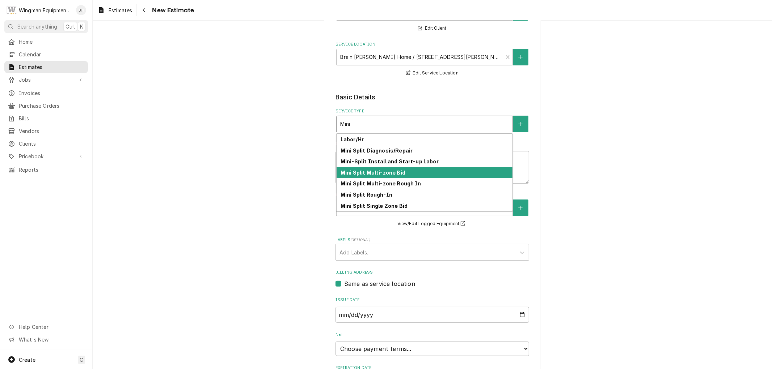
click at [400, 173] on div "Mini Split Multi-zone Bid" at bounding box center [424, 172] width 176 height 11
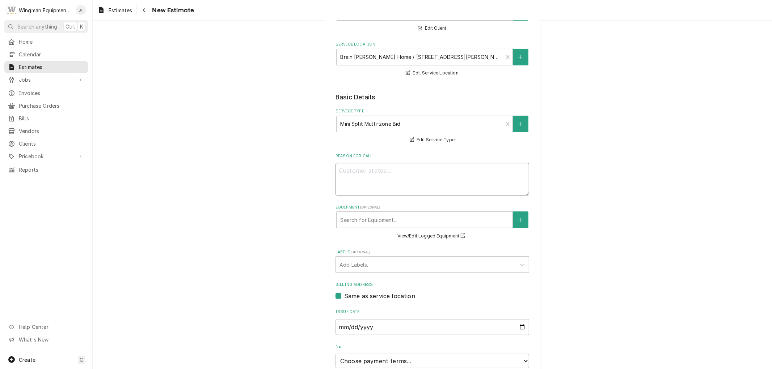
click at [375, 181] on textarea "Reason For Call" at bounding box center [432, 179] width 194 height 33
type textarea "x"
type textarea "B"
type textarea "x"
type textarea "Bi"
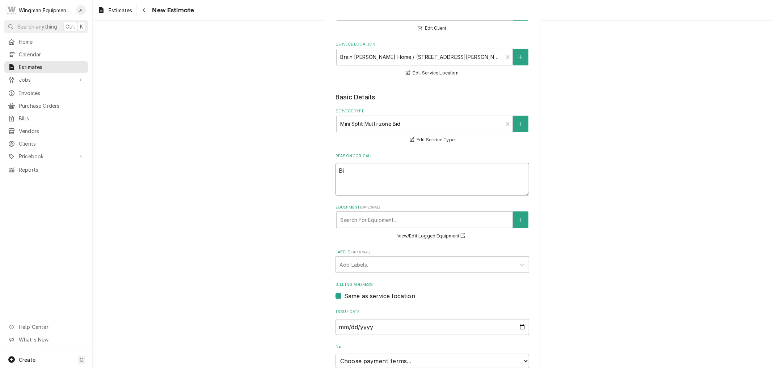
type textarea "x"
type textarea "Bid"
type textarea "x"
type textarea "Bid"
type textarea "x"
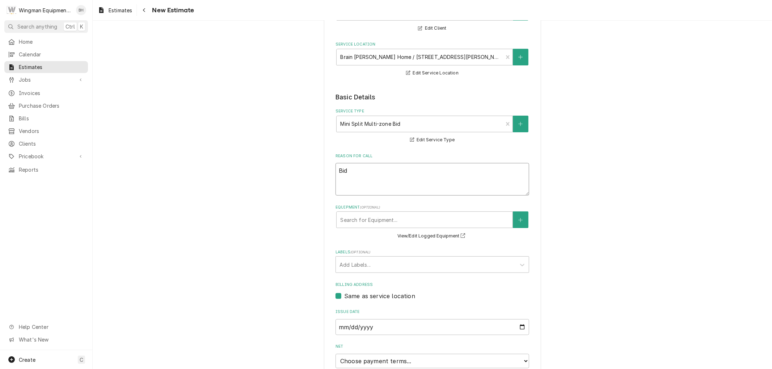
type textarea "Bid M"
type textarea "x"
type textarea "Bid MZ"
type textarea "x"
type textarea "Bid MZ"
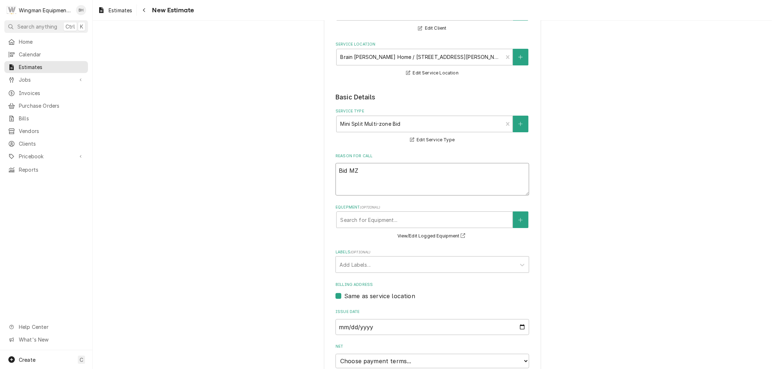
type textarea "x"
type textarea "Bid MZ M"
type textarea "x"
type textarea "Bid MZ MS"
type textarea "x"
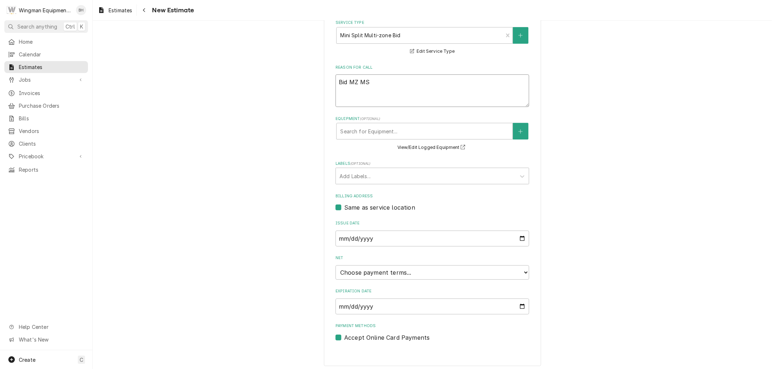
scroll to position [171, 0]
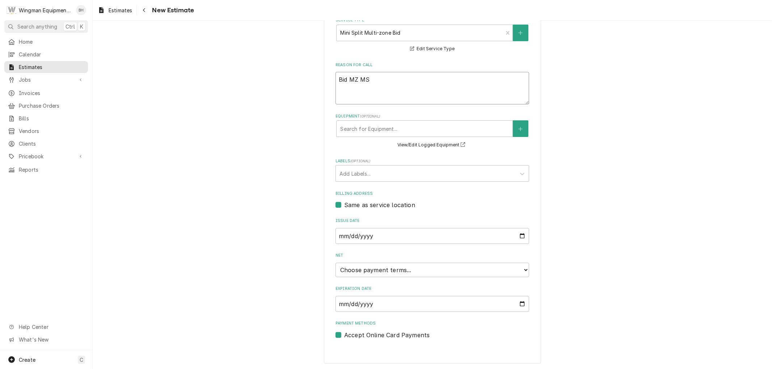
type textarea "Bid MZ MS"
click at [389, 274] on select "Choose payment terms... Same Day Net 7 Net 14 Net 21 Net 30 Net 45 Net 60 Net 90" at bounding box center [432, 270] width 194 height 14
click at [419, 288] on label "Expiration Date" at bounding box center [432, 289] width 194 height 6
click at [419, 296] on input "2025-10-07" at bounding box center [432, 304] width 194 height 16
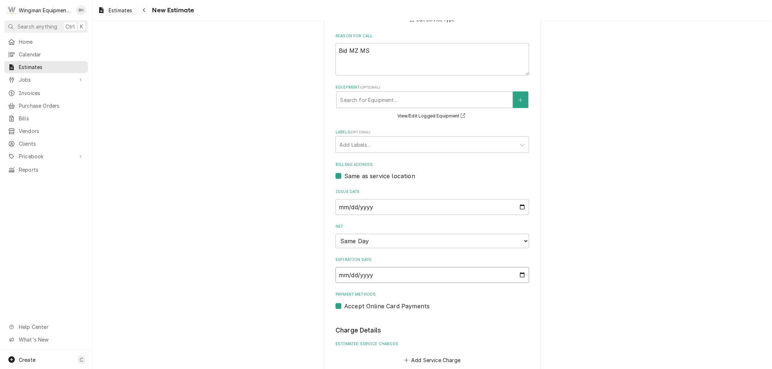
scroll to position [252, 0]
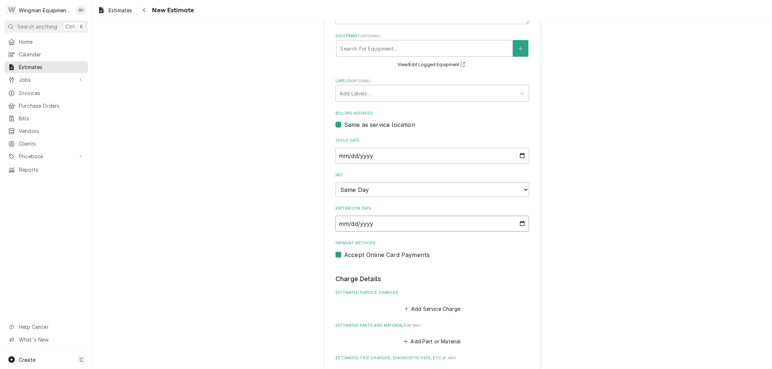
click at [519, 222] on input "2025-10-07" at bounding box center [432, 224] width 194 height 16
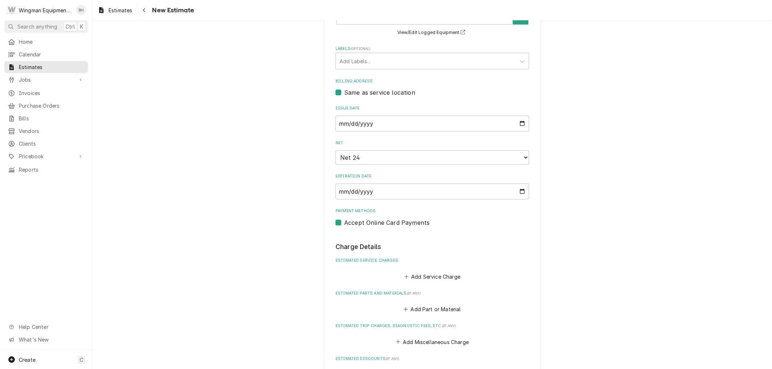
type textarea "x"
click at [418, 274] on button "Add Service Charge" at bounding box center [432, 277] width 59 height 10
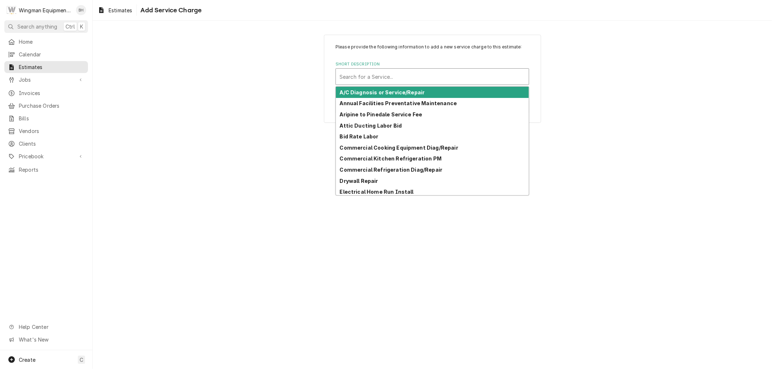
click at [385, 81] on div "Short Description" at bounding box center [432, 76] width 186 height 13
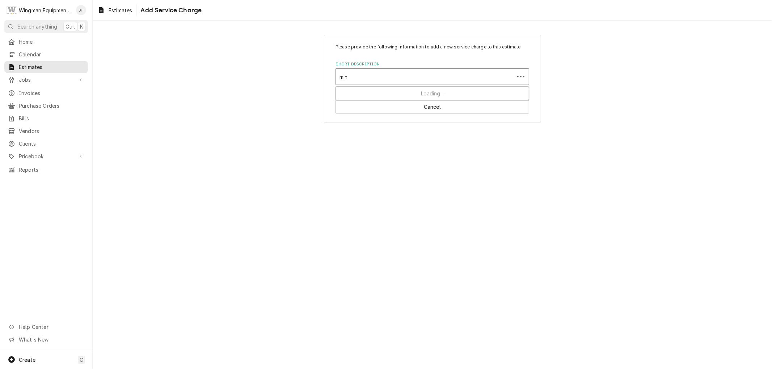
type input "mini"
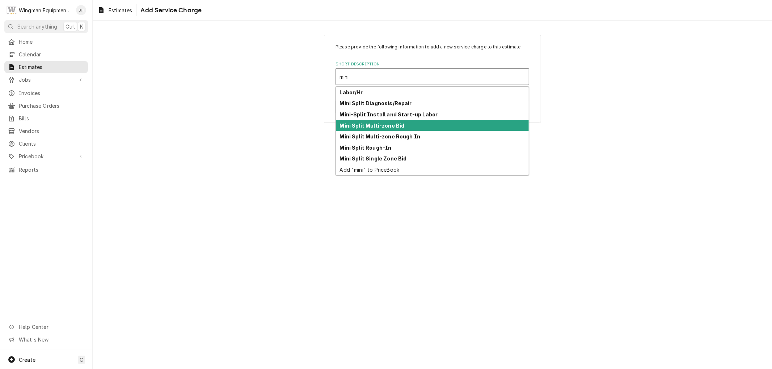
click at [394, 127] on strong "Mini Split Multi-zone Bid" at bounding box center [372, 126] width 65 height 6
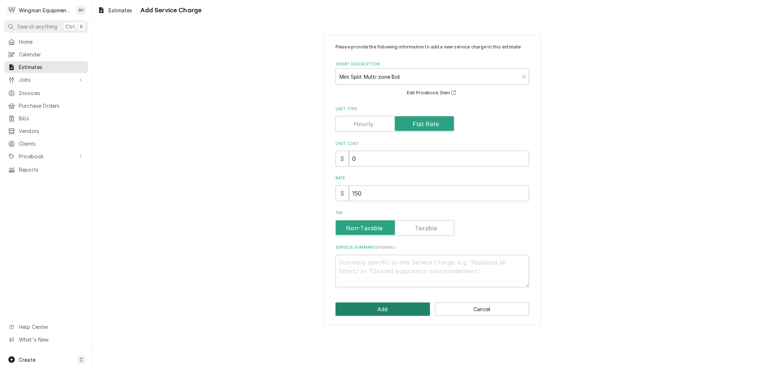
click at [384, 314] on button "Add" at bounding box center [382, 309] width 94 height 13
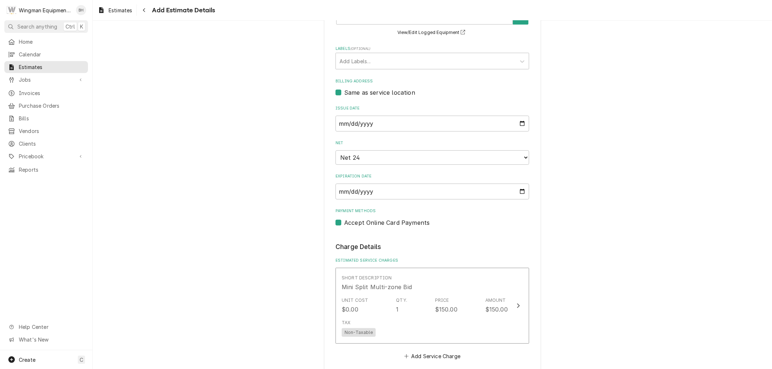
type textarea "x"
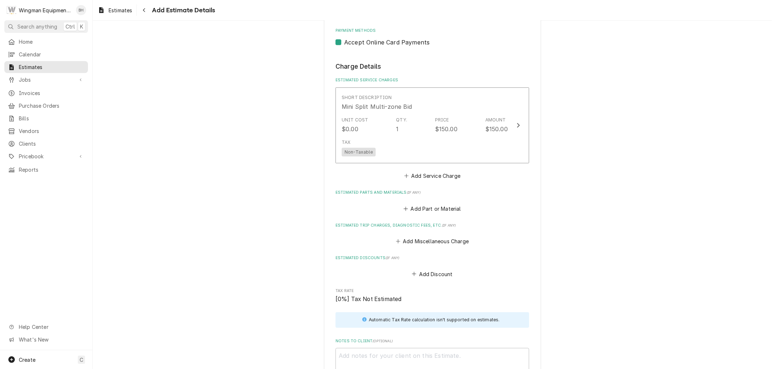
scroll to position [485, 0]
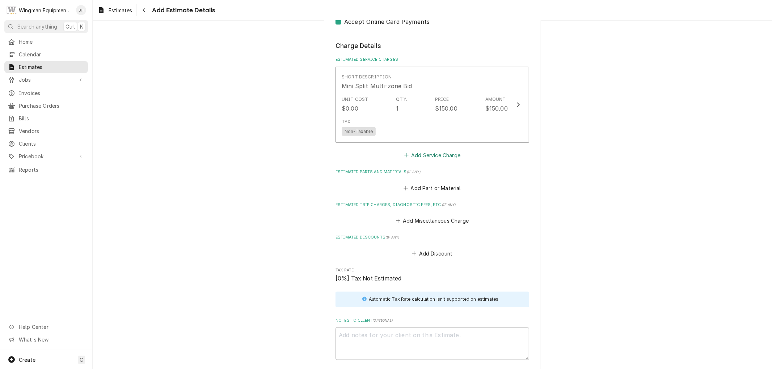
click at [424, 158] on button "Add Service Charge" at bounding box center [432, 155] width 59 height 10
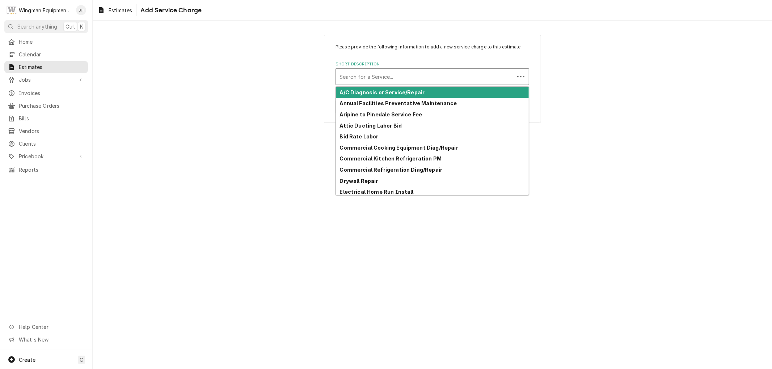
click at [385, 75] on div "Short Description" at bounding box center [424, 76] width 171 height 13
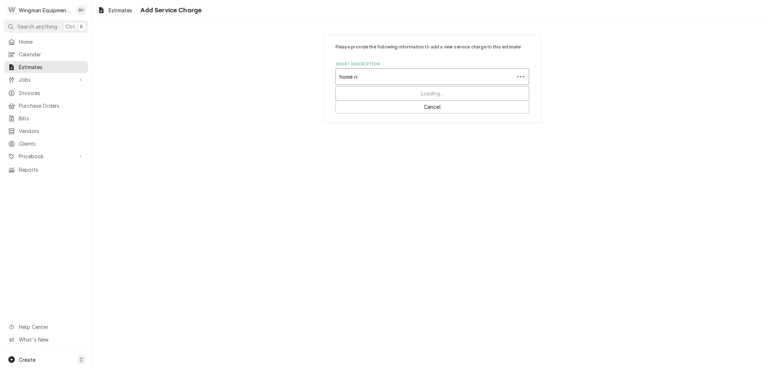
type input "home run"
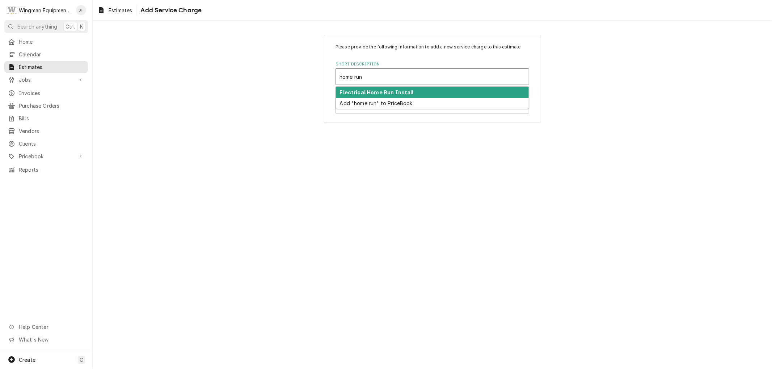
click at [392, 94] on strong "Electrical Home Run Install" at bounding box center [377, 92] width 74 height 6
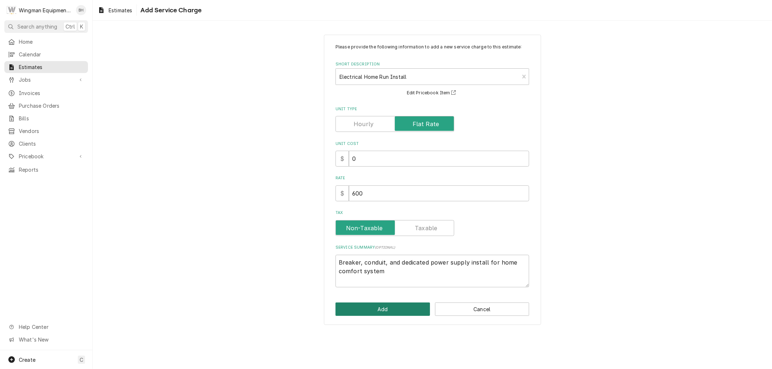
click at [403, 309] on button "Add" at bounding box center [382, 309] width 94 height 13
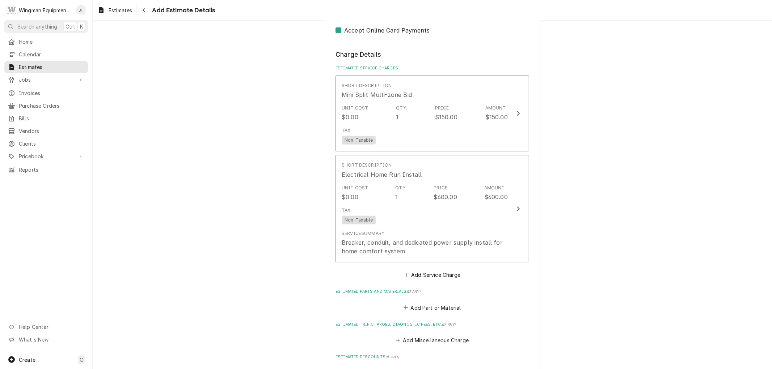
scroll to position [476, 0]
type textarea "x"
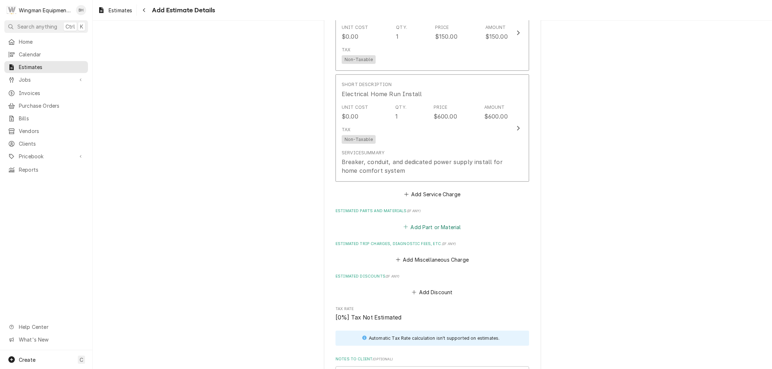
click at [422, 228] on button "Add Part or Material" at bounding box center [432, 227] width 60 height 10
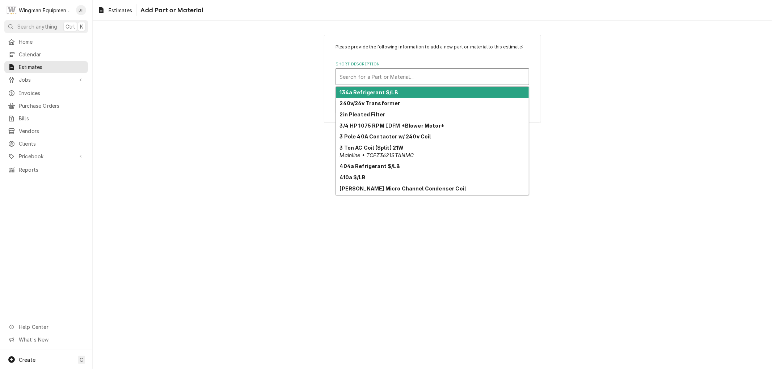
click at [409, 73] on div "Short Description" at bounding box center [432, 76] width 186 height 13
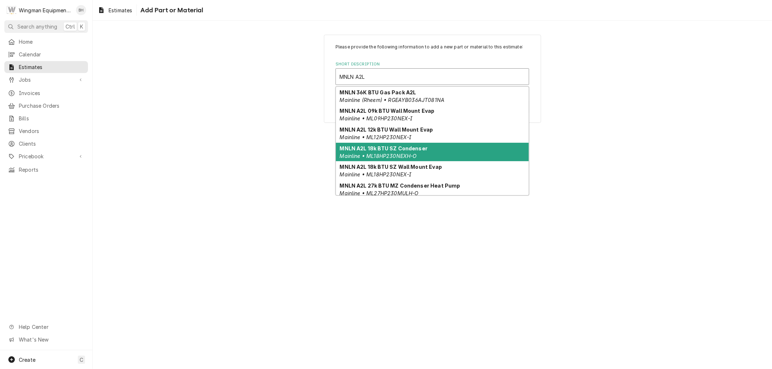
scroll to position [14, 0]
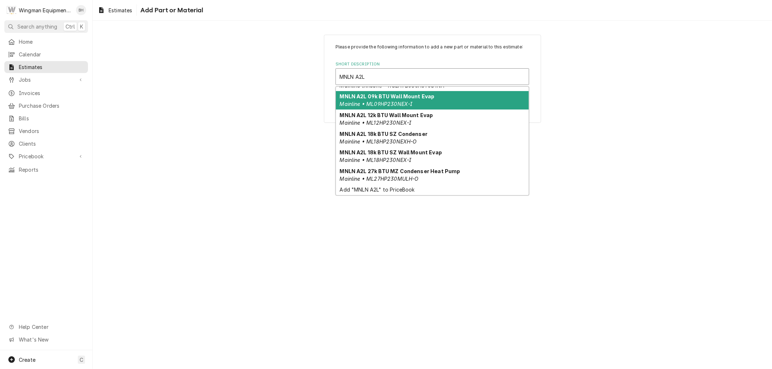
type input "MNLN A2L"
